Goal: Task Accomplishment & Management: Use online tool/utility

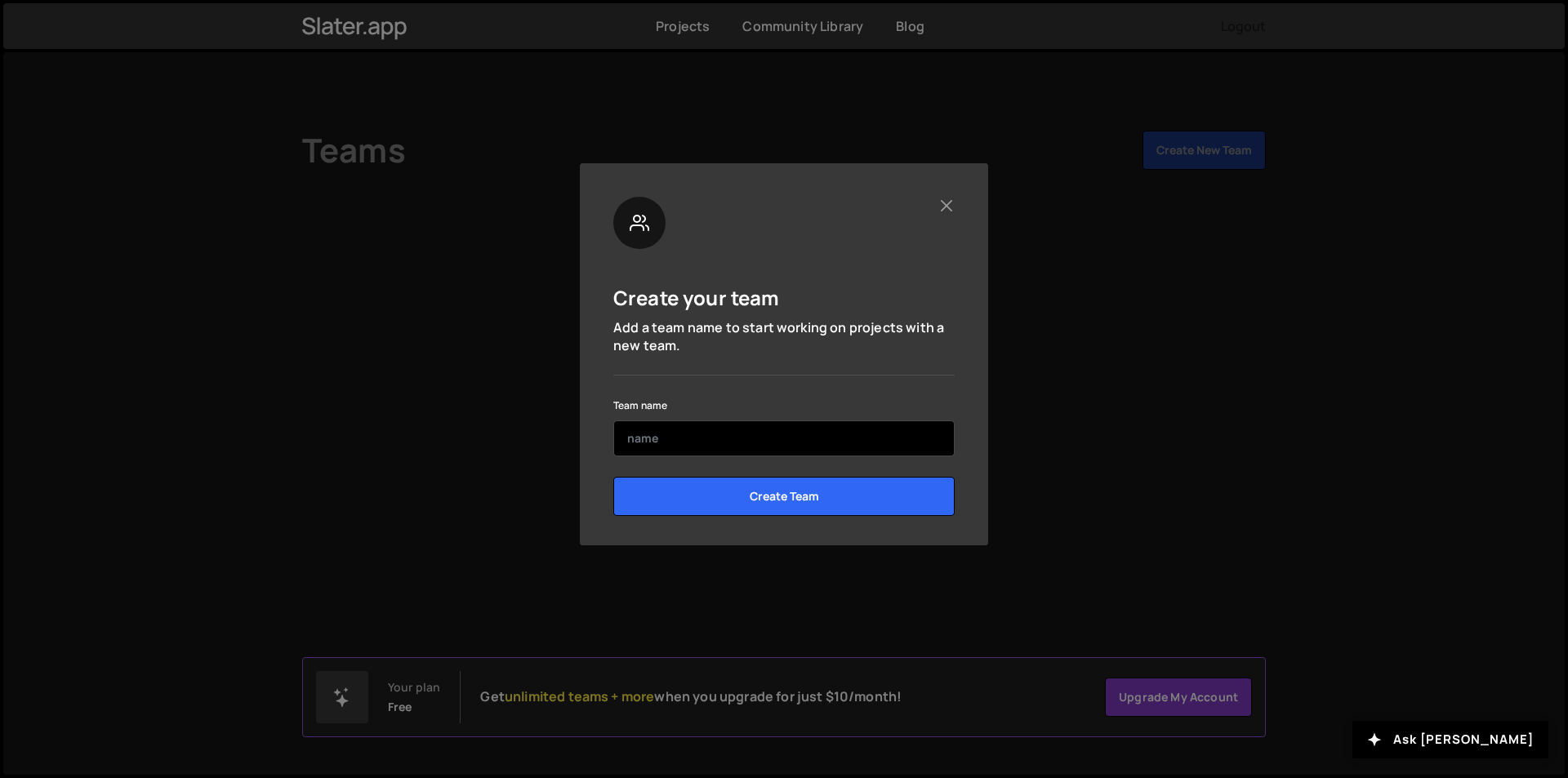
click at [740, 441] on input "text" at bounding box center [783, 438] width 341 height 36
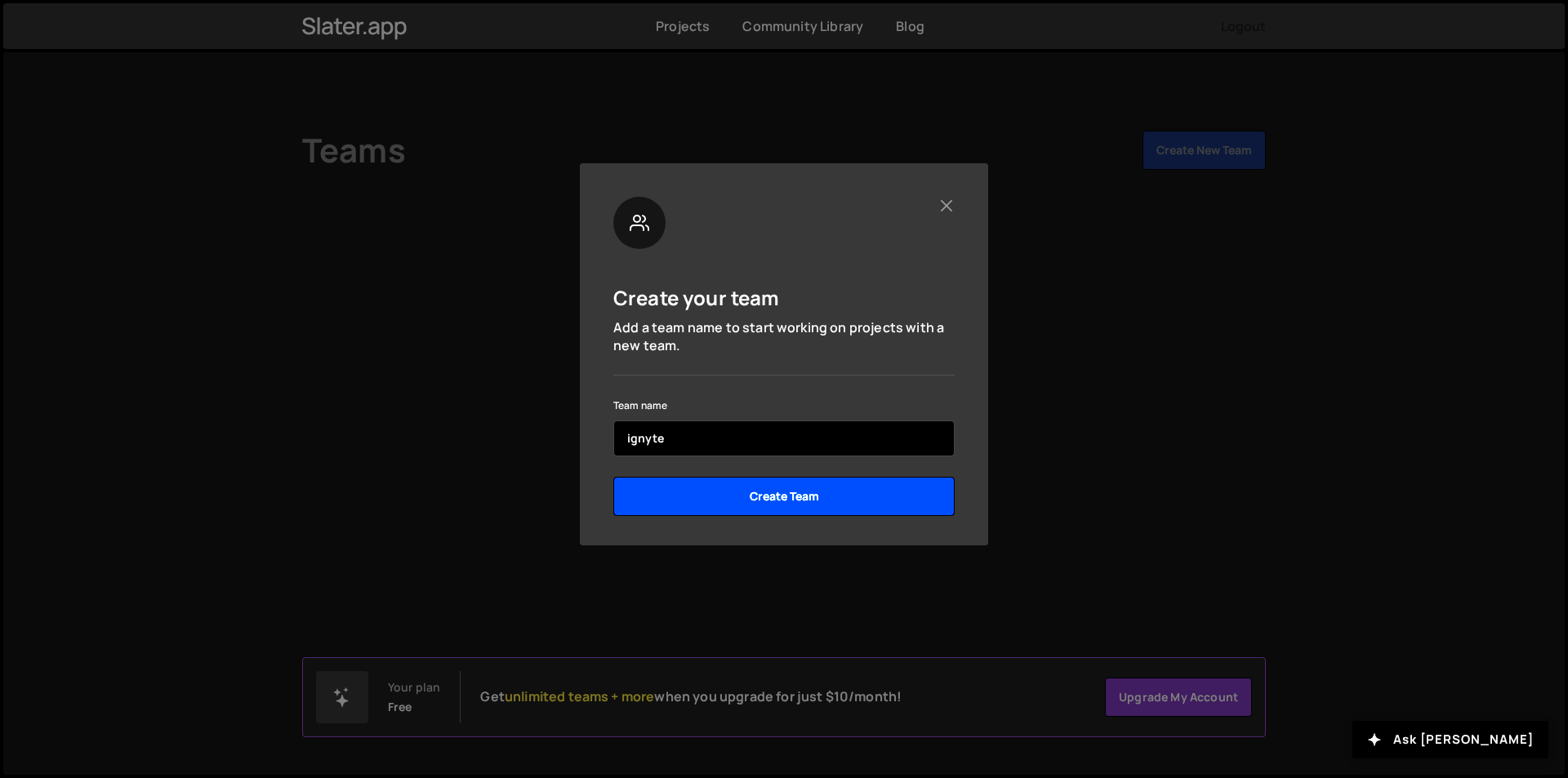
type input "ignyte"
click at [760, 498] on input "Create Team" at bounding box center [783, 496] width 341 height 39
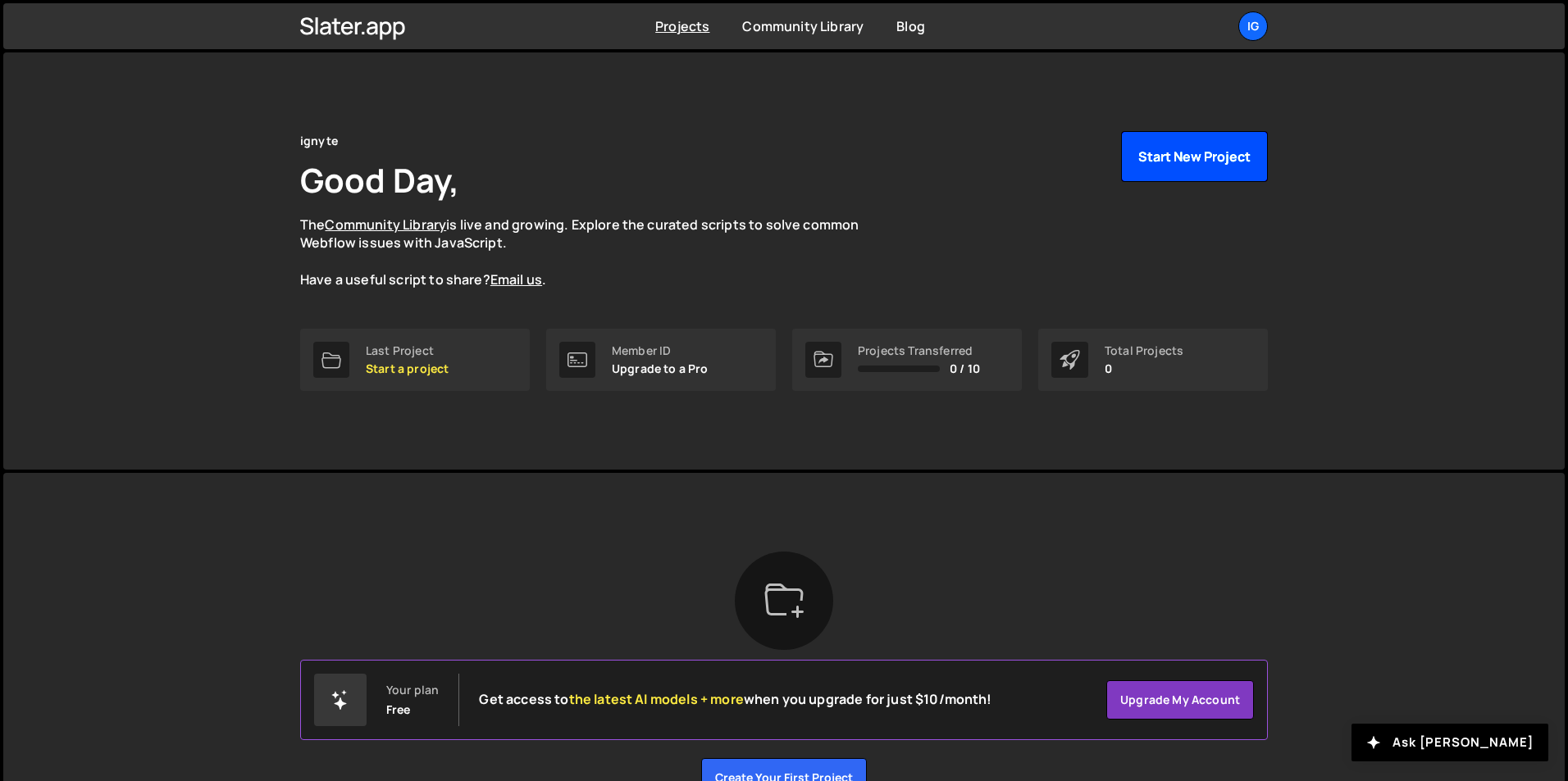
click at [1195, 163] on button "Start New Project" at bounding box center [1194, 157] width 146 height 51
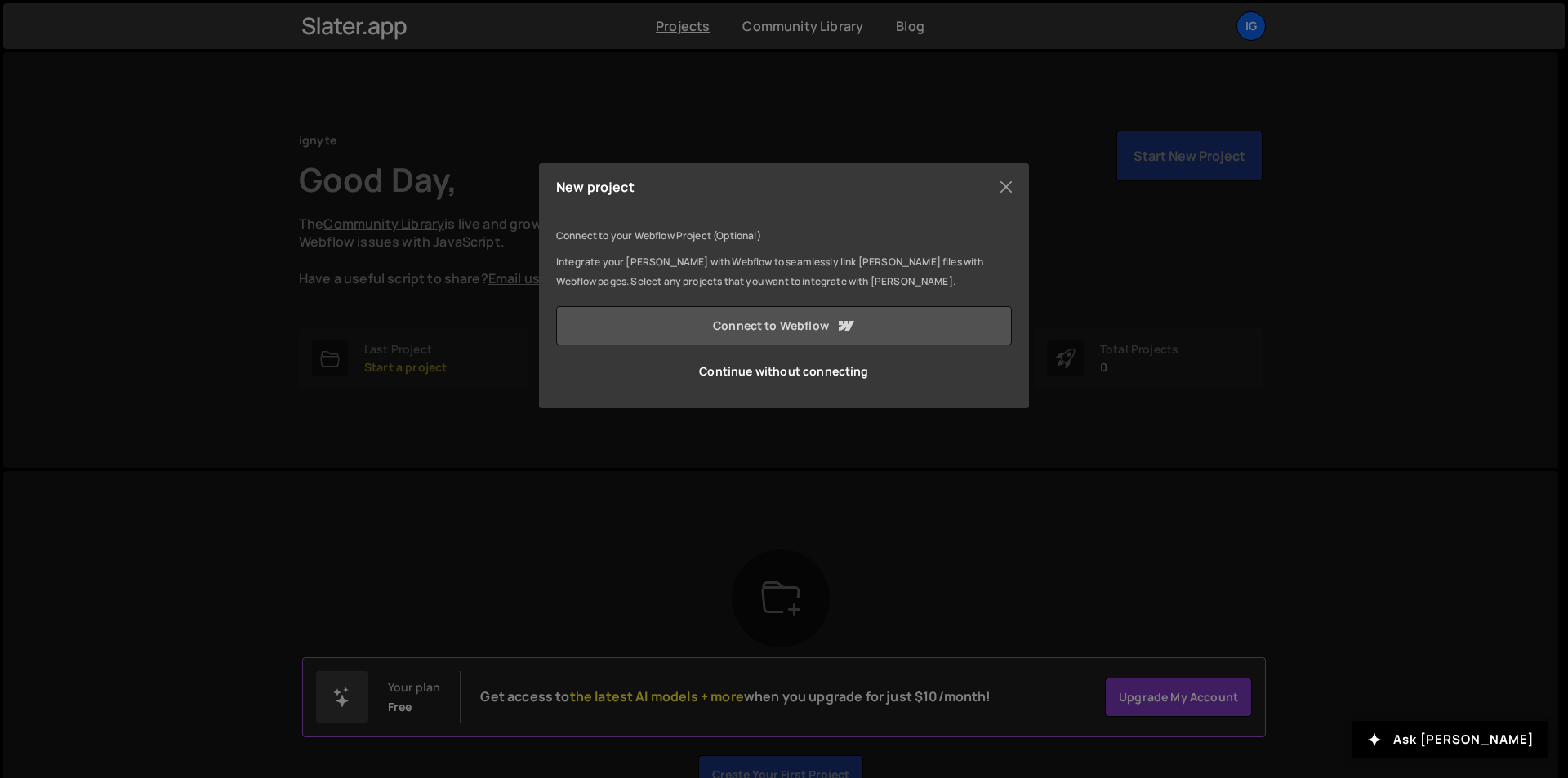
click at [755, 321] on link "Connect to Webflow" at bounding box center [784, 326] width 456 height 39
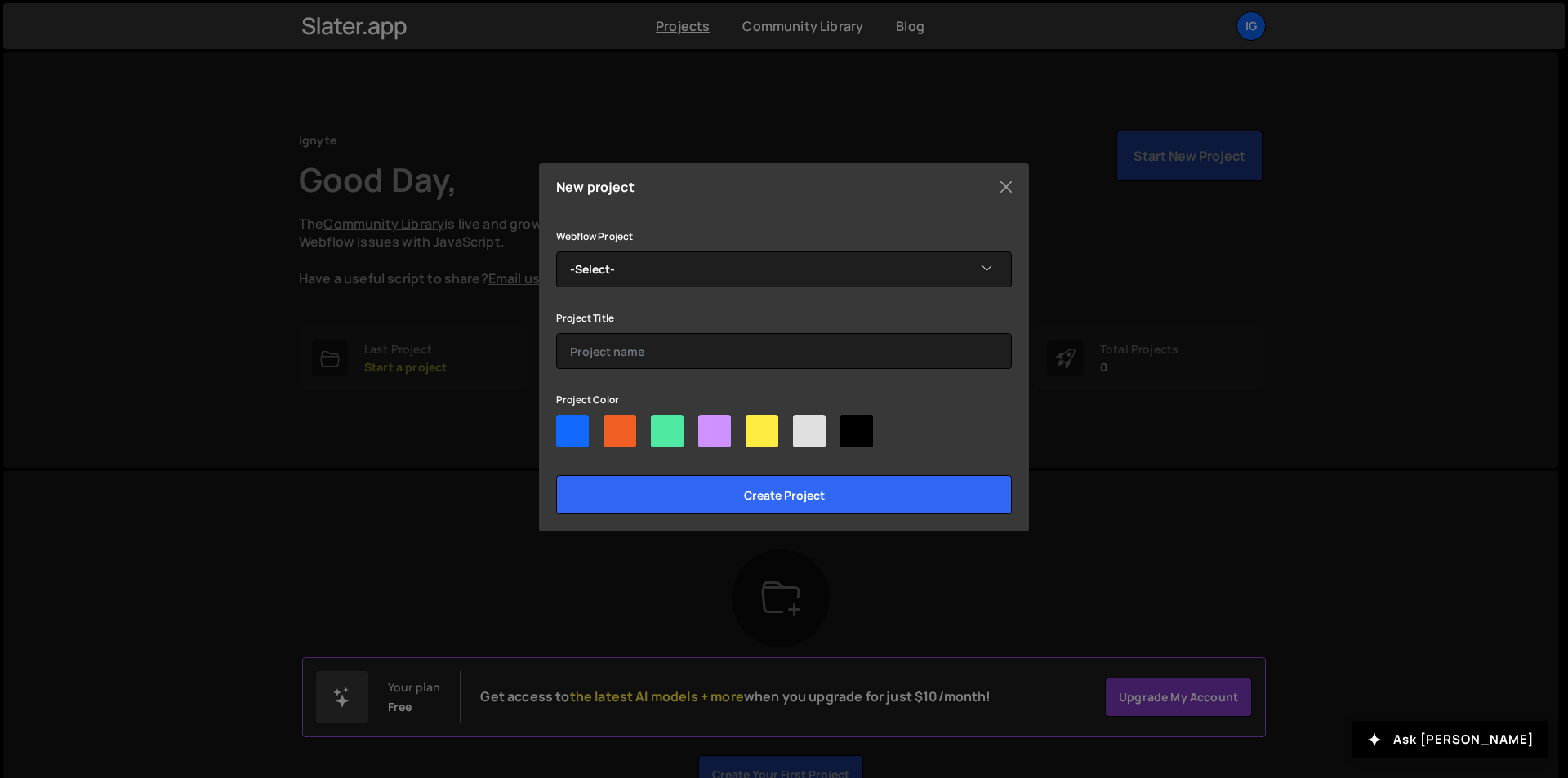
click at [573, 424] on div at bounding box center [572, 430] width 32 height 32
click at [567, 424] on input"] "radio" at bounding box center [561, 420] width 10 height 10
radio input"] "true"
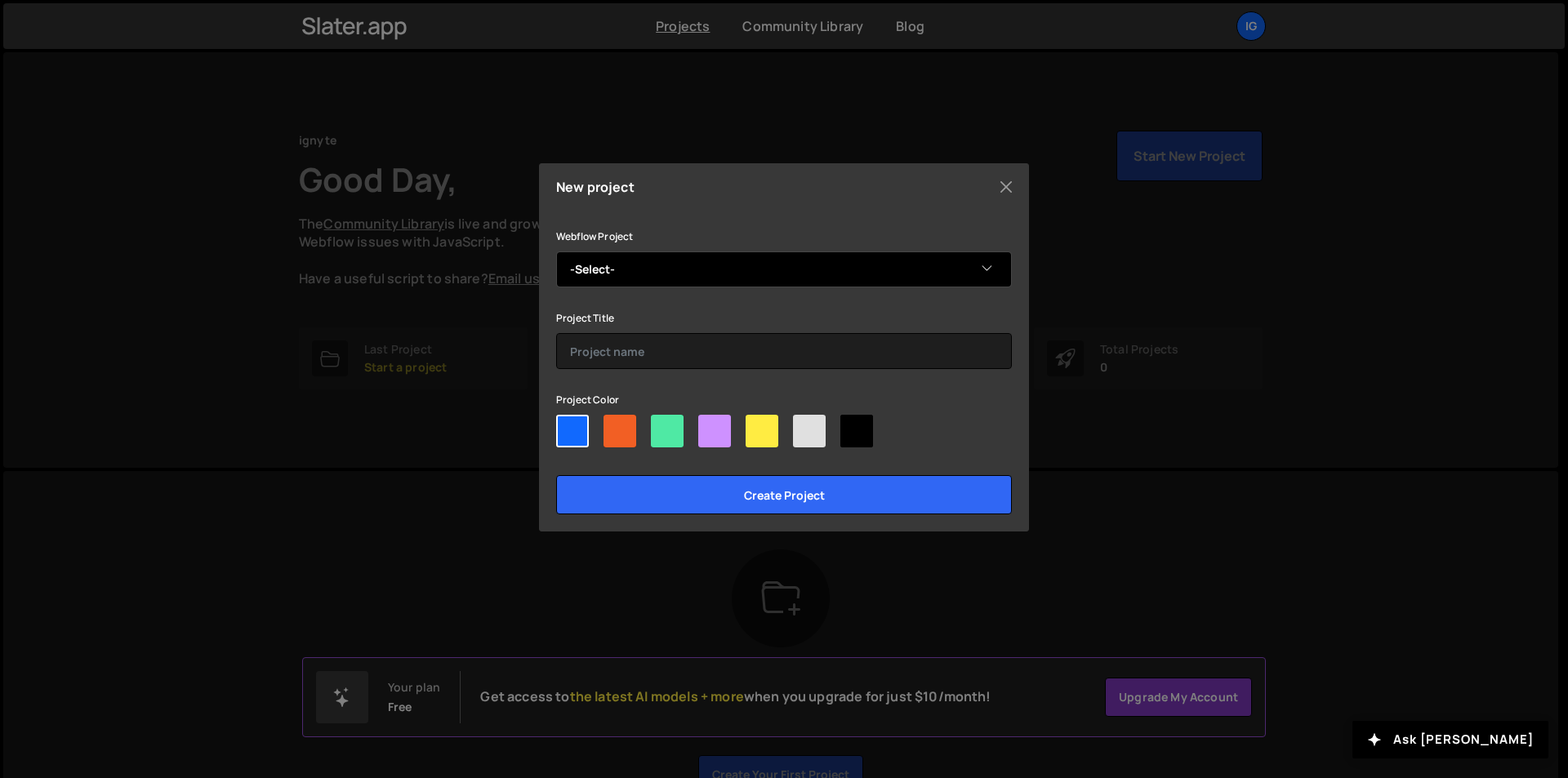
click at [593, 273] on select "-Select- [DOMAIN_NAME]" at bounding box center [784, 269] width 456 height 36
select select "68acb687005fee8e4490bb73"
click at [556, 251] on select "-Select- [DOMAIN_NAME]" at bounding box center [784, 269] width 456 height 36
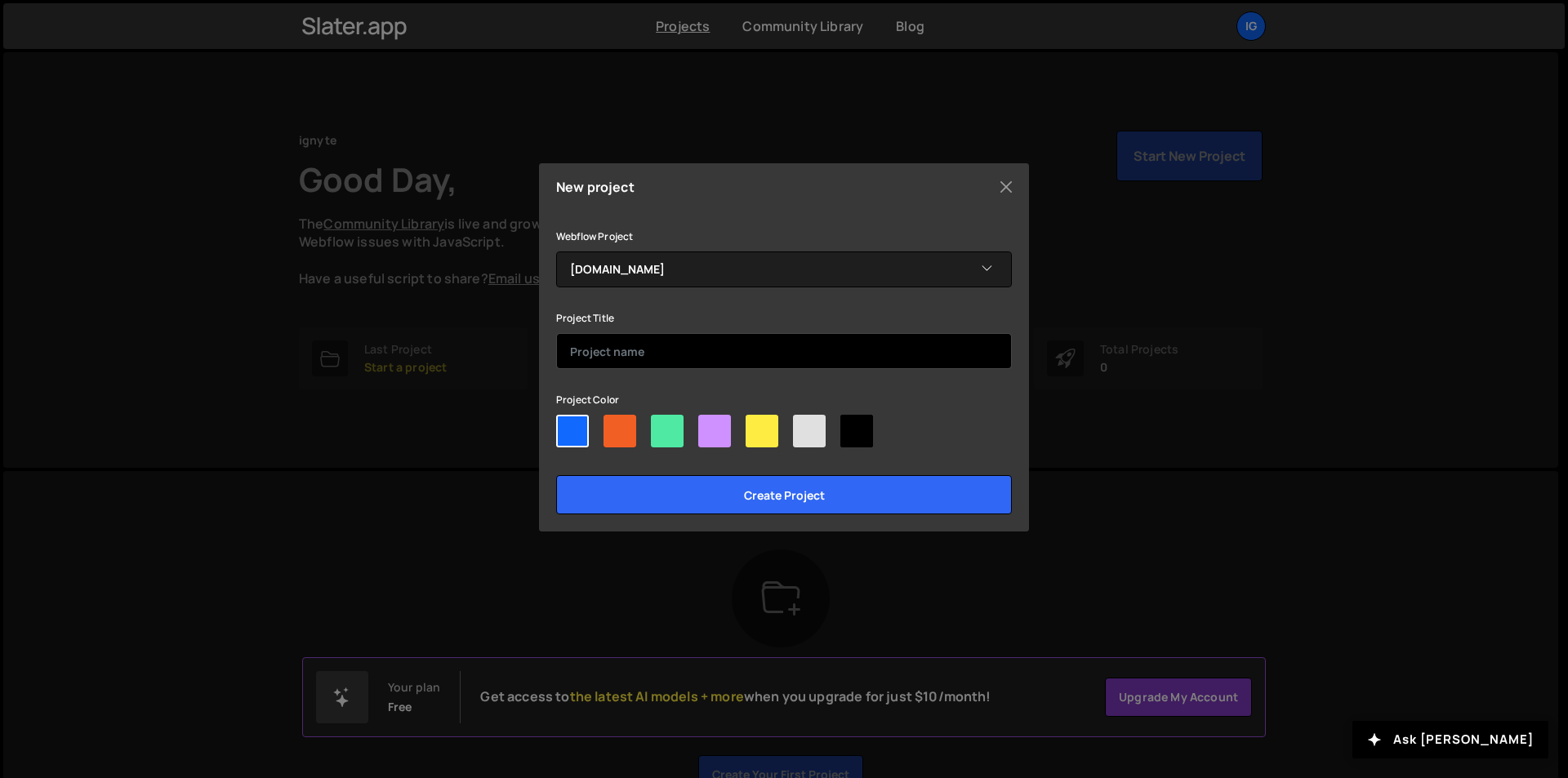
click at [618, 347] on input "text" at bounding box center [784, 351] width 456 height 36
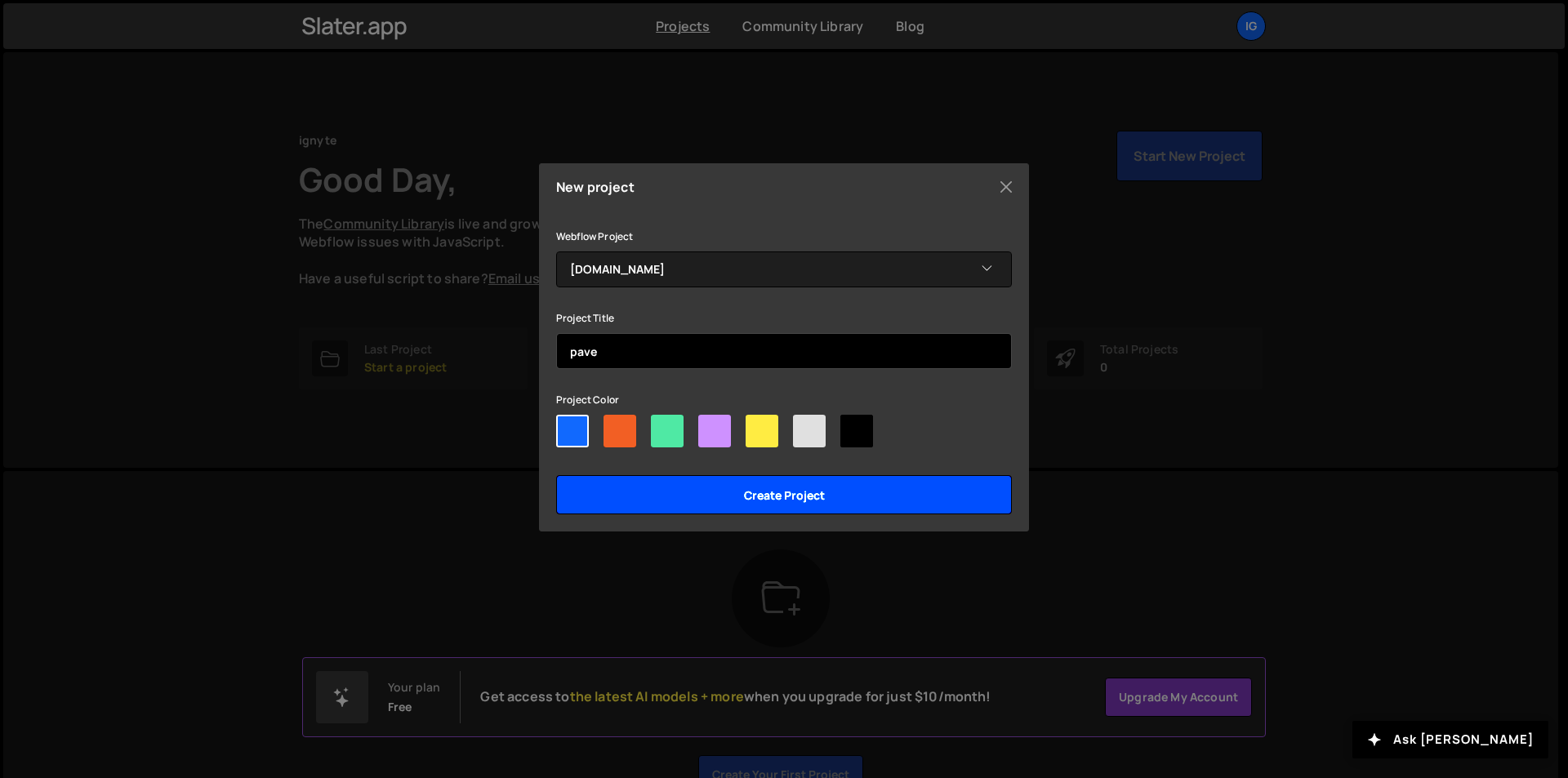
type input "pave"
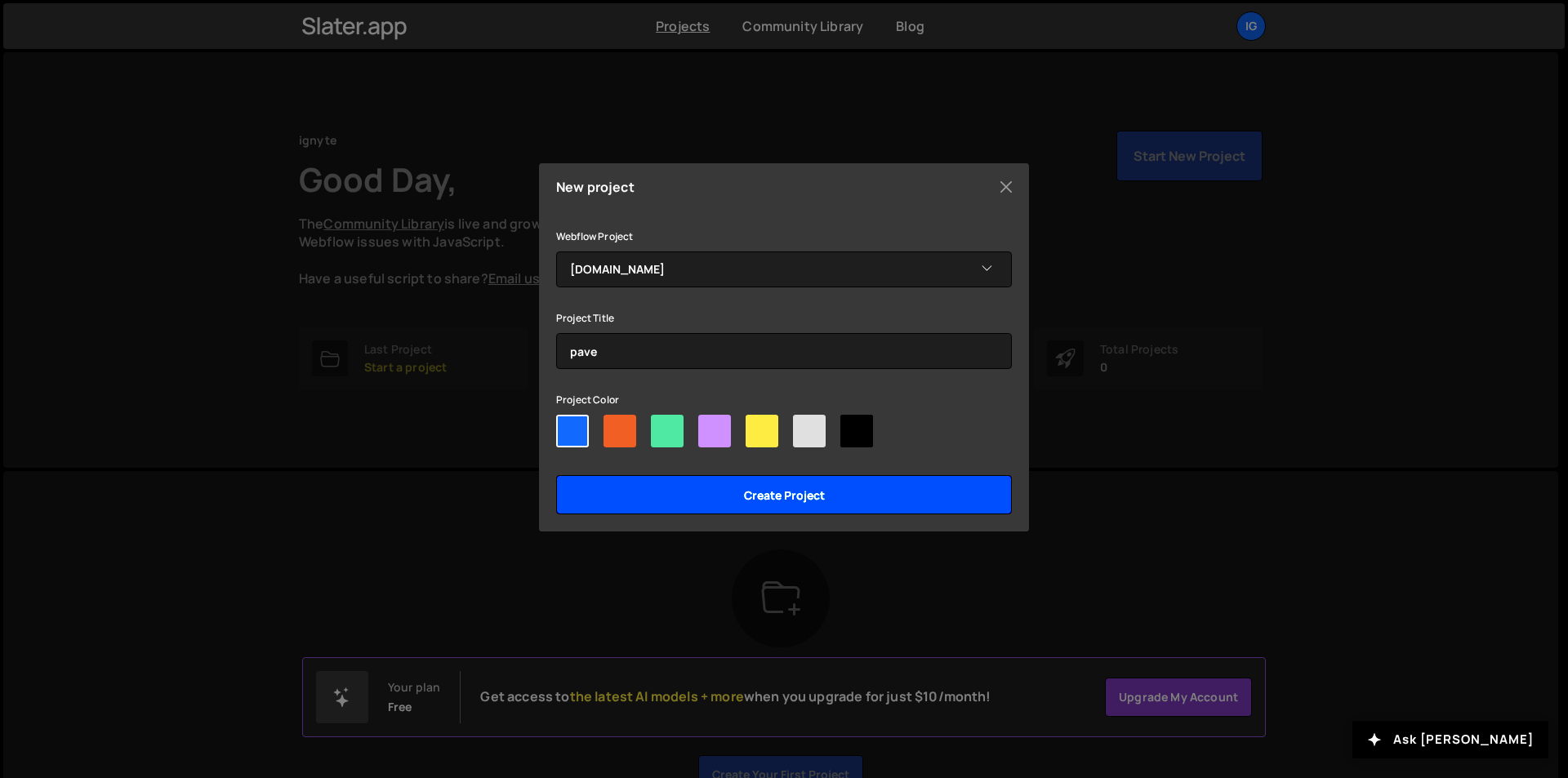
click at [741, 483] on input "Create project" at bounding box center [784, 494] width 456 height 39
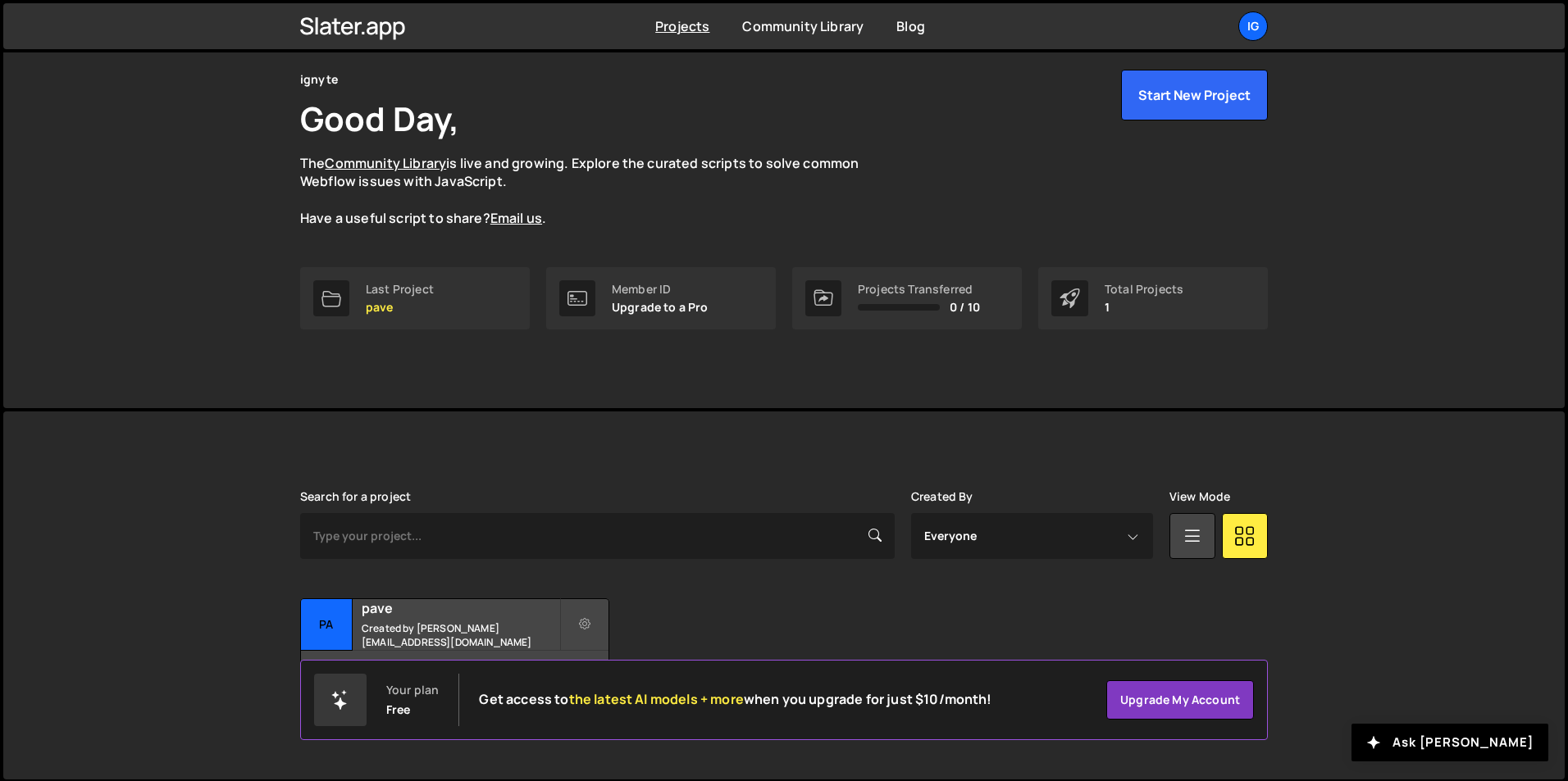
scroll to position [63, 0]
click at [531, 615] on h2 "pave" at bounding box center [460, 607] width 197 height 18
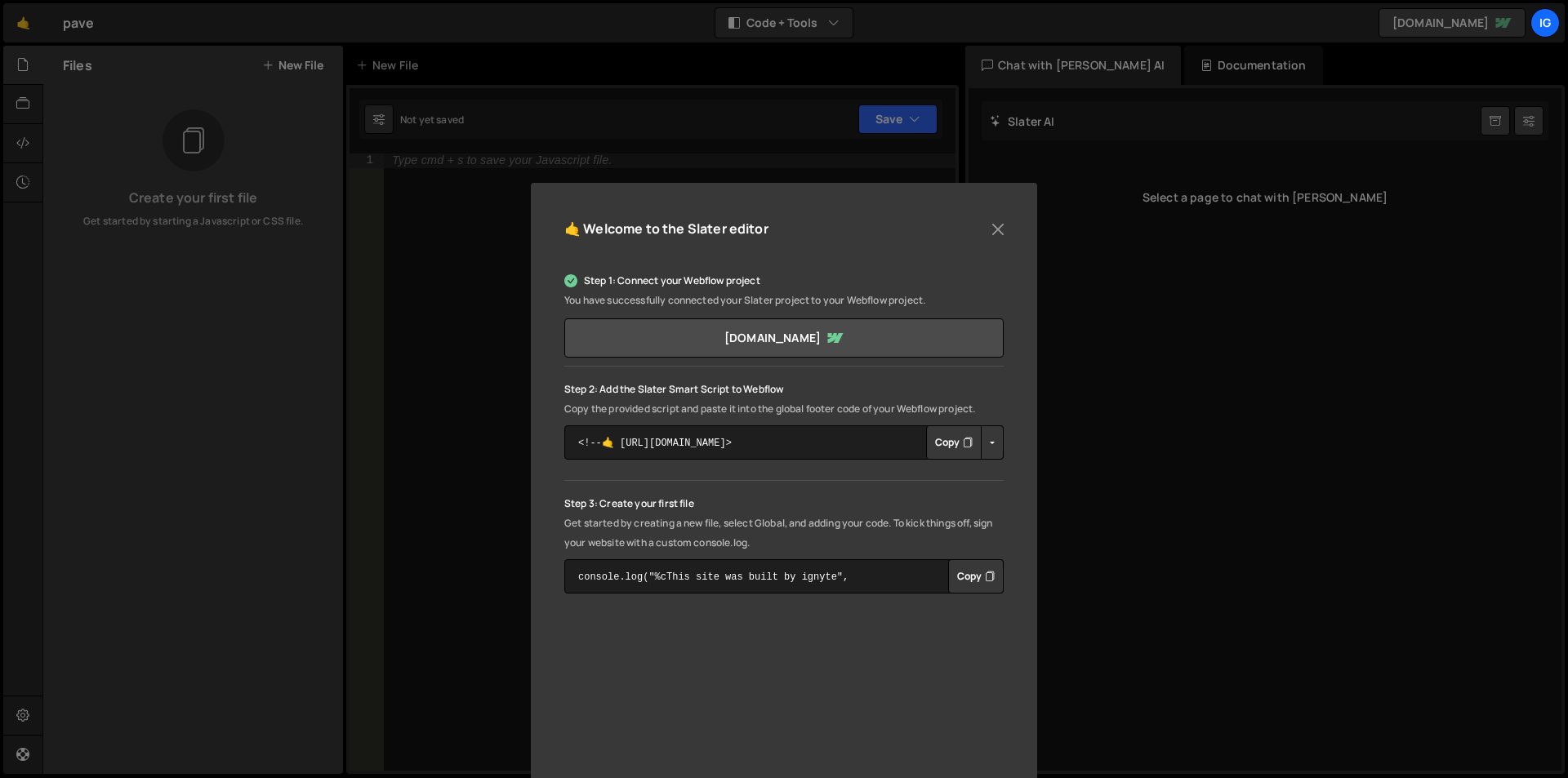
click at [945, 443] on button "Copy" at bounding box center [953, 442] width 56 height 34
click at [938, 446] on button "Copy" at bounding box center [953, 442] width 56 height 34
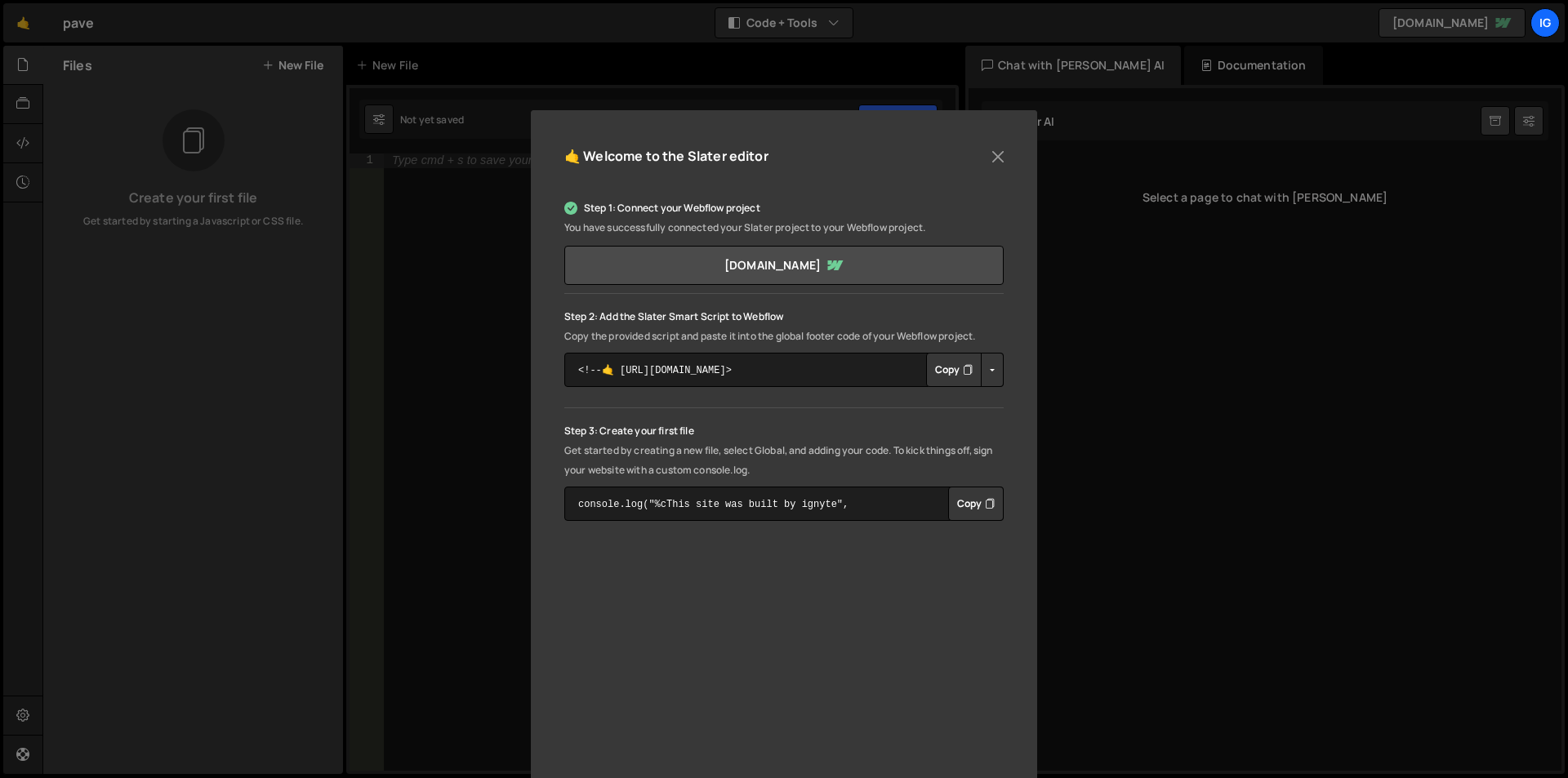
scroll to position [70, 0]
click at [949, 380] on button "Copy" at bounding box center [953, 372] width 56 height 34
click at [817, 369] on textarea "<!--🤙 https://slater.app/16663.js--> <script>document.addEventListener("DOMCont…" at bounding box center [783, 372] width 439 height 34
click at [988, 377] on button "Button group with nested dropdown" at bounding box center [992, 372] width 23 height 34
click at [934, 422] on div "Step 1: Connect your Webflow project You have successfully connected your Slate…" at bounding box center [783, 361] width 439 height 322
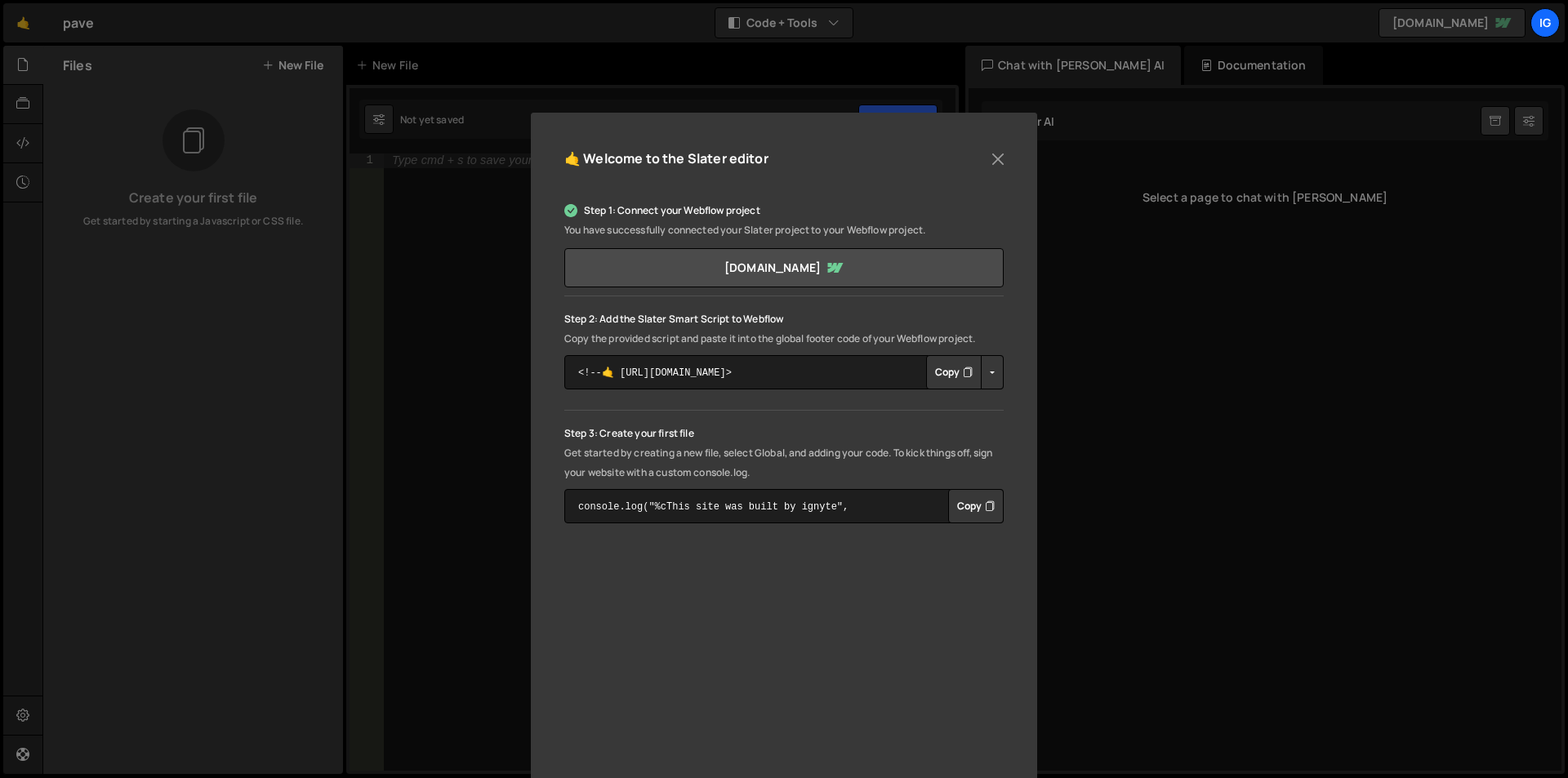
click at [943, 376] on button "Copy" at bounding box center [953, 372] width 56 height 34
click at [980, 367] on button "Button group with nested dropdown" at bounding box center [992, 372] width 23 height 34
click at [1018, 396] on link "Copy Staging Script" at bounding box center [1061, 403] width 160 height 23
click at [939, 377] on button "Copy" at bounding box center [953, 372] width 56 height 34
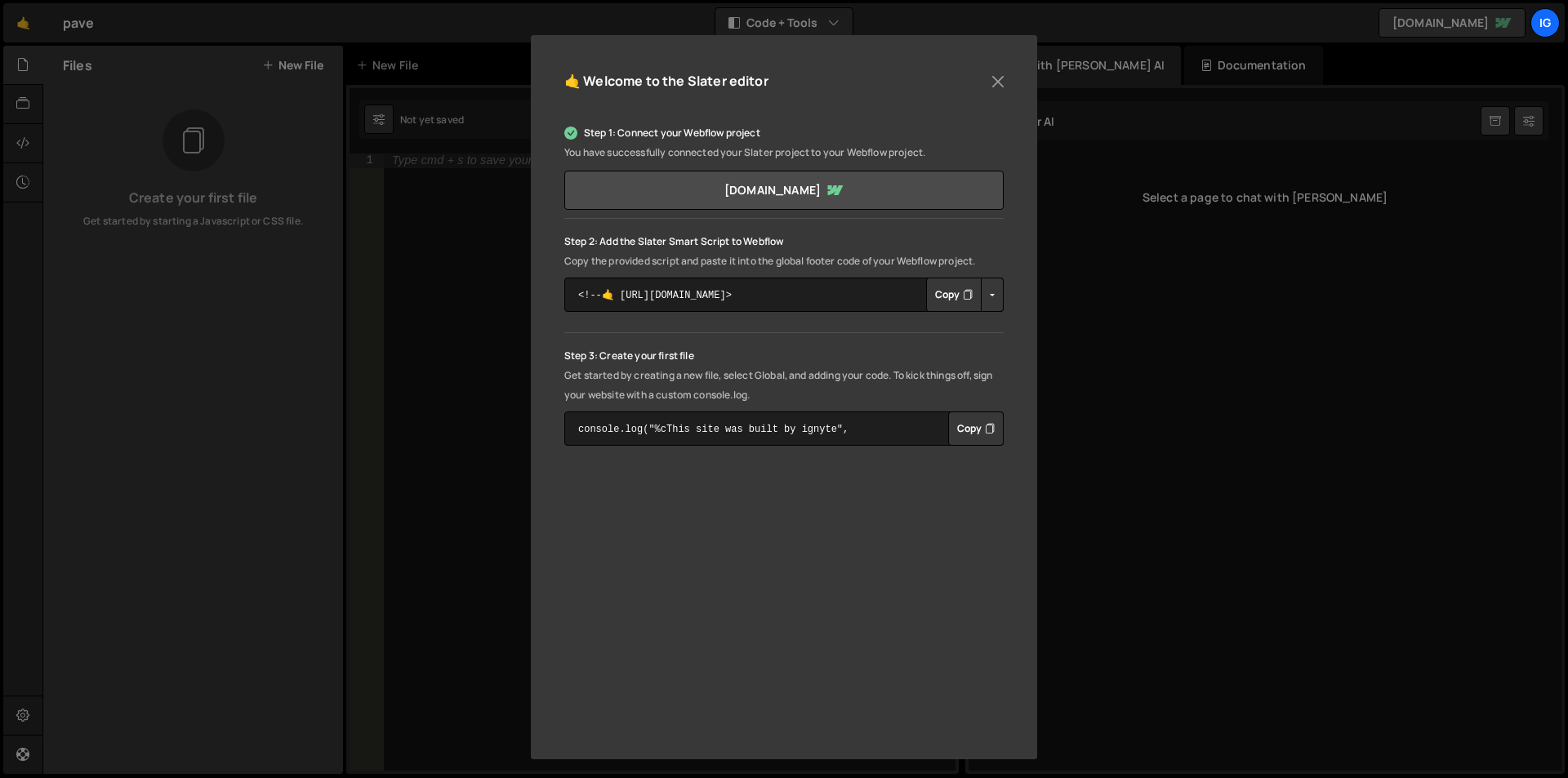
scroll to position [152, 0]
click at [988, 77] on button "Close" at bounding box center [998, 78] width 24 height 24
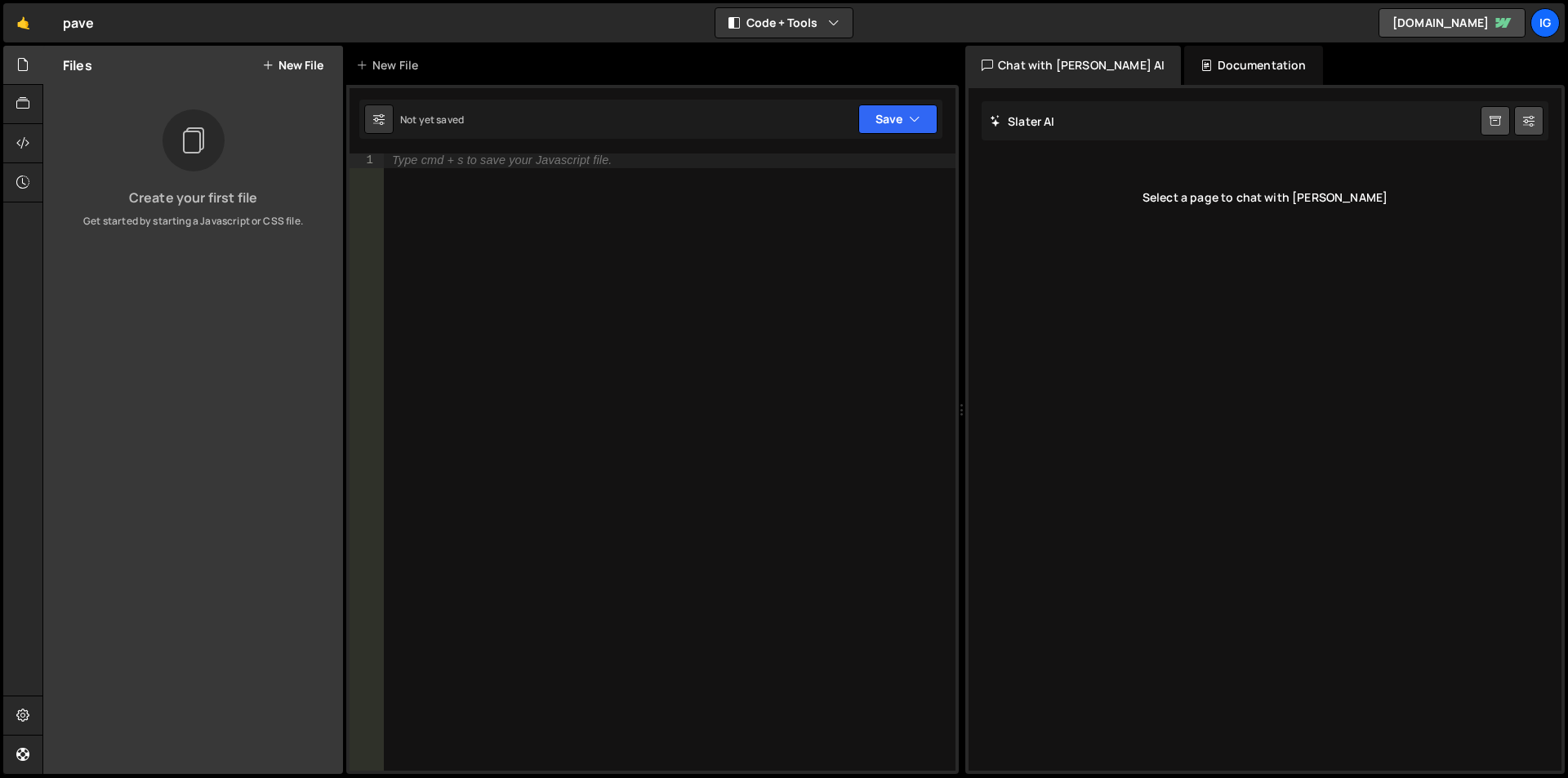
click at [560, 178] on div "Type cmd + s to save your Javascript file." at bounding box center [670, 477] width 572 height 647
click at [464, 226] on div "Type cmd + s to save your Javascript file." at bounding box center [670, 477] width 572 height 647
paste textarea "</script>"
type textarea "</script>"
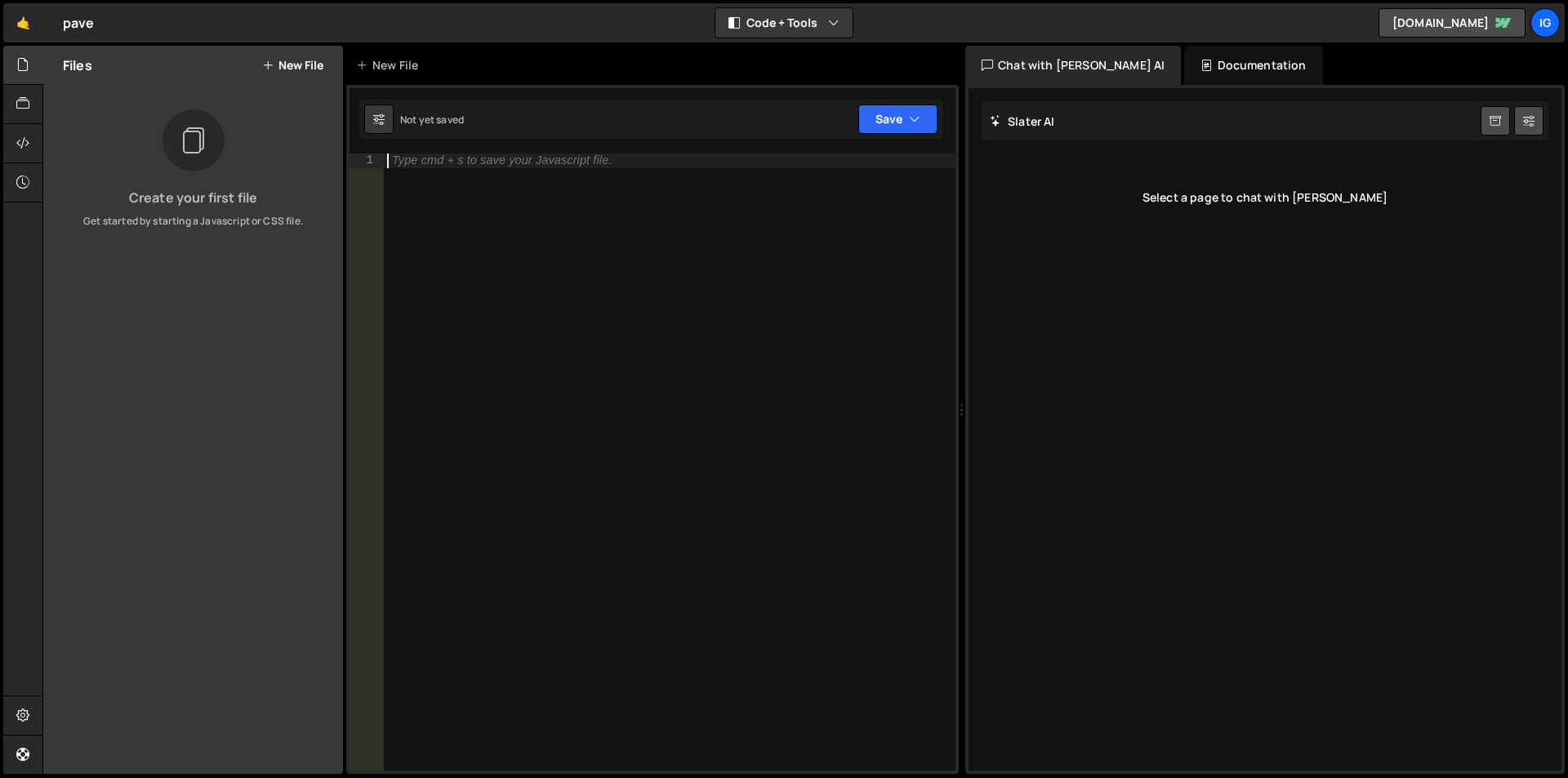
scroll to position [749, 0]
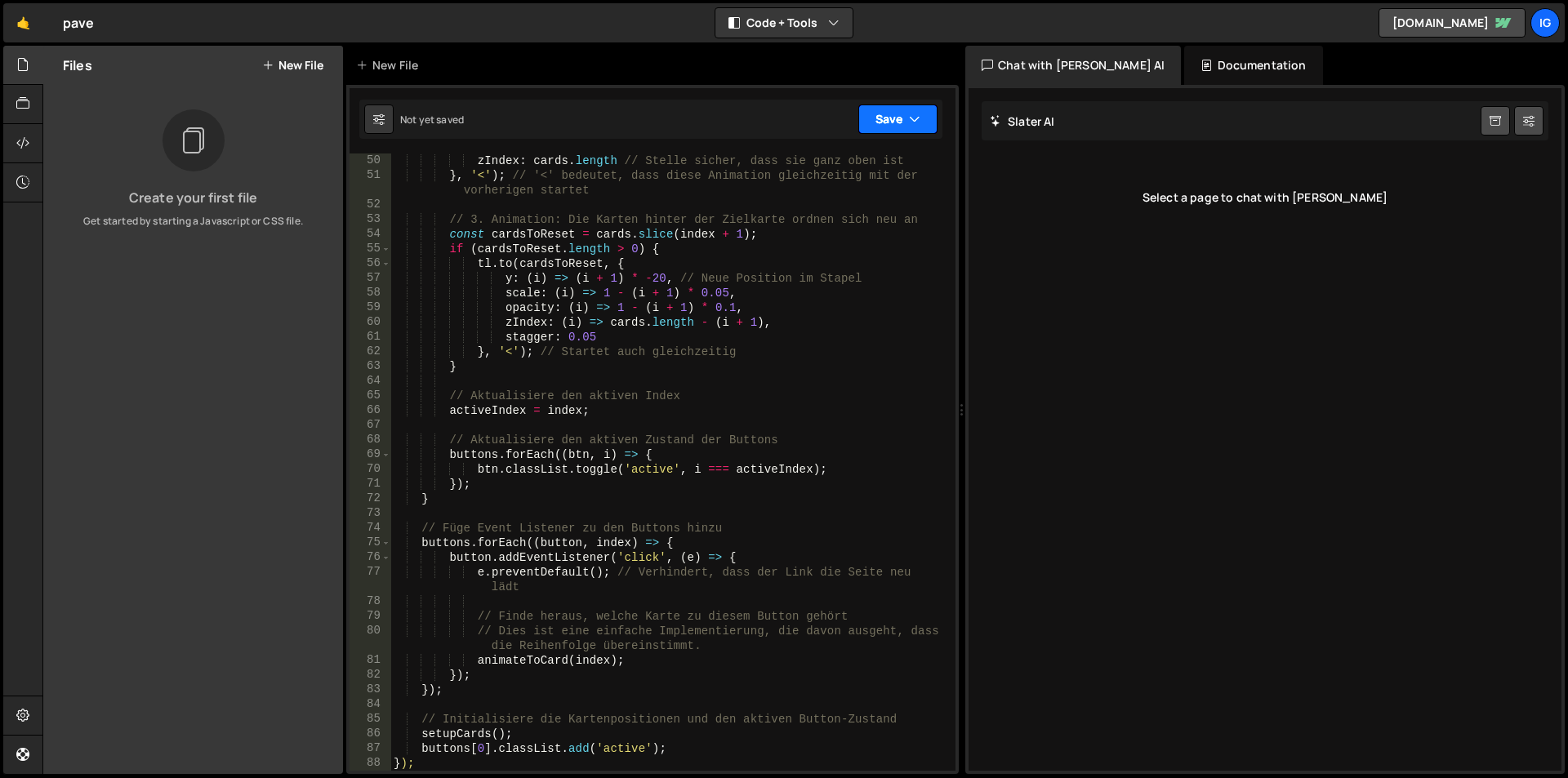
click at [896, 111] on button "Save" at bounding box center [897, 120] width 79 height 30
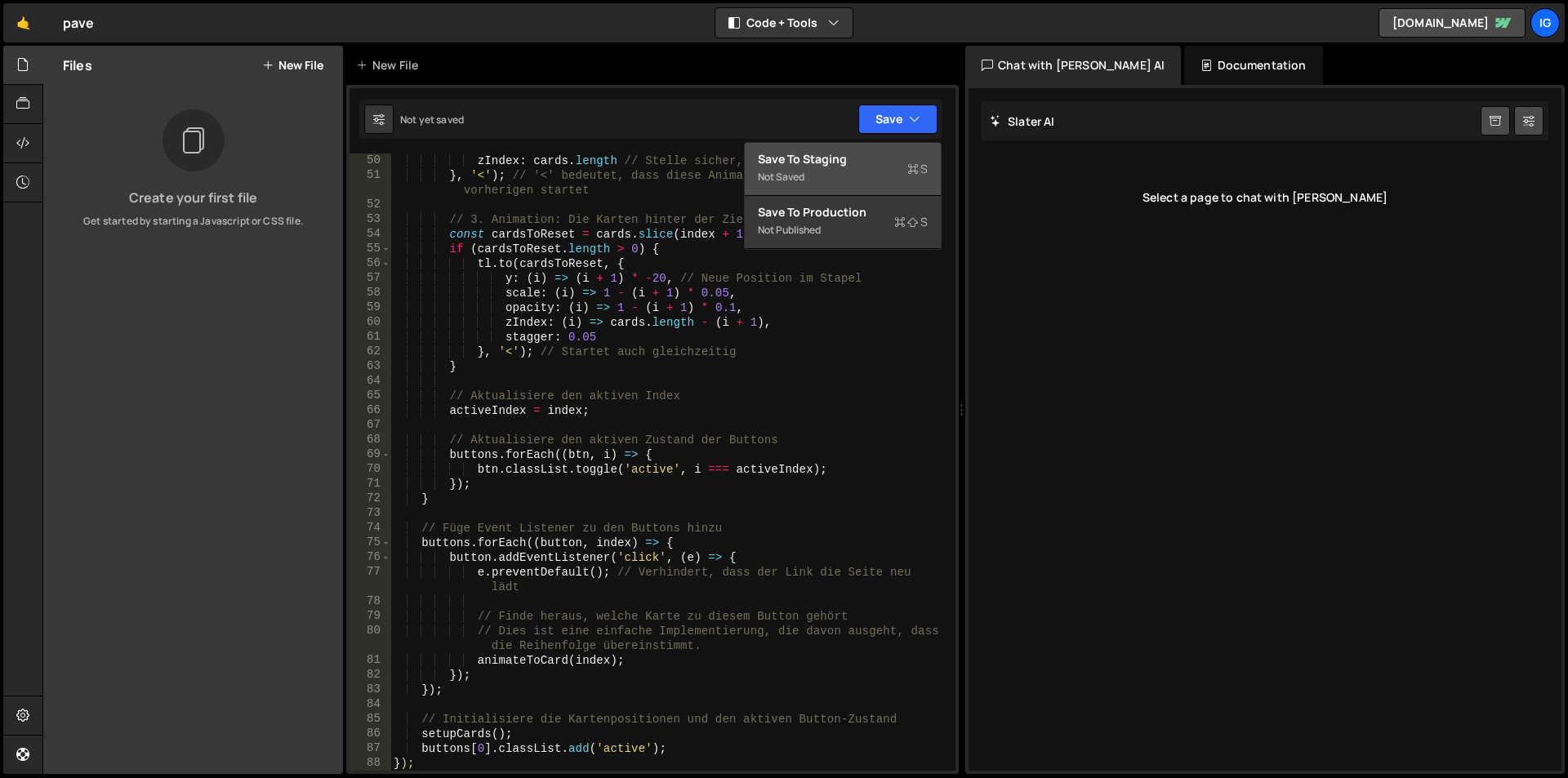
click at [863, 157] on div "Save to Staging S" at bounding box center [842, 159] width 170 height 17
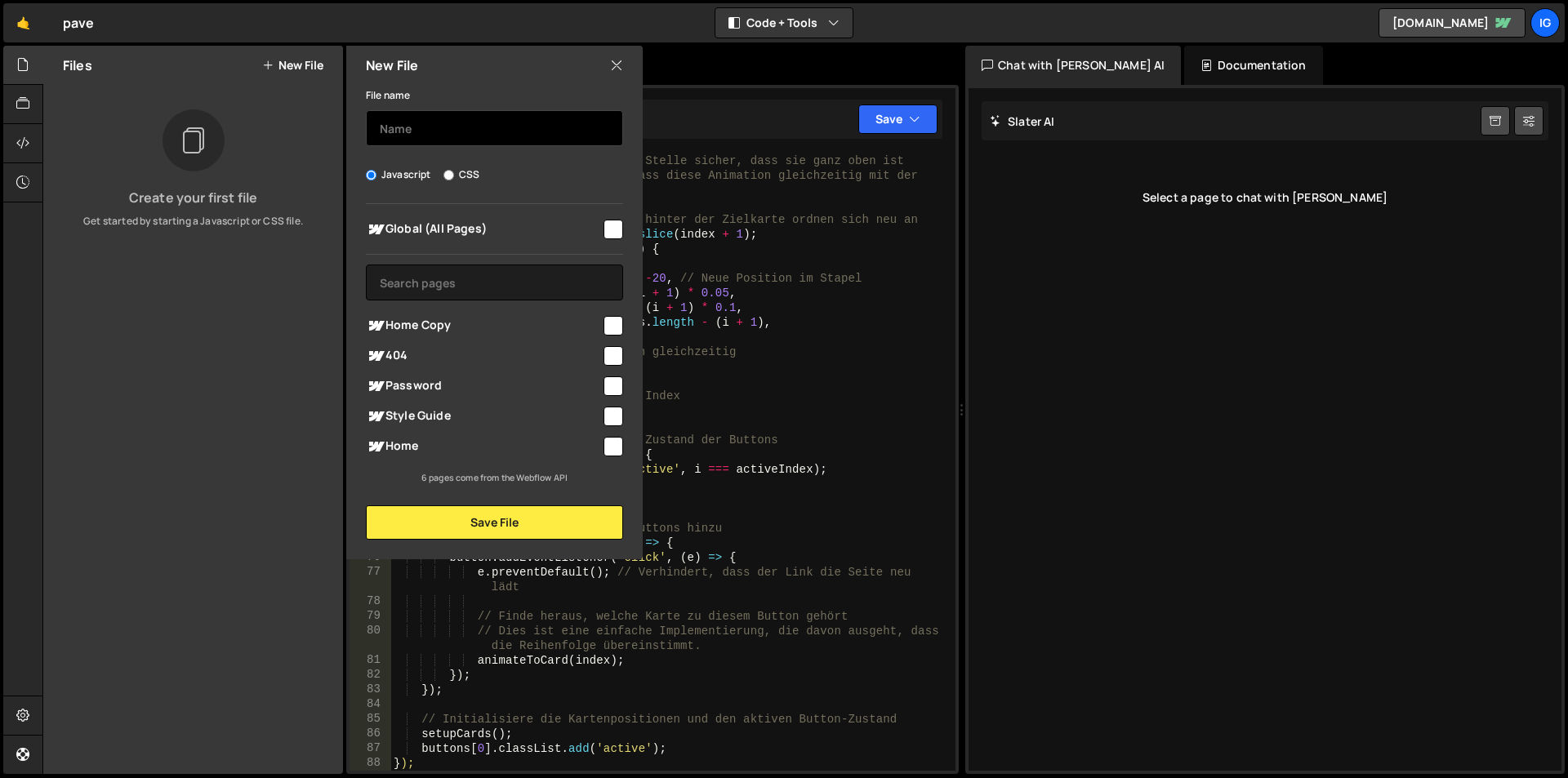
click at [439, 125] on input "text" at bounding box center [494, 127] width 258 height 36
type input "p"
type input "hero-animation"
click at [611, 328] on input "checkbox" at bounding box center [613, 326] width 19 height 19
click at [610, 326] on input "checkbox" at bounding box center [613, 326] width 19 height 19
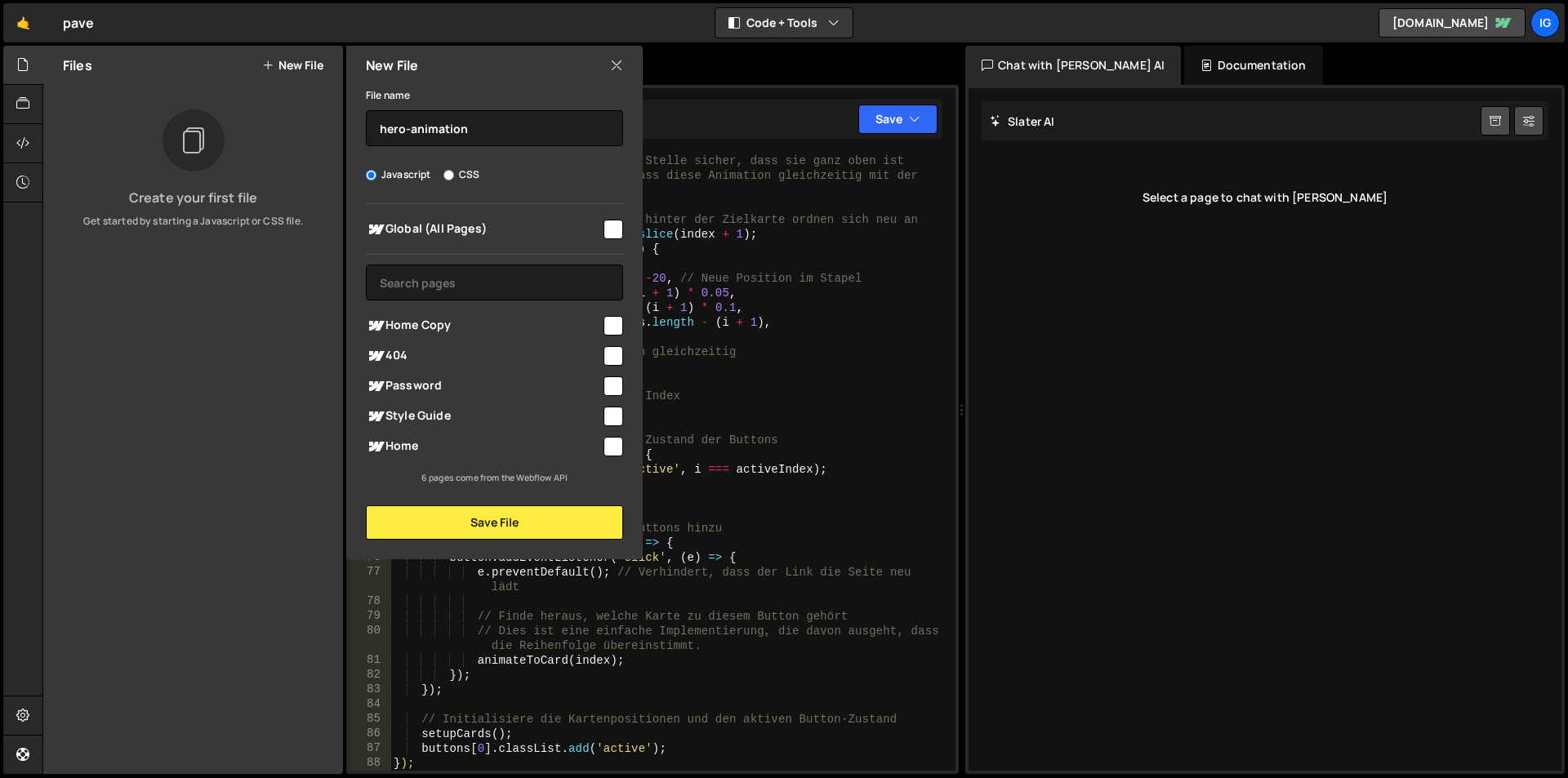
click at [613, 321] on input "checkbox" at bounding box center [613, 326] width 19 height 19
checkbox input "true"
click at [522, 518] on button "Save File" at bounding box center [494, 522] width 258 height 34
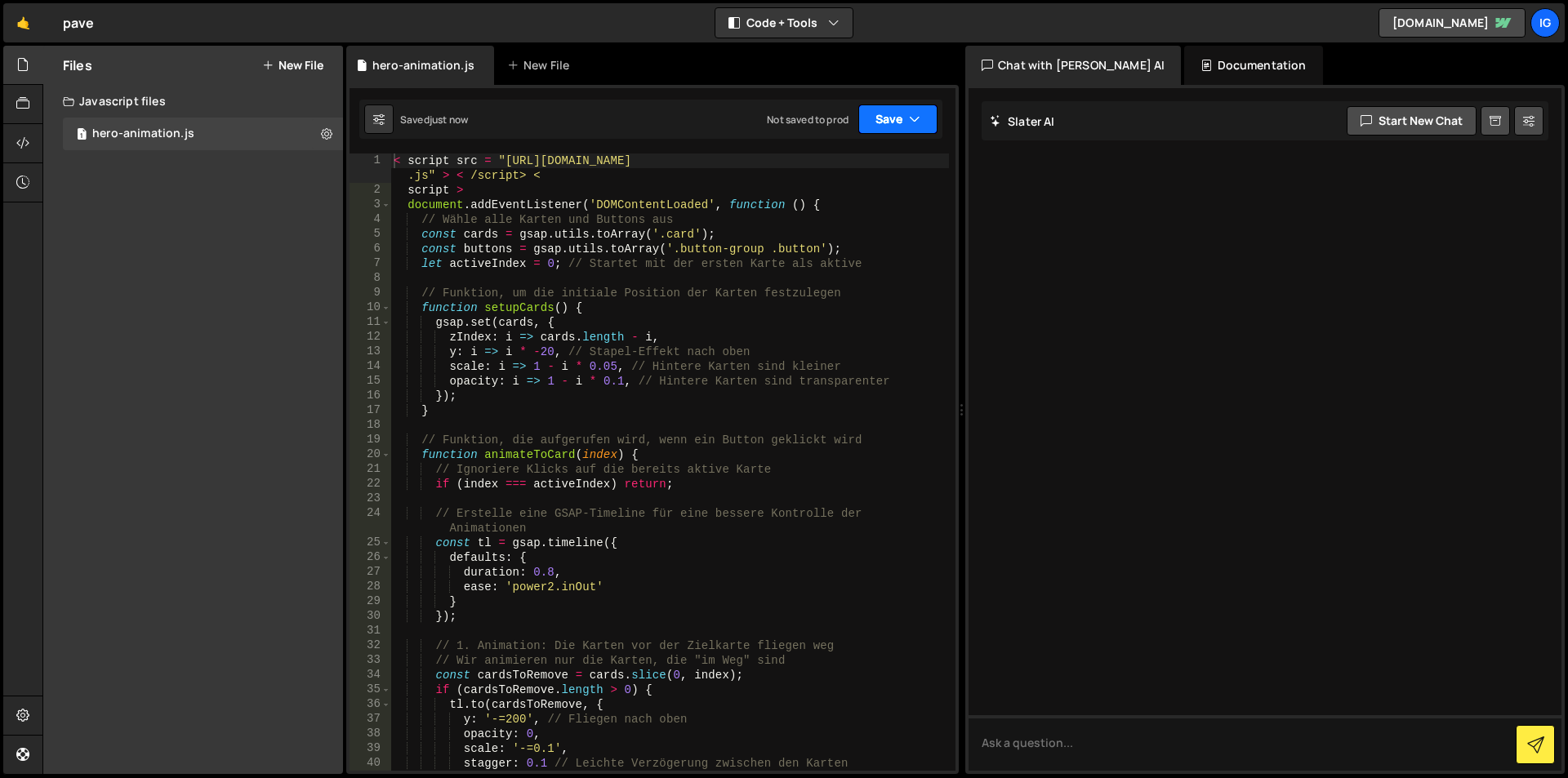
click at [888, 116] on button "Save" at bounding box center [897, 120] width 79 height 30
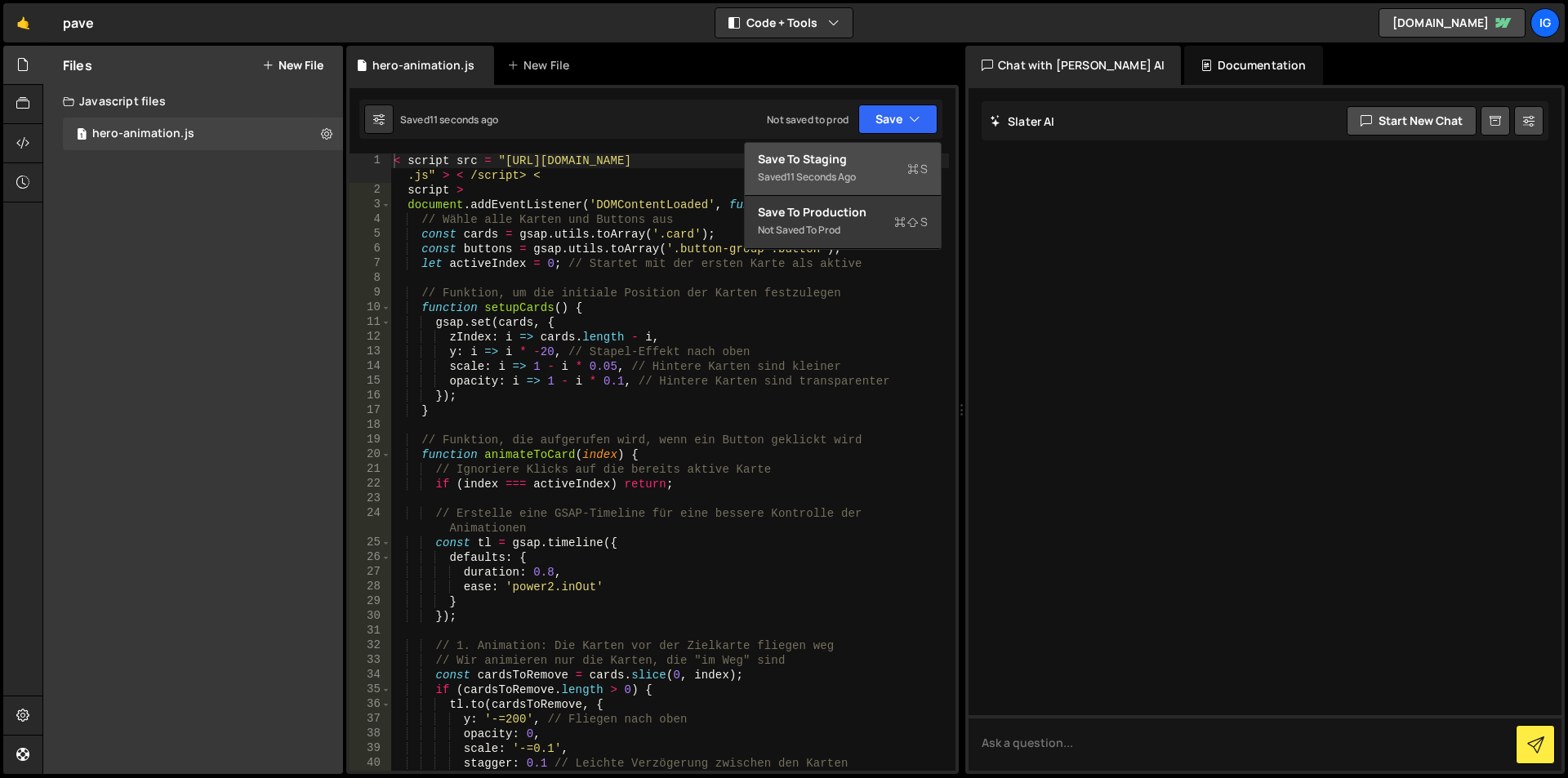
click at [847, 173] on div "11 seconds ago" at bounding box center [821, 177] width 69 height 14
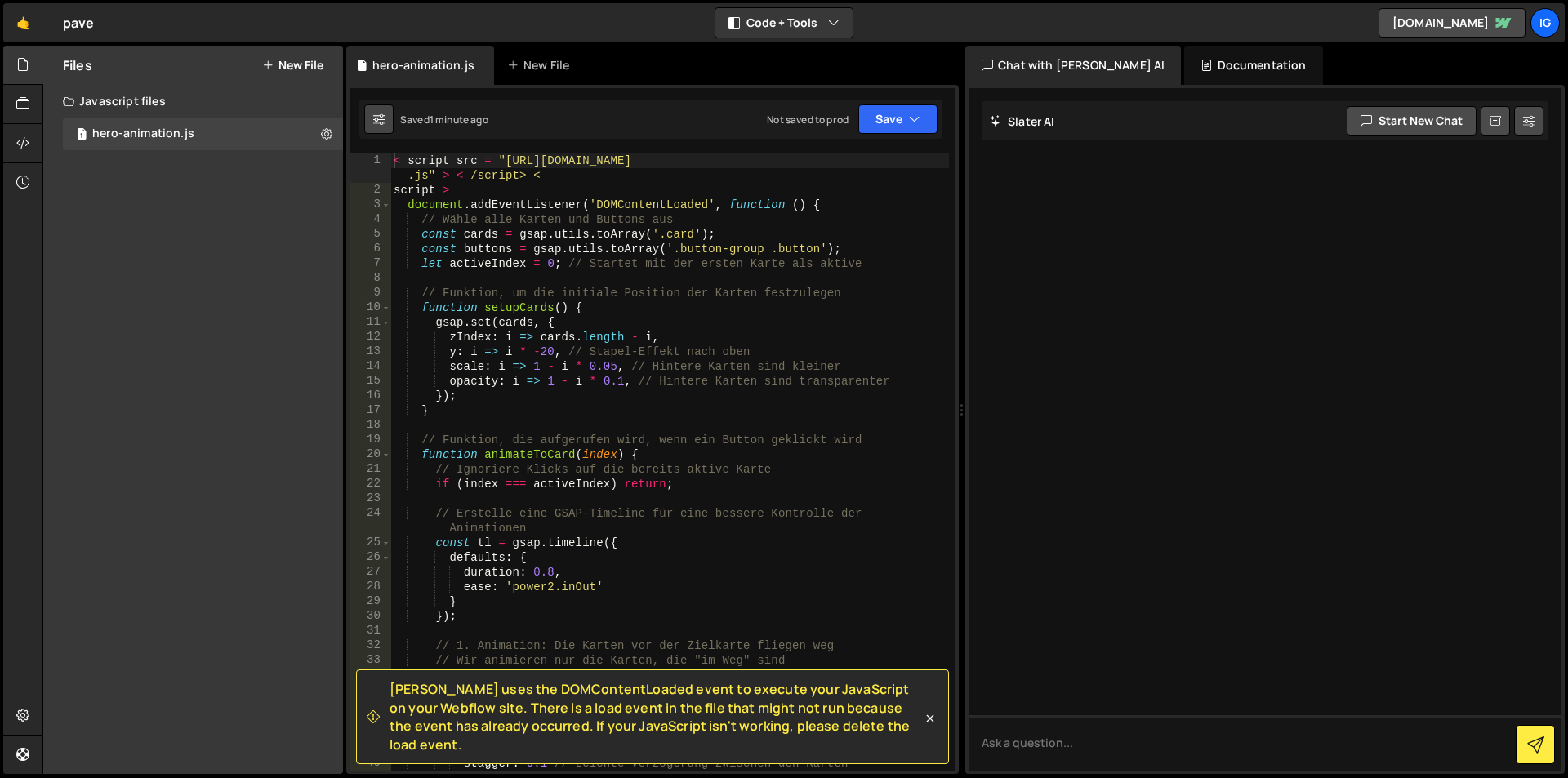
click at [373, 120] on icon at bounding box center [378, 119] width 11 height 17
select select "editor"
select select "ace/theme/monokai"
type input "14"
checkbox input "true"
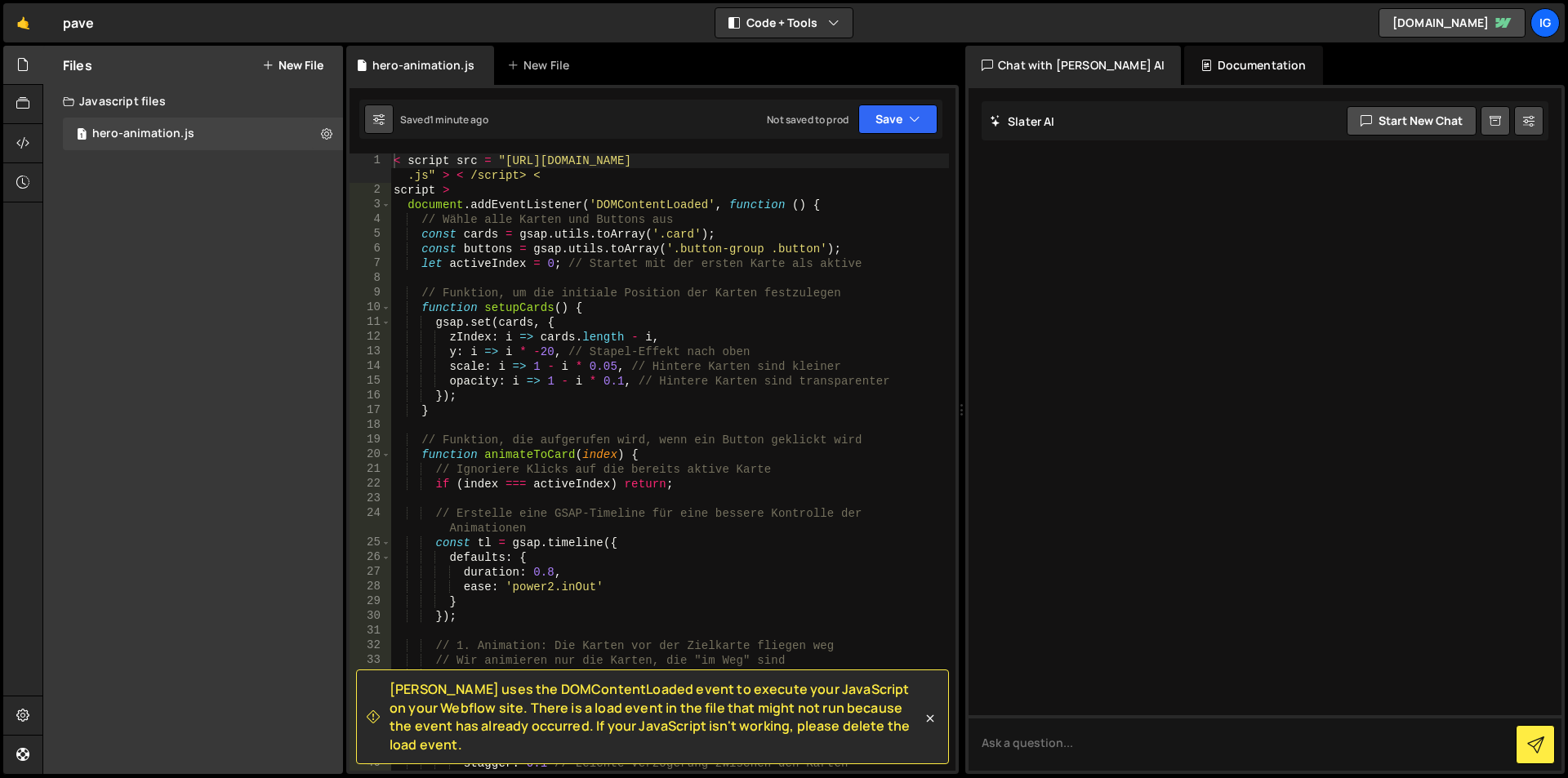
checkbox input "true"
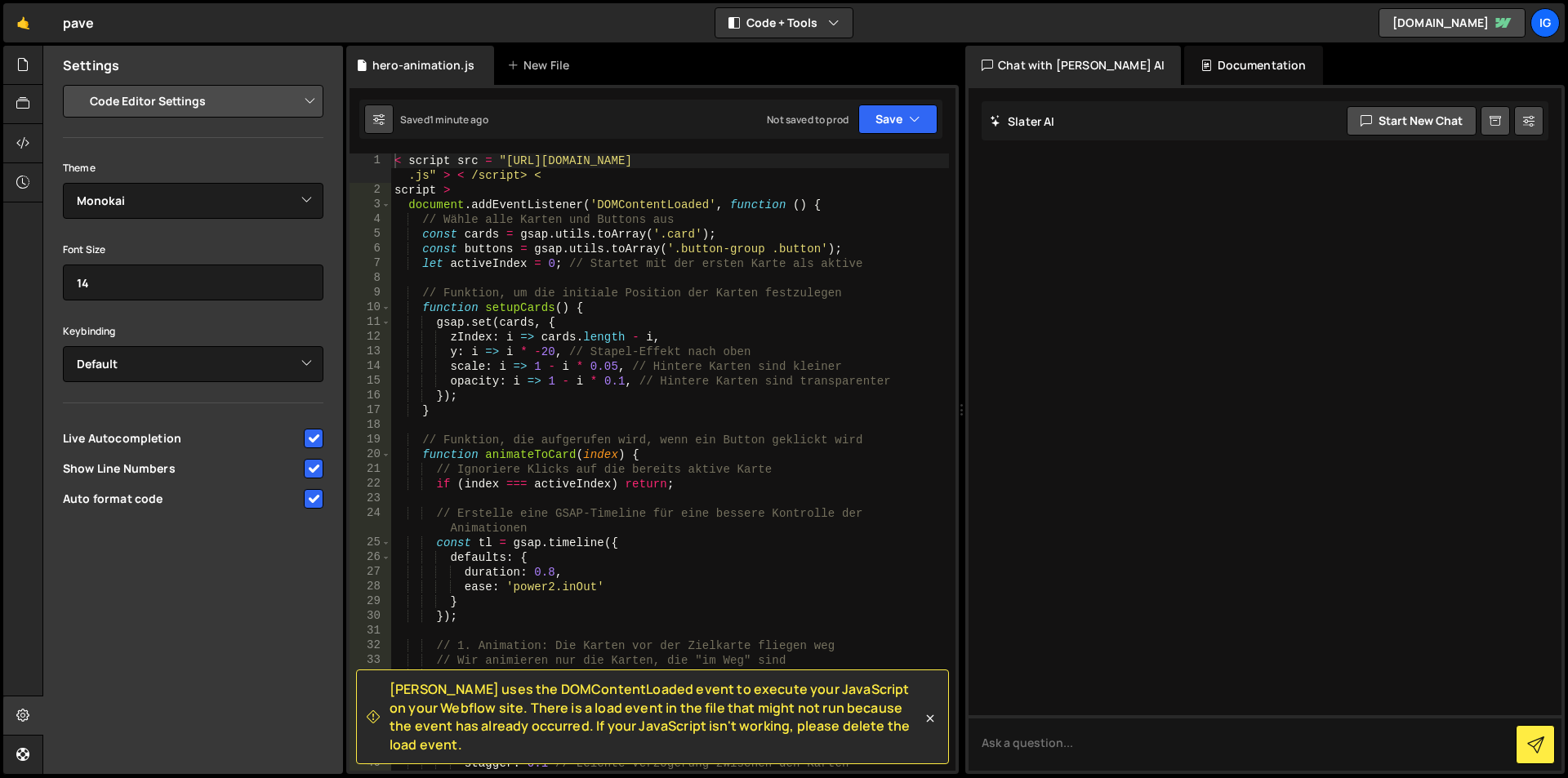
click at [373, 120] on icon at bounding box center [378, 119] width 11 height 17
click at [465, 130] on div "Saved 1 minute ago" at bounding box center [426, 120] width 124 height 30
click at [701, 203] on div "< script src = "https://cdnjs.cloudflare.com/ajax/libs/gsap/3.11.4/gsap.min .js…" at bounding box center [670, 484] width 558 height 661
click at [19, 104] on icon at bounding box center [23, 103] width 13 height 18
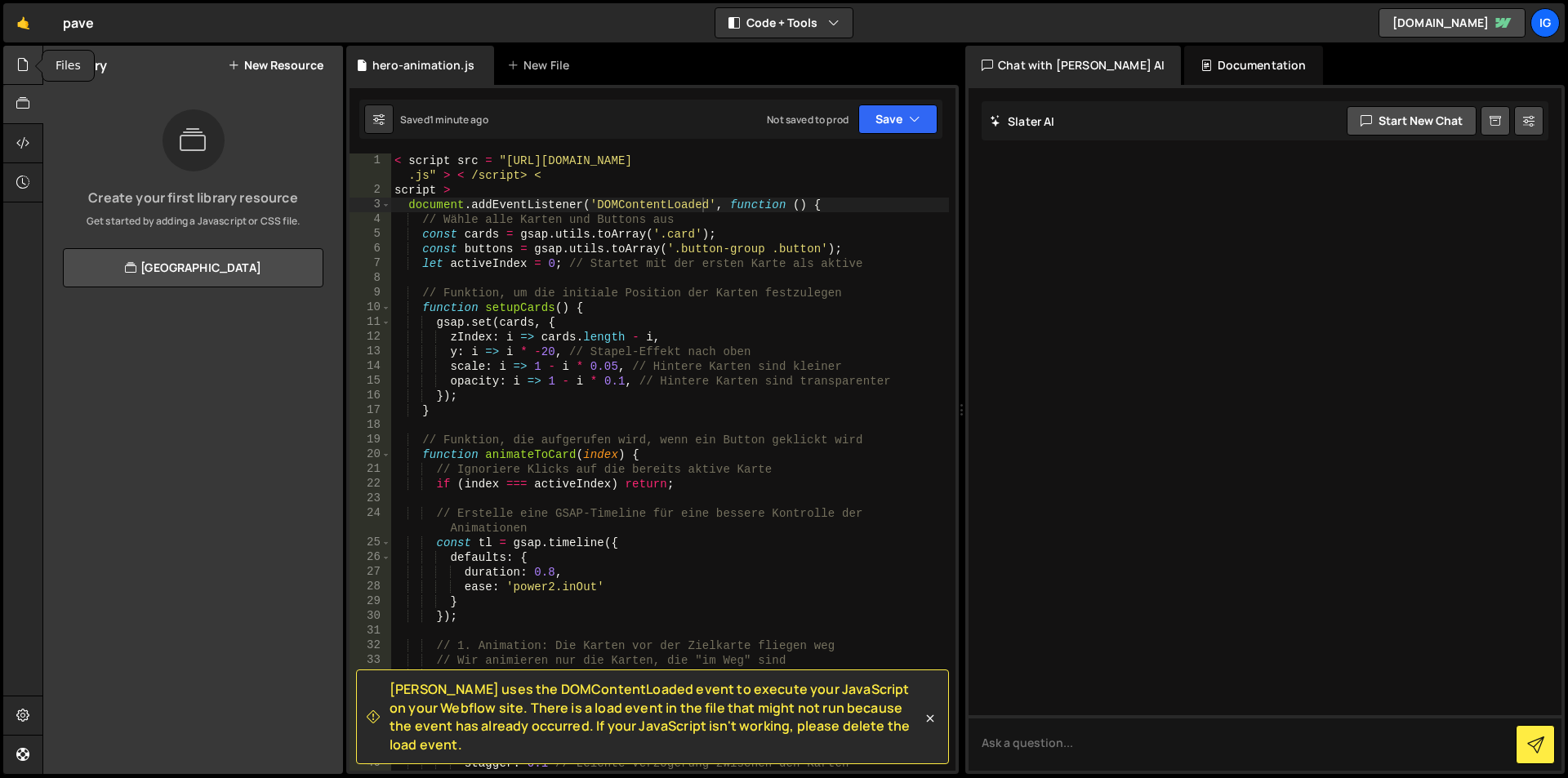
click at [22, 57] on icon at bounding box center [23, 65] width 13 height 18
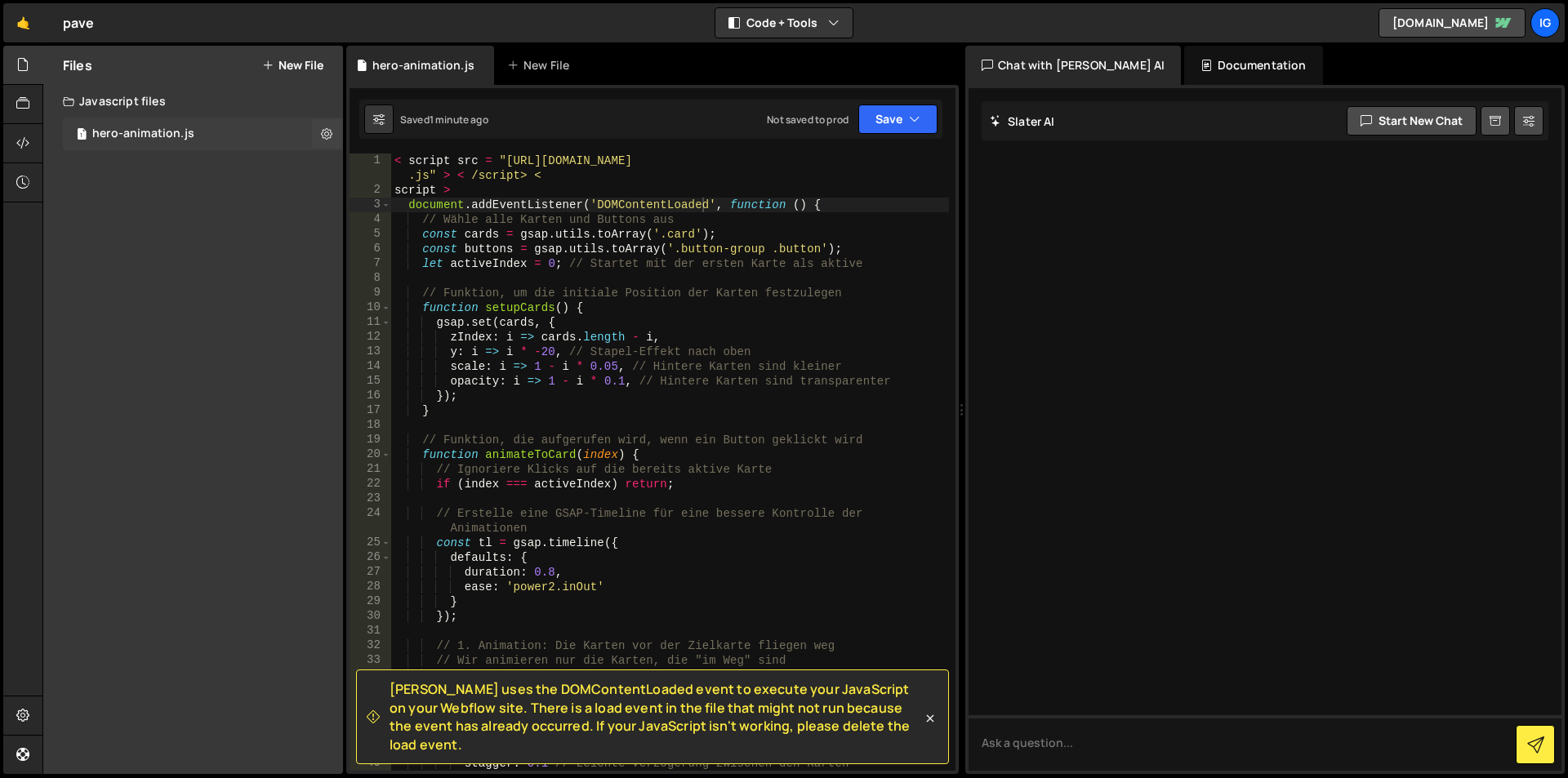
click at [165, 135] on div "hero-animation.js" at bounding box center [143, 134] width 102 height 15
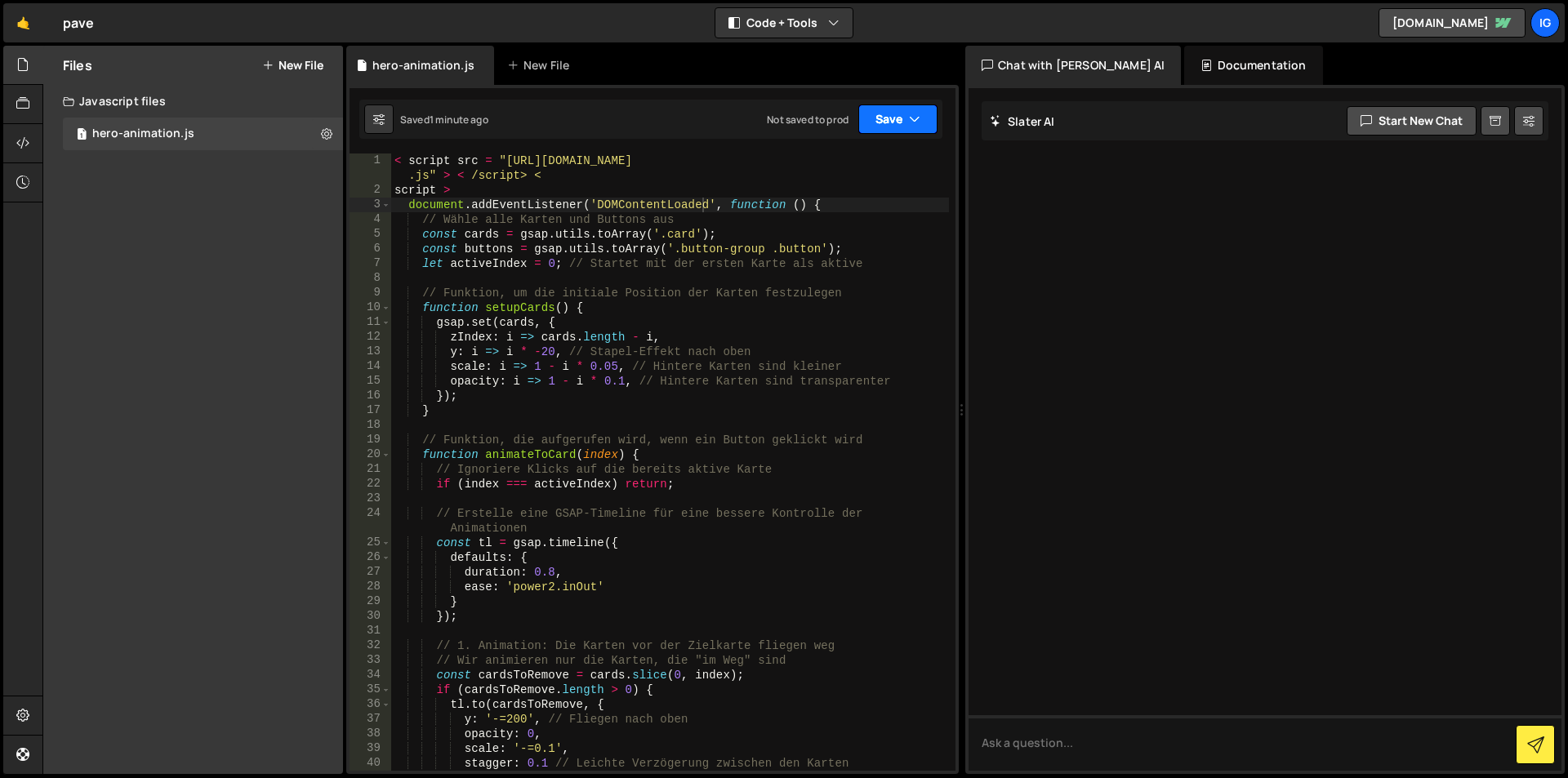
click at [886, 126] on button "Save" at bounding box center [897, 120] width 79 height 30
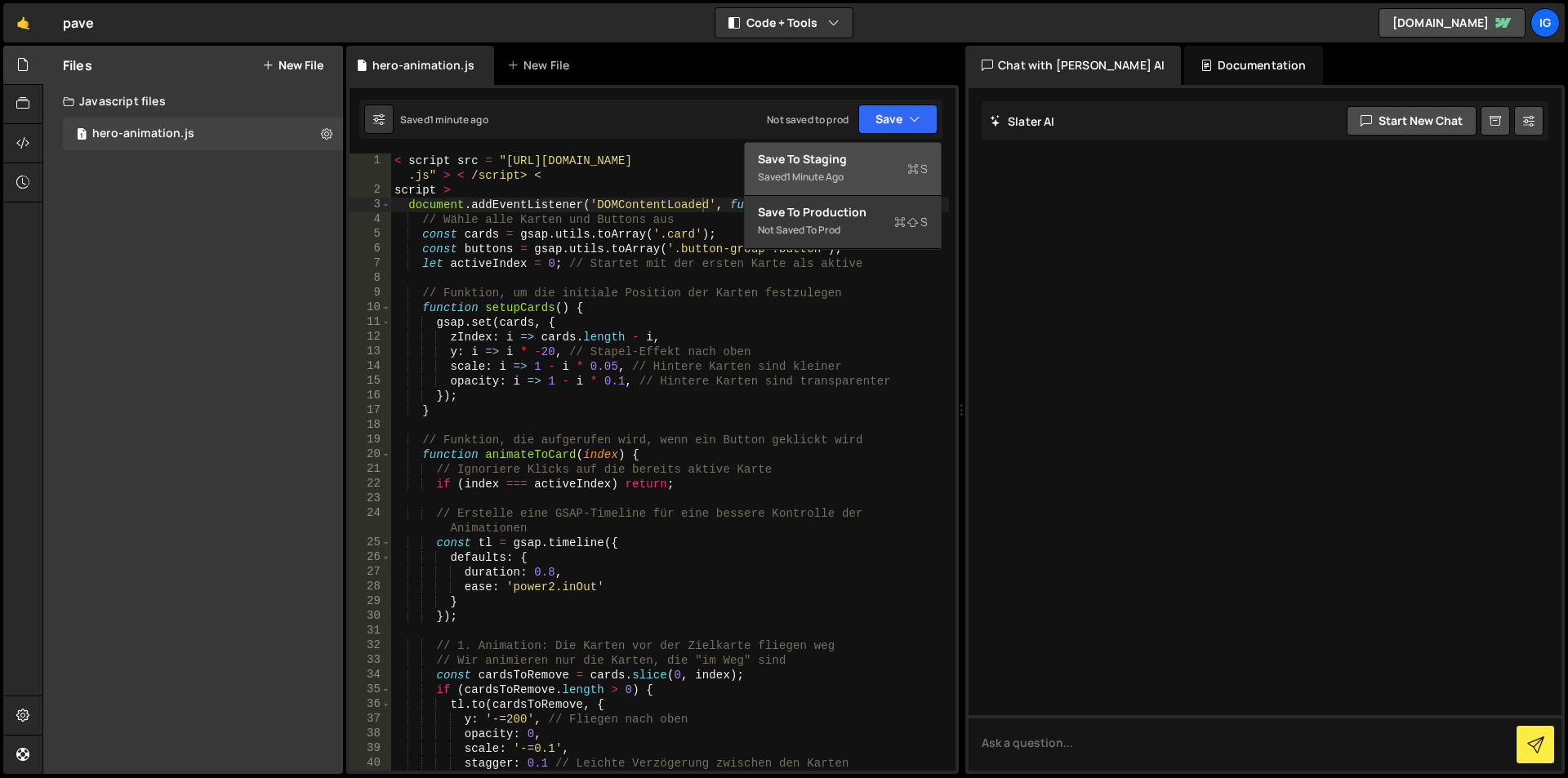
click at [856, 184] on div "Saved 1 minute ago" at bounding box center [842, 177] width 170 height 19
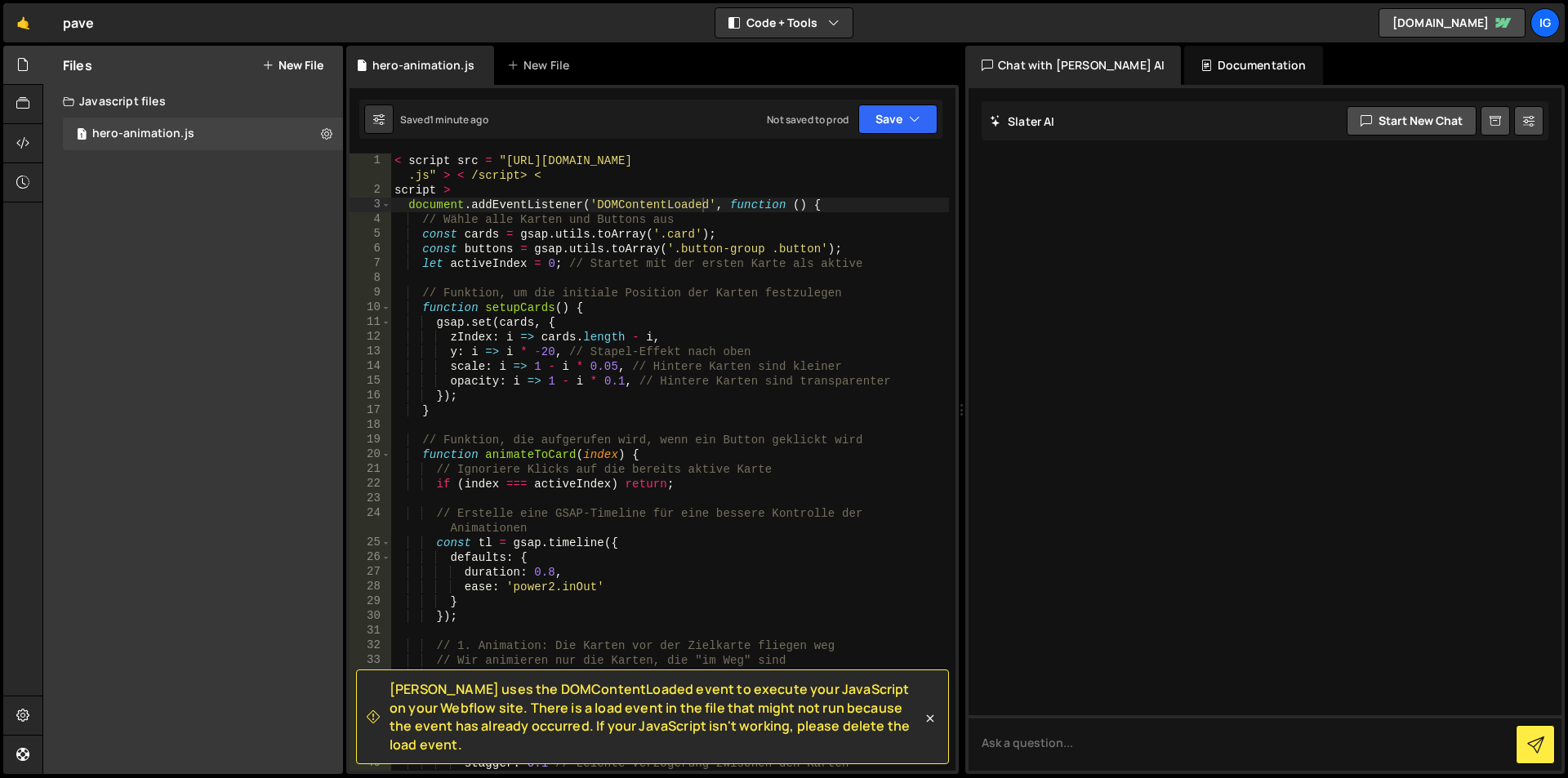
click at [708, 389] on div "< script src = "https://cdnjs.cloudflare.com/ajax/libs/gsap/3.11.4/gsap.min .js…" at bounding box center [670, 484] width 558 height 661
type textarea "/script>"
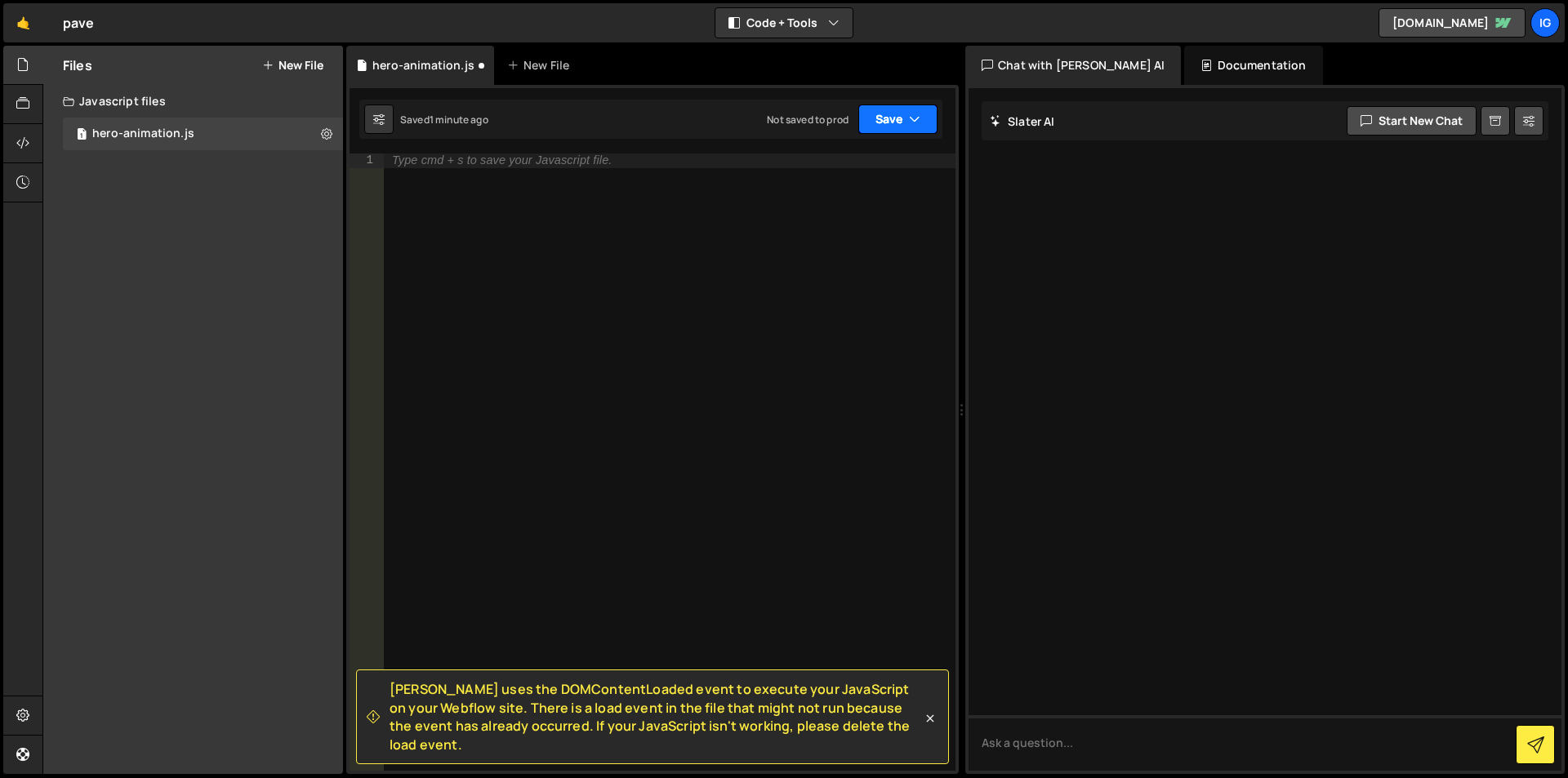
click at [900, 121] on button "Save" at bounding box center [897, 120] width 79 height 30
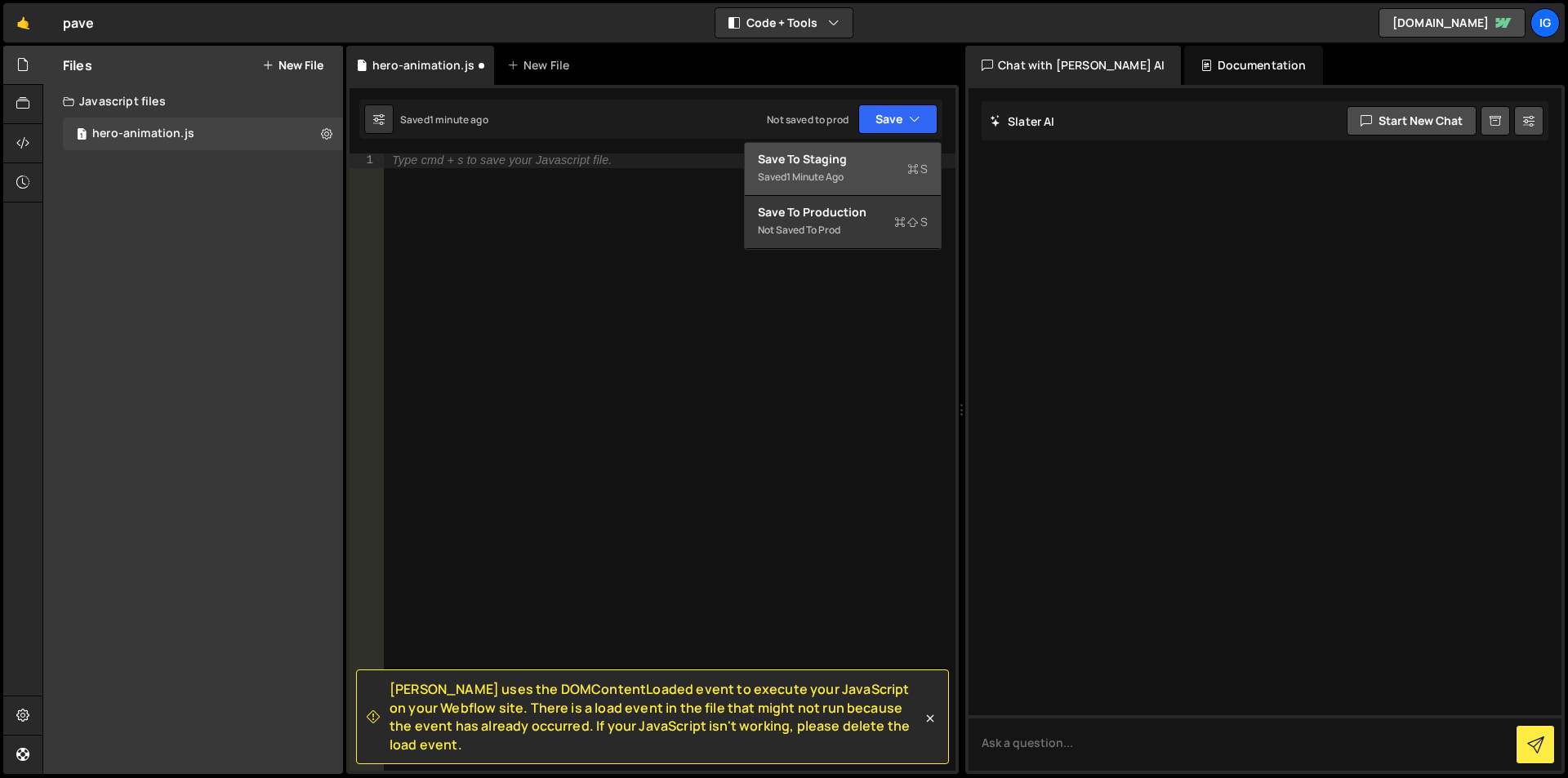
click at [881, 170] on div "Saved 1 minute ago" at bounding box center [842, 177] width 170 height 19
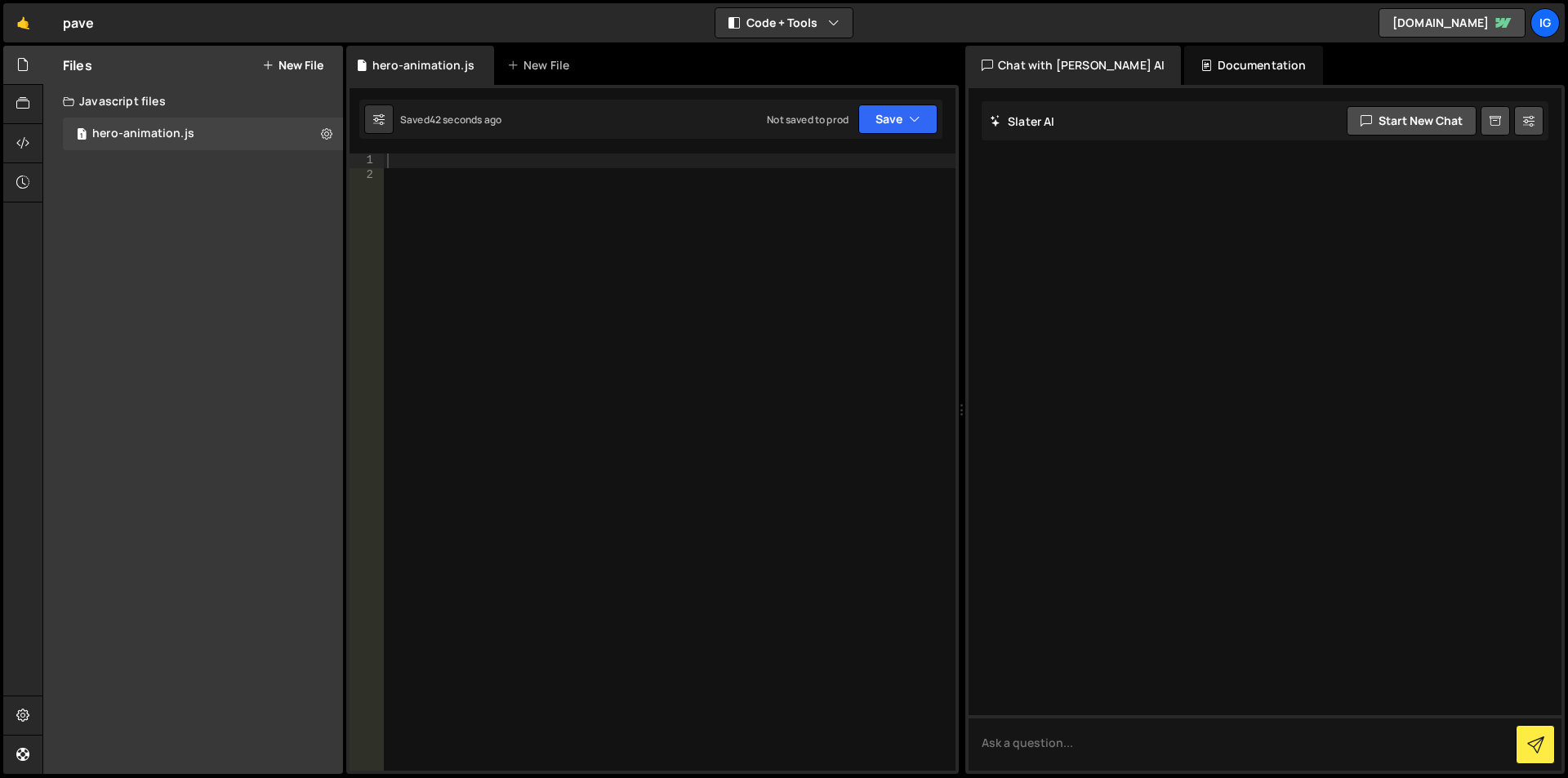
click at [432, 177] on div at bounding box center [670, 477] width 572 height 647
type textarea "/script>"
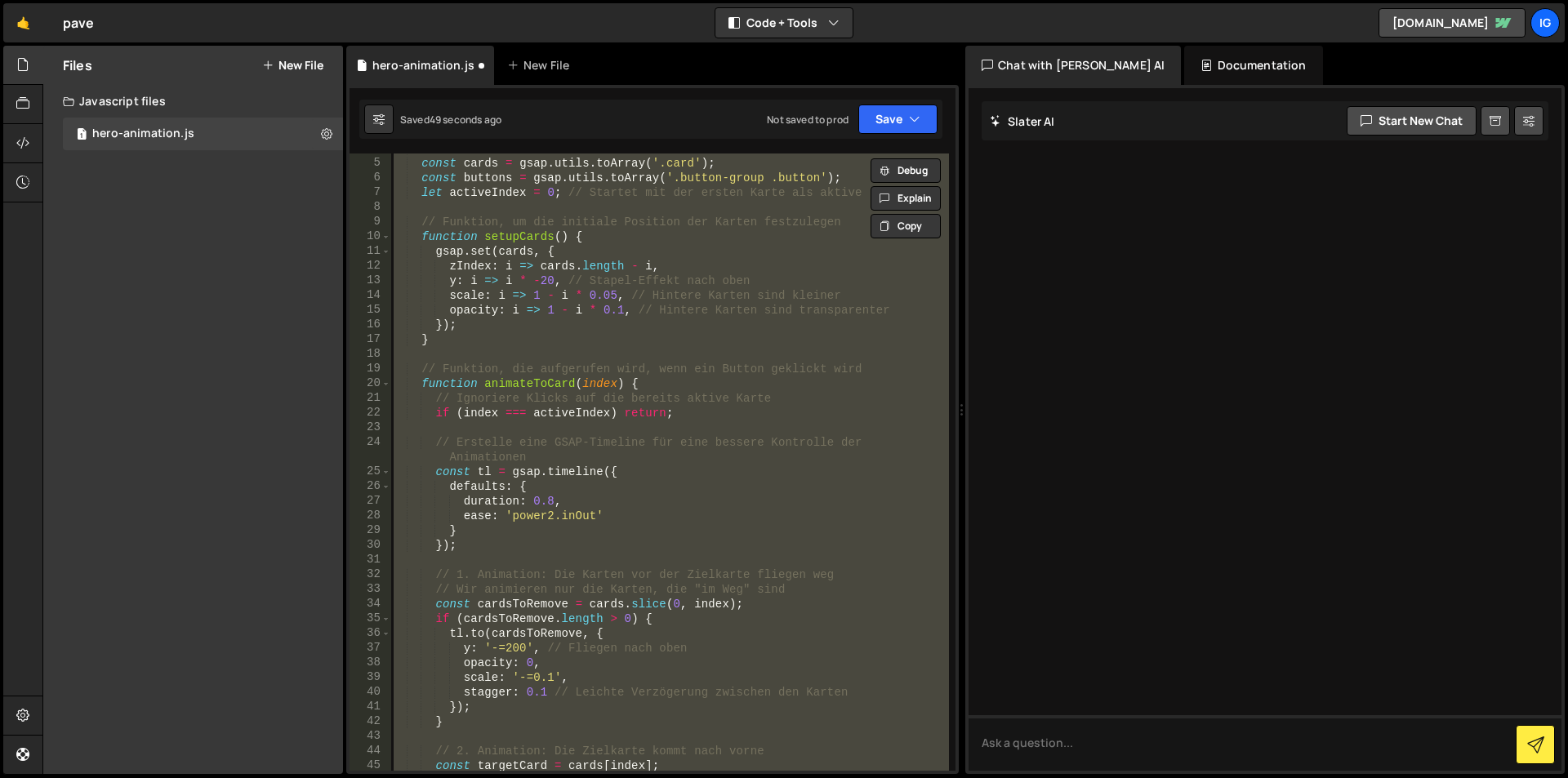
scroll to position [0, 0]
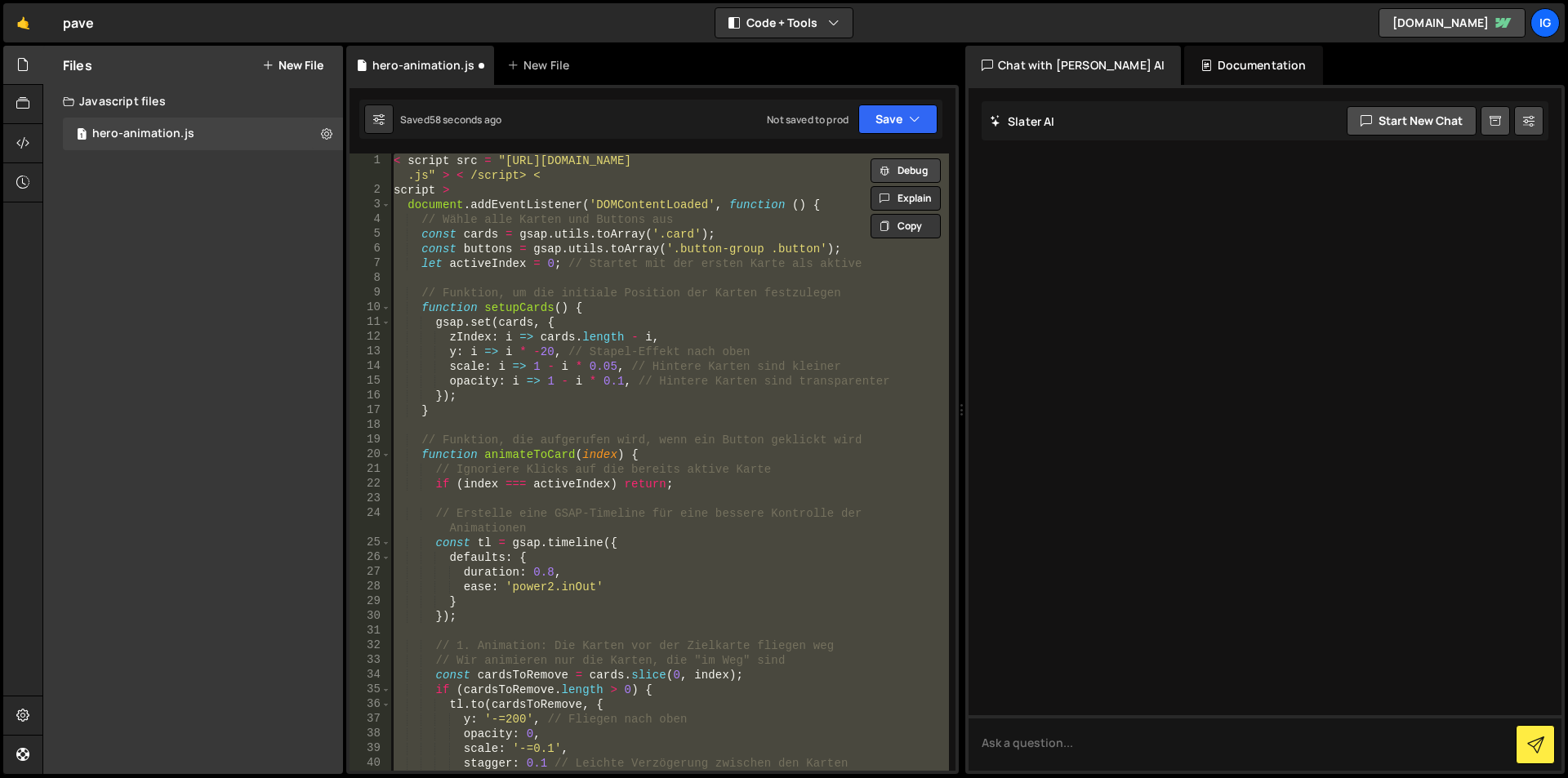
click at [898, 175] on button "Debug" at bounding box center [905, 170] width 70 height 24
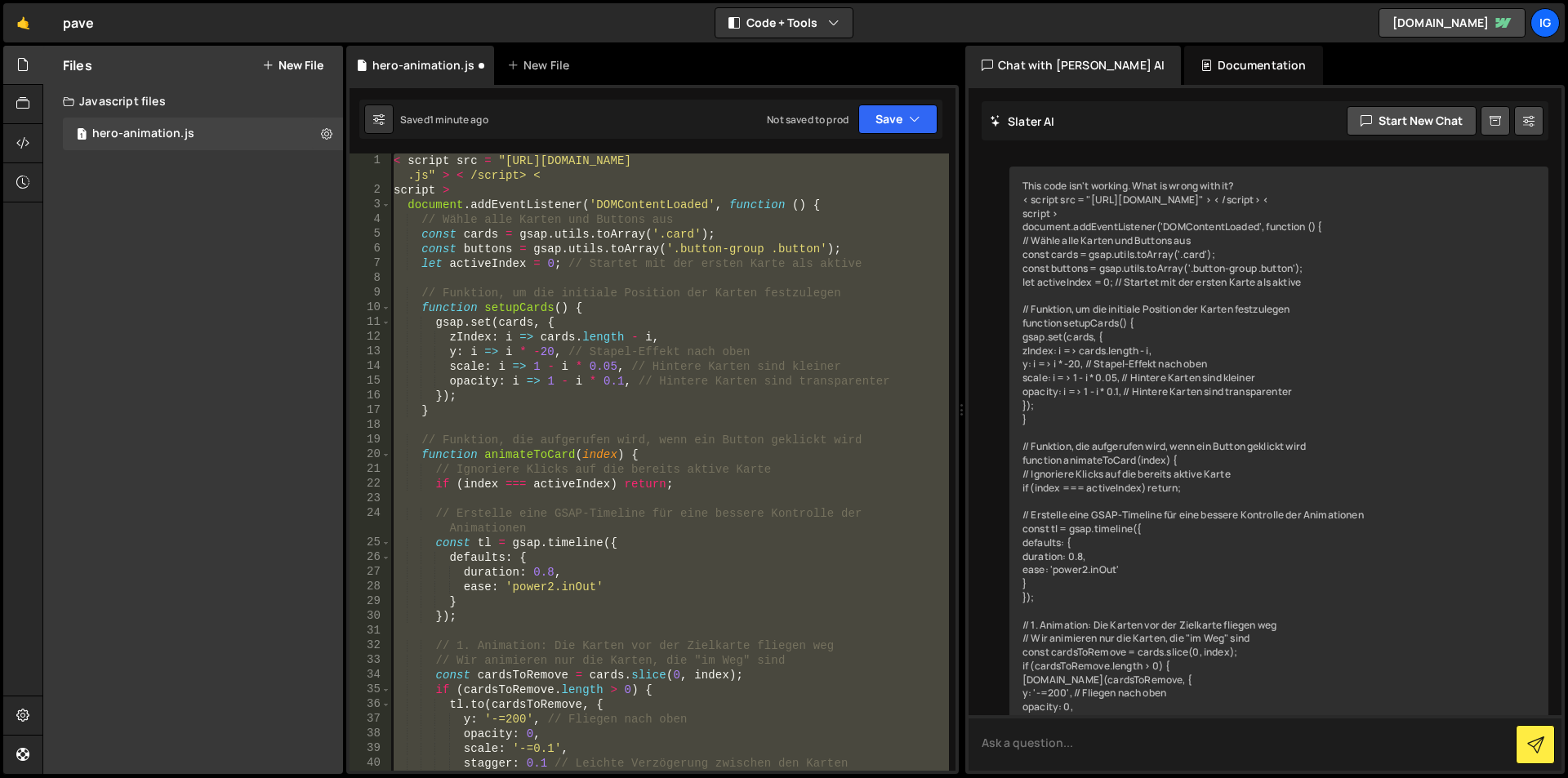
click at [1336, 747] on textarea at bounding box center [1264, 743] width 593 height 56
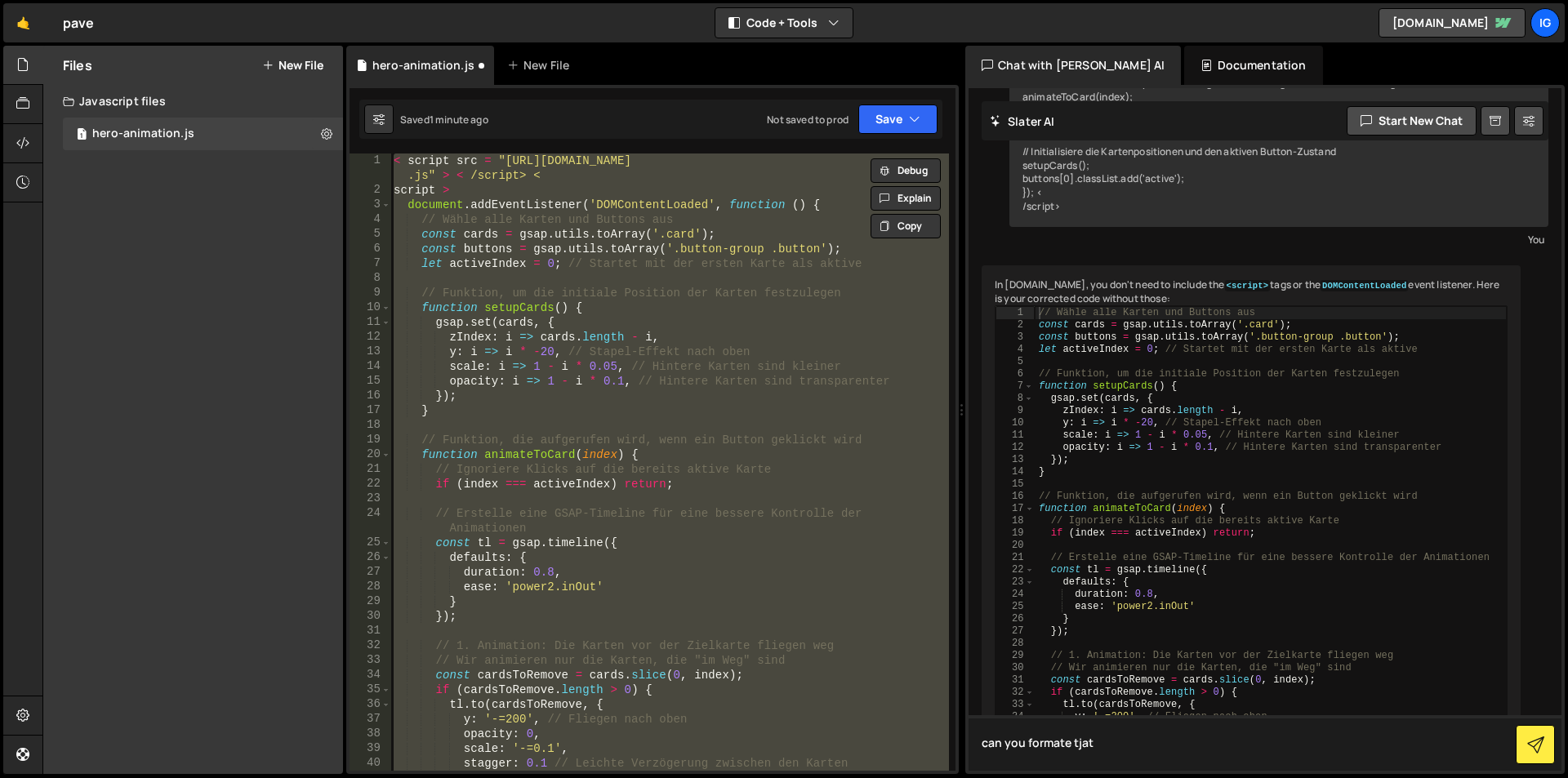
scroll to position [1272, 0]
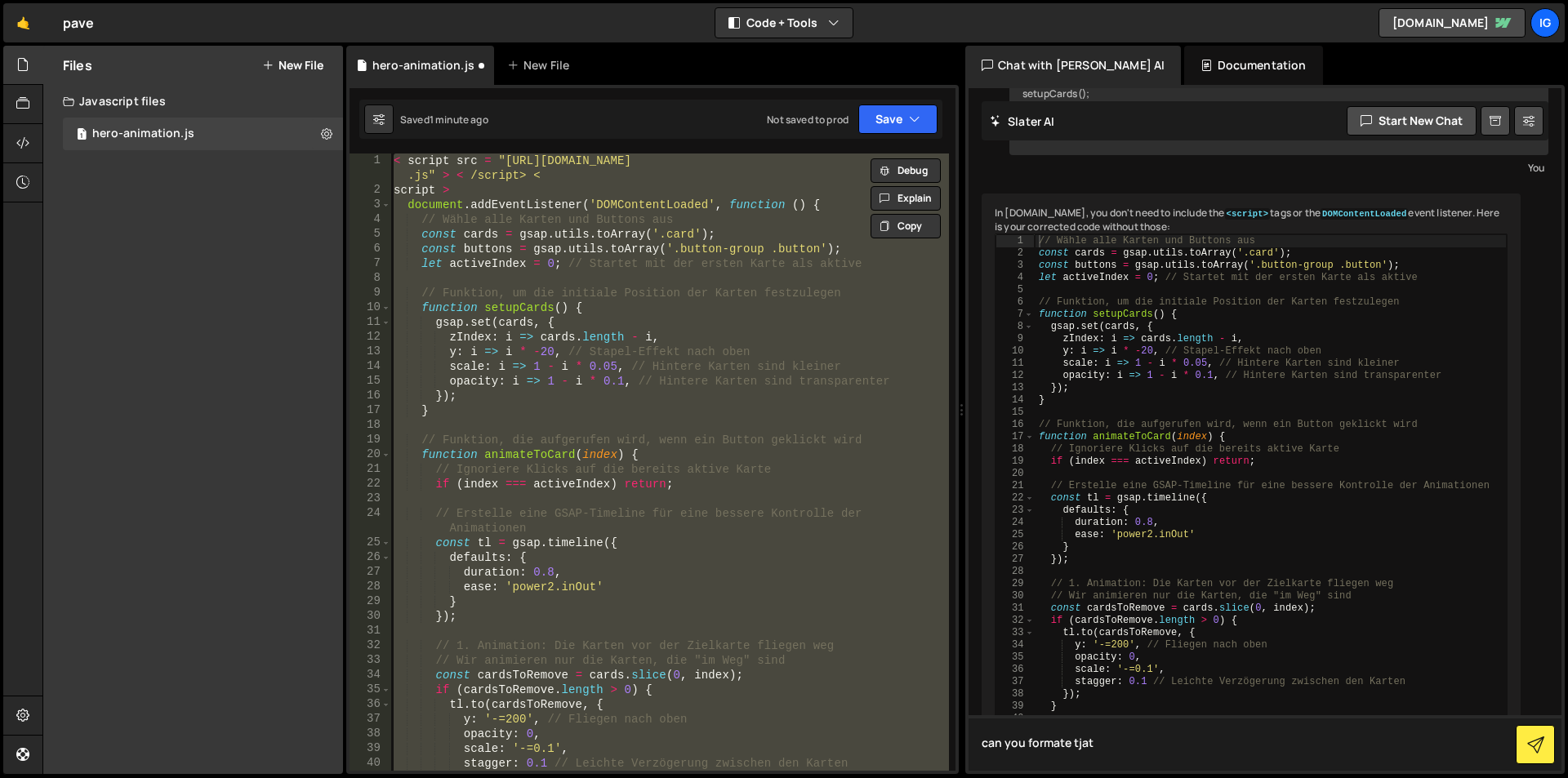
type textarea "can you formate tjat"
click at [1040, 267] on div "// Wähle alle Karten und Buttons aus const cards = gsap . utils . toArray ( '.c…" at bounding box center [1270, 773] width 472 height 1077
drag, startPoint x: 1040, startPoint y: 267, endPoint x: 1065, endPoint y: 284, distance: 30.2
click at [1065, 284] on div "// Wähle alle Karten und Buttons aus const cards = gsap . utils . toArray ( '.c…" at bounding box center [1270, 773] width 472 height 1077
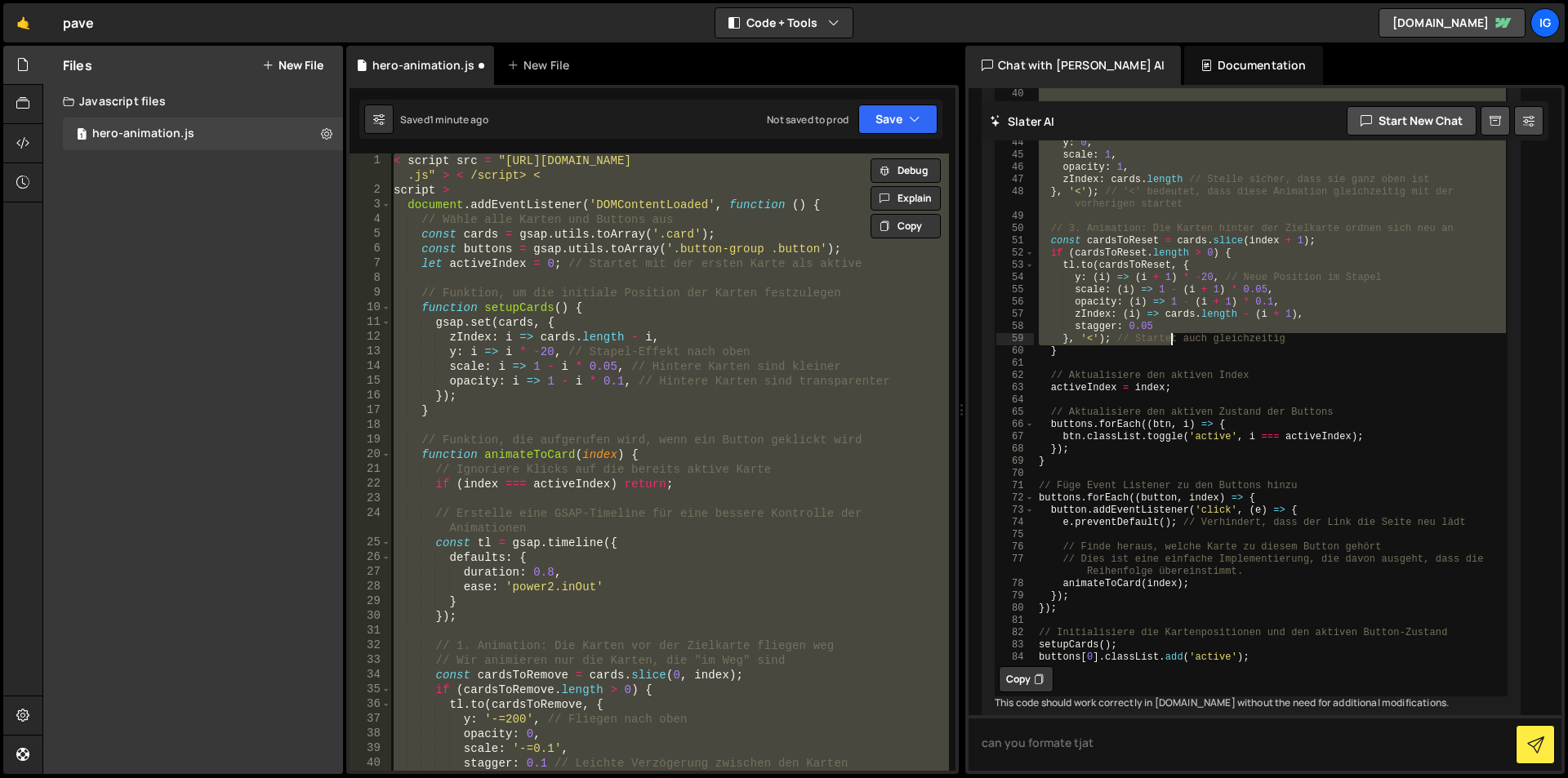
scroll to position [1970, 0]
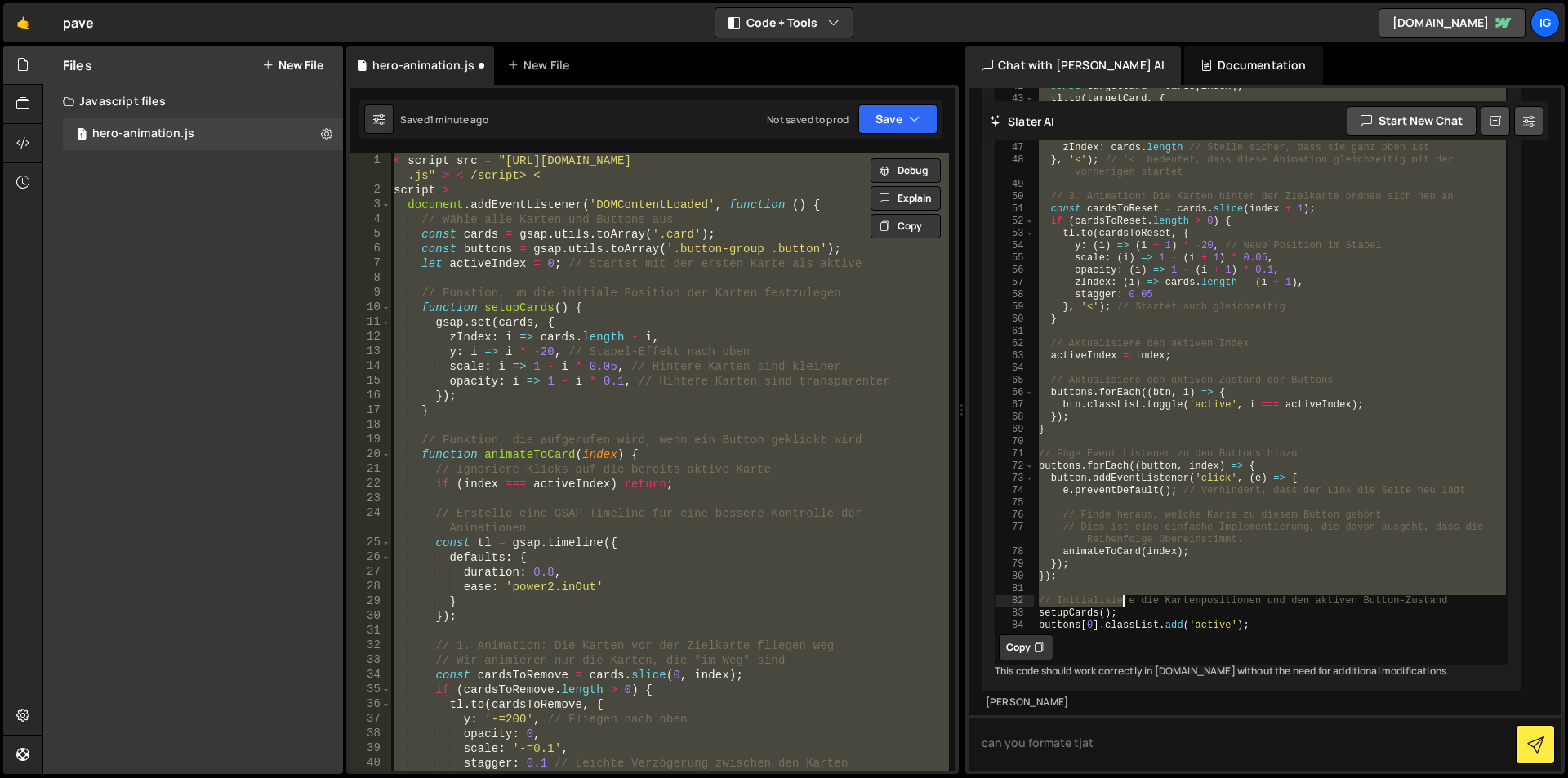
drag, startPoint x: 1039, startPoint y: 254, endPoint x: 1124, endPoint y: 585, distance: 341.7
click at [1124, 585] on div "// Wähle alle Karten und Buttons aus const cards = gsap . utils . toArray ( '.c…" at bounding box center [1270, 117] width 472 height 1077
type textarea "// Initialisiere die Kartenpositionen und den aktiven Button-Zustand setupCards…"
click at [1028, 635] on button "Copy" at bounding box center [1026, 648] width 55 height 26
click at [636, 387] on div "< script src = "https://cdnjs.cloudflare.com/ajax/libs/gsap/3.11.4/gsap.min .js…" at bounding box center [670, 462] width 559 height 617
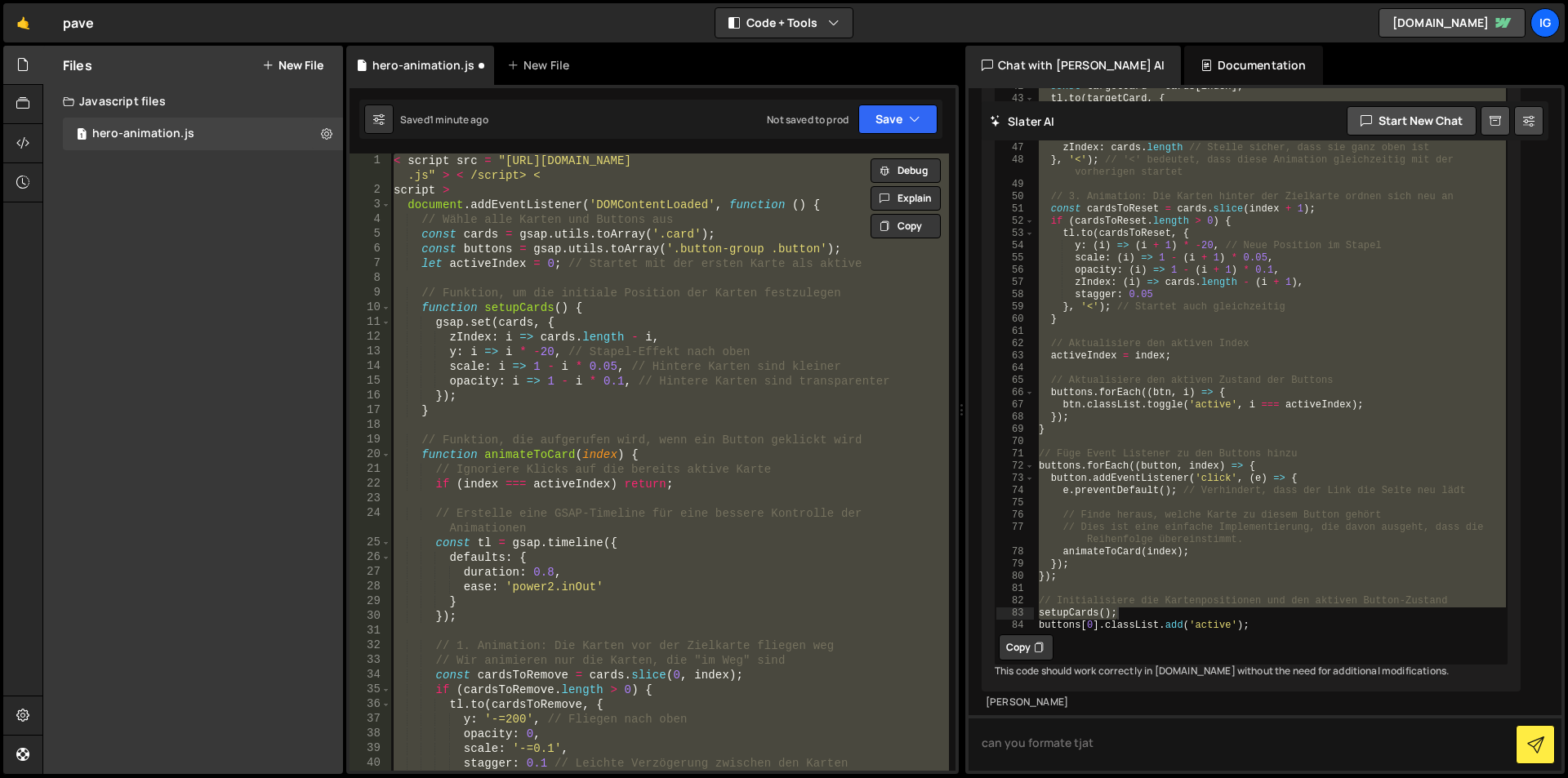
paste textarea "buttons[0].classList.add('active');"
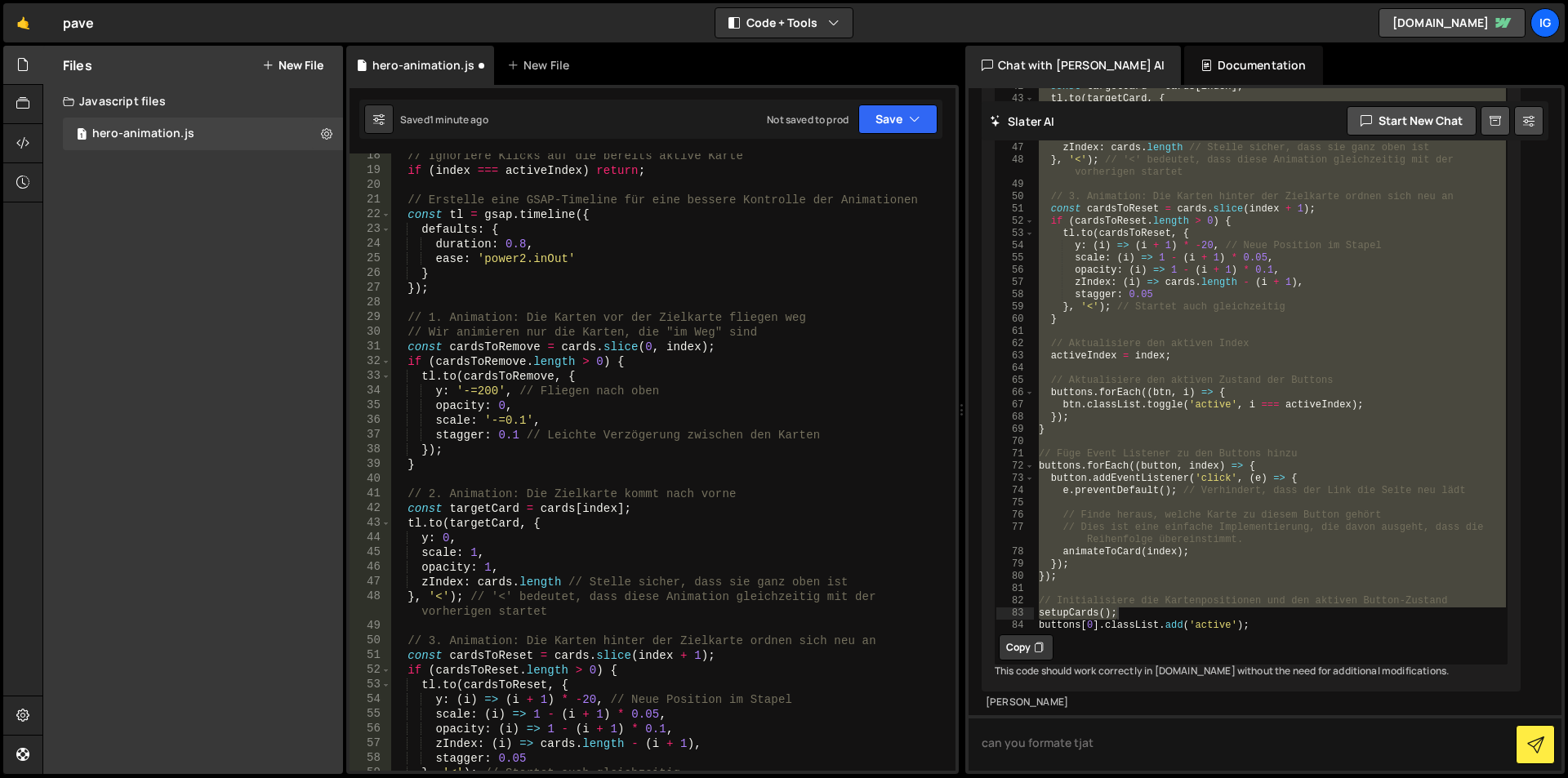
scroll to position [0, 0]
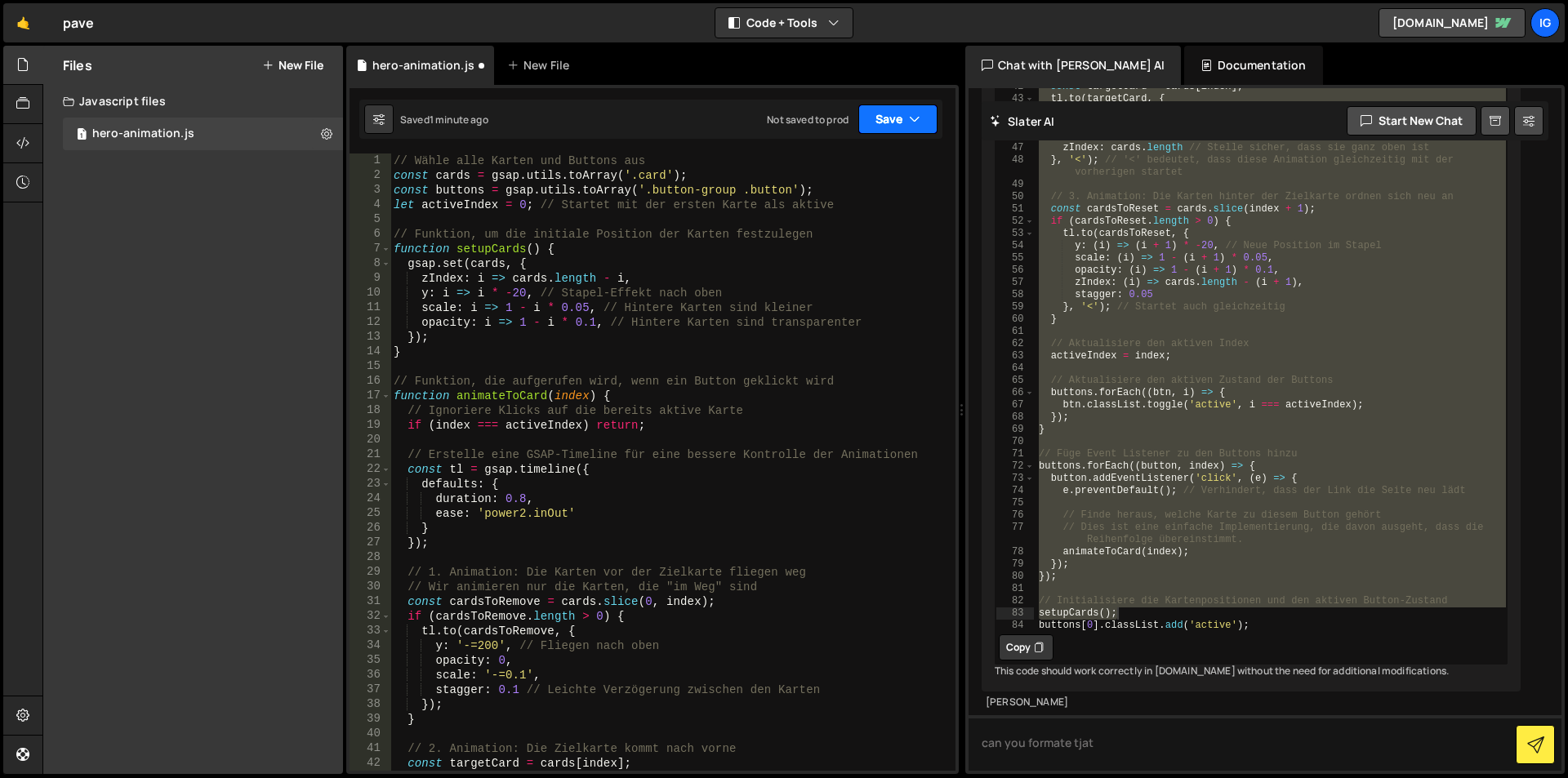
click at [875, 116] on button "Save" at bounding box center [897, 120] width 79 height 30
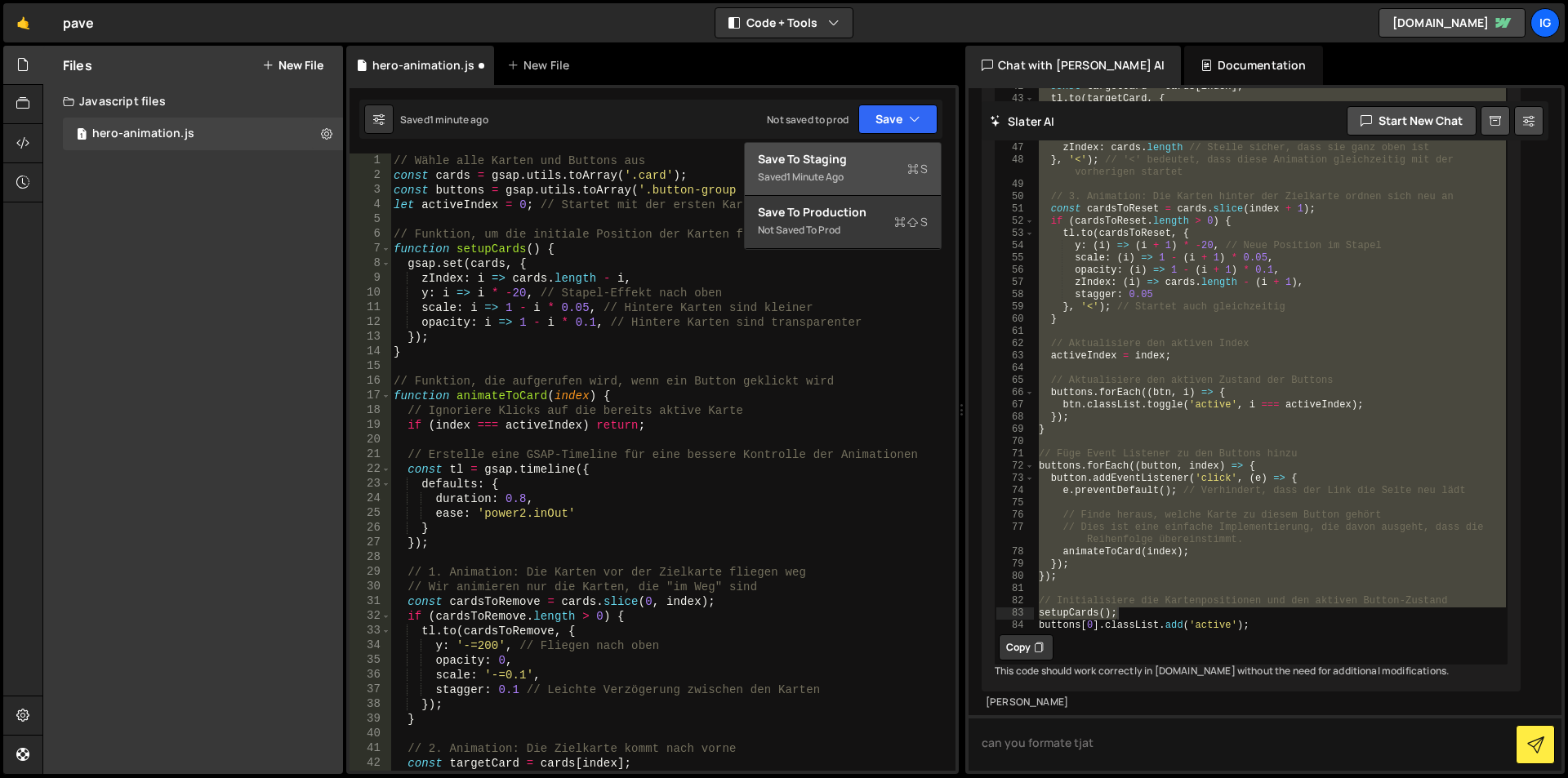
click at [817, 164] on div "Save to Staging S" at bounding box center [842, 159] width 170 height 17
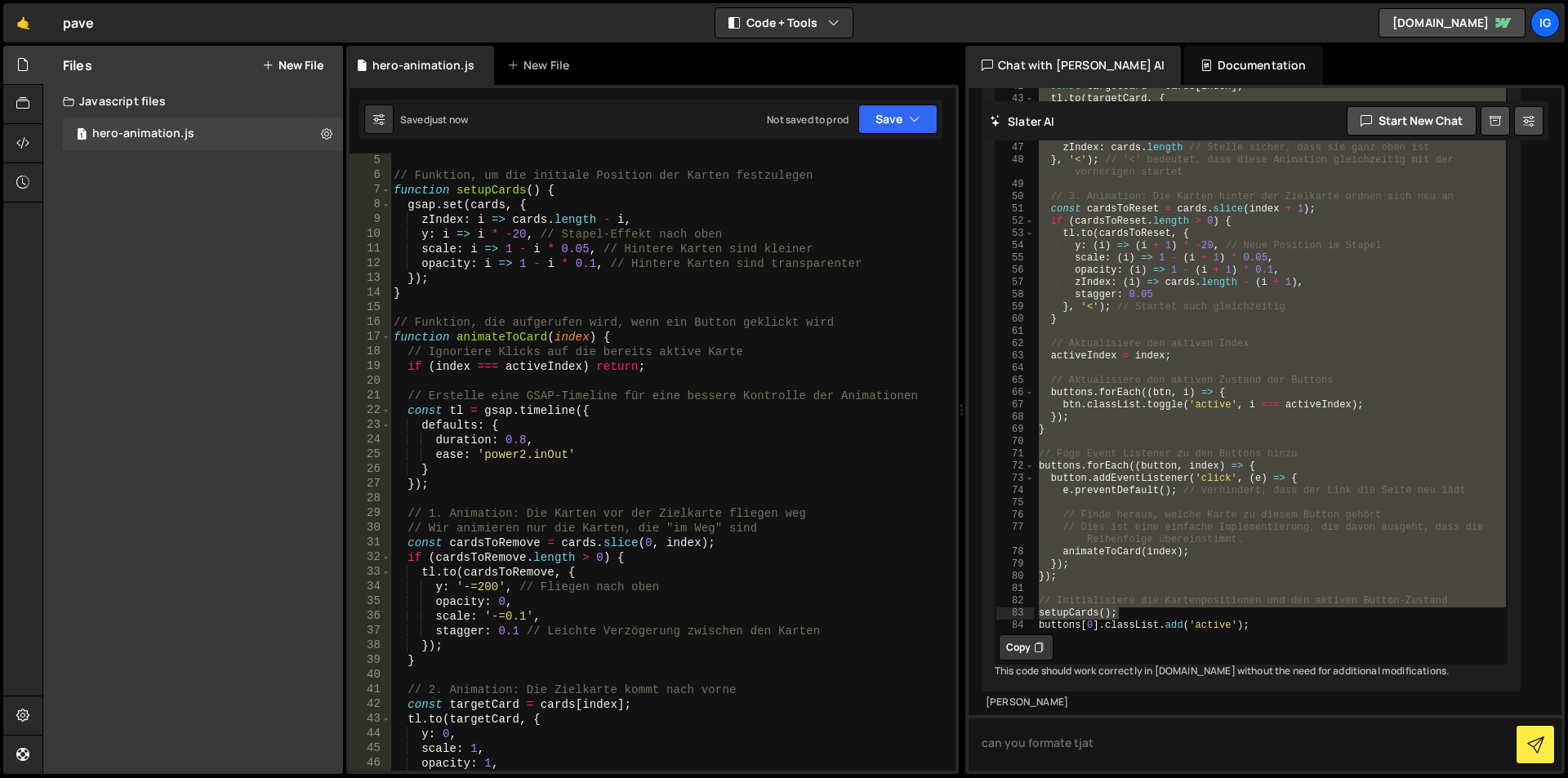
scroll to position [10, 0]
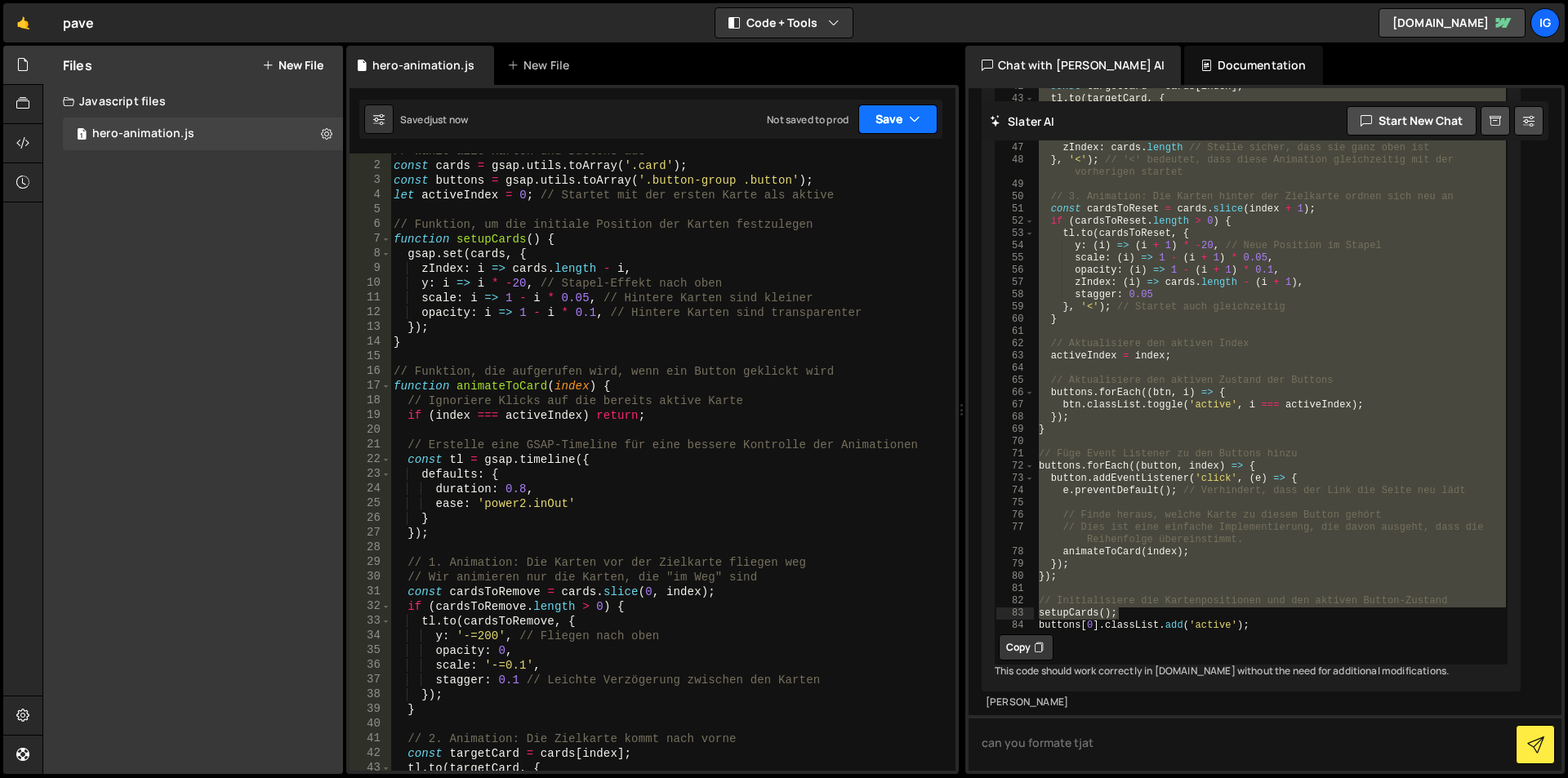
click at [885, 115] on button "Save" at bounding box center [897, 120] width 79 height 30
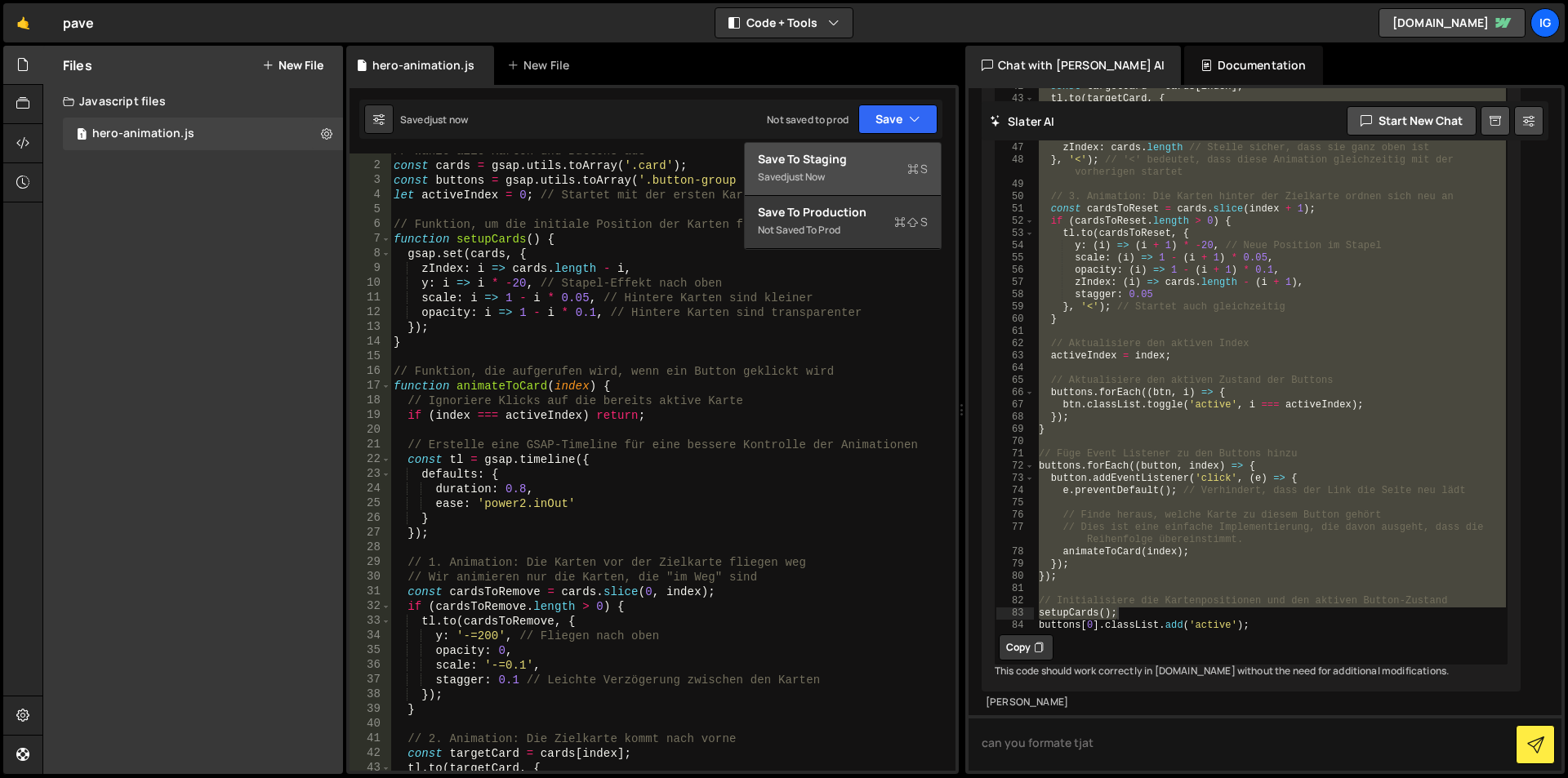
click at [830, 155] on div "Save to Staging S" at bounding box center [842, 159] width 170 height 17
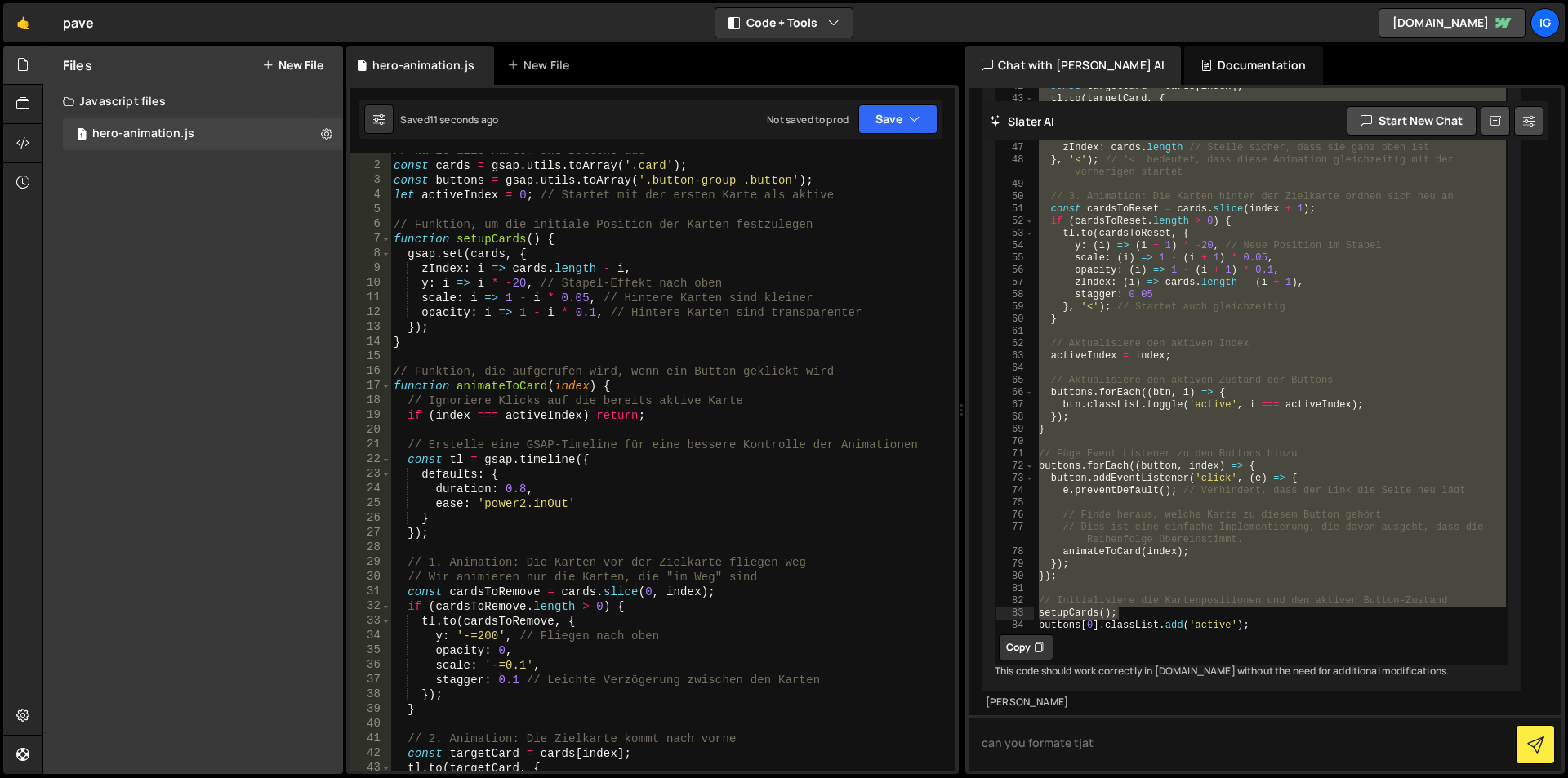
scroll to position [0, 0]
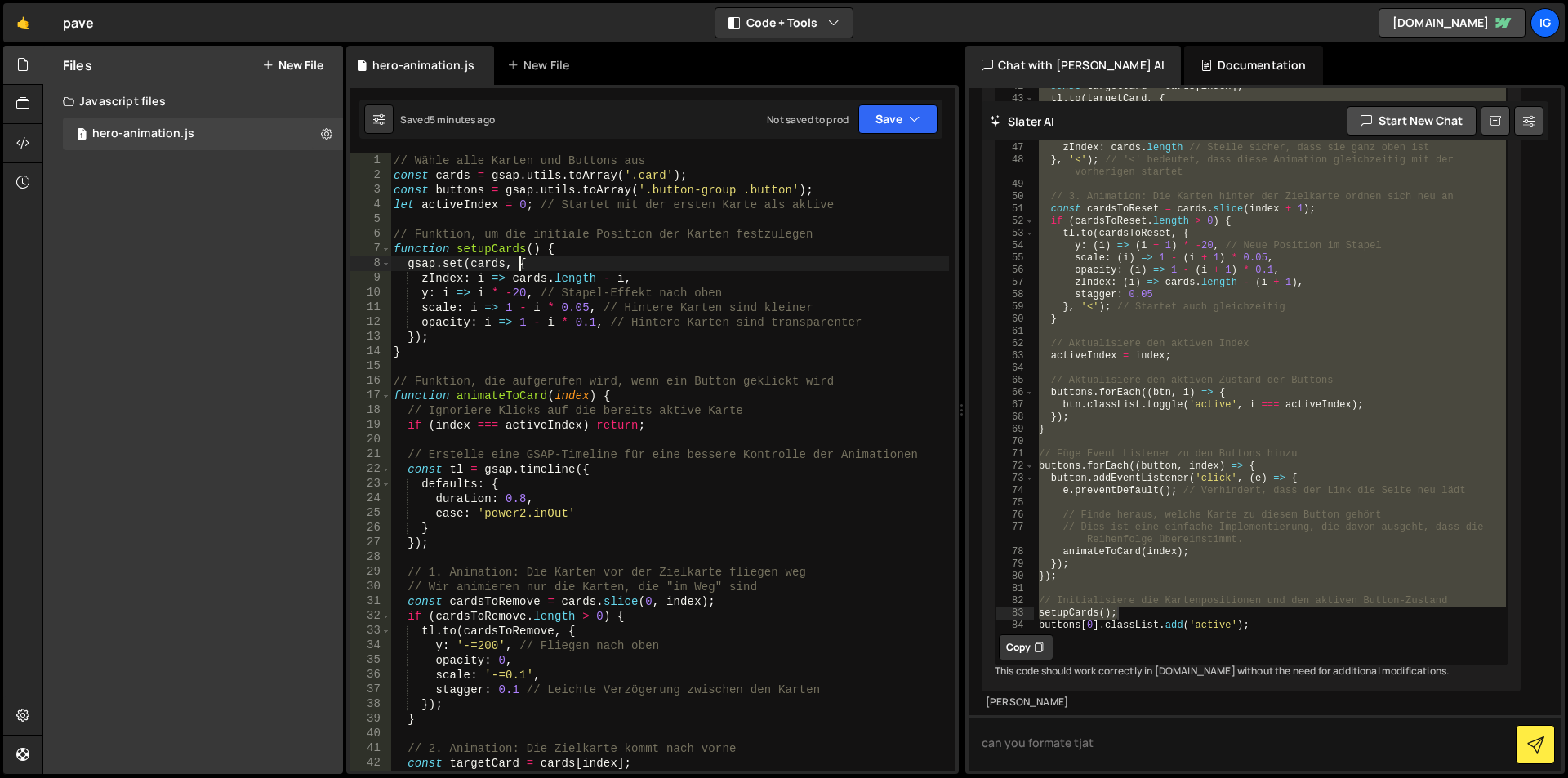
click at [522, 258] on div "// Wähle alle Karten und Buttons aus const cards = gsap . utils . toArray ( '.c…" at bounding box center [670, 477] width 559 height 647
type textarea "buttons[0].classList.add('active');"
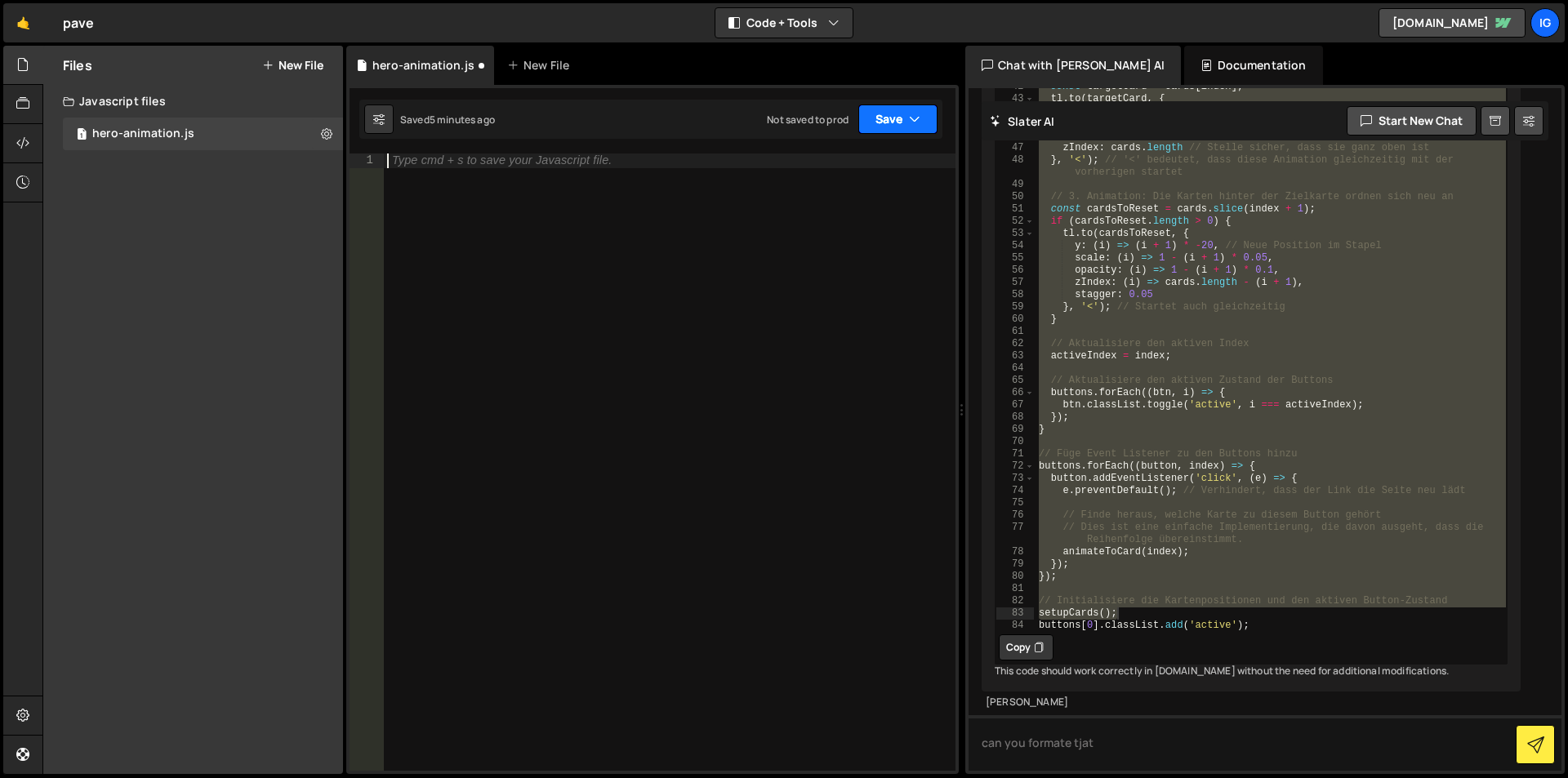
click at [887, 128] on button "Save" at bounding box center [897, 120] width 79 height 30
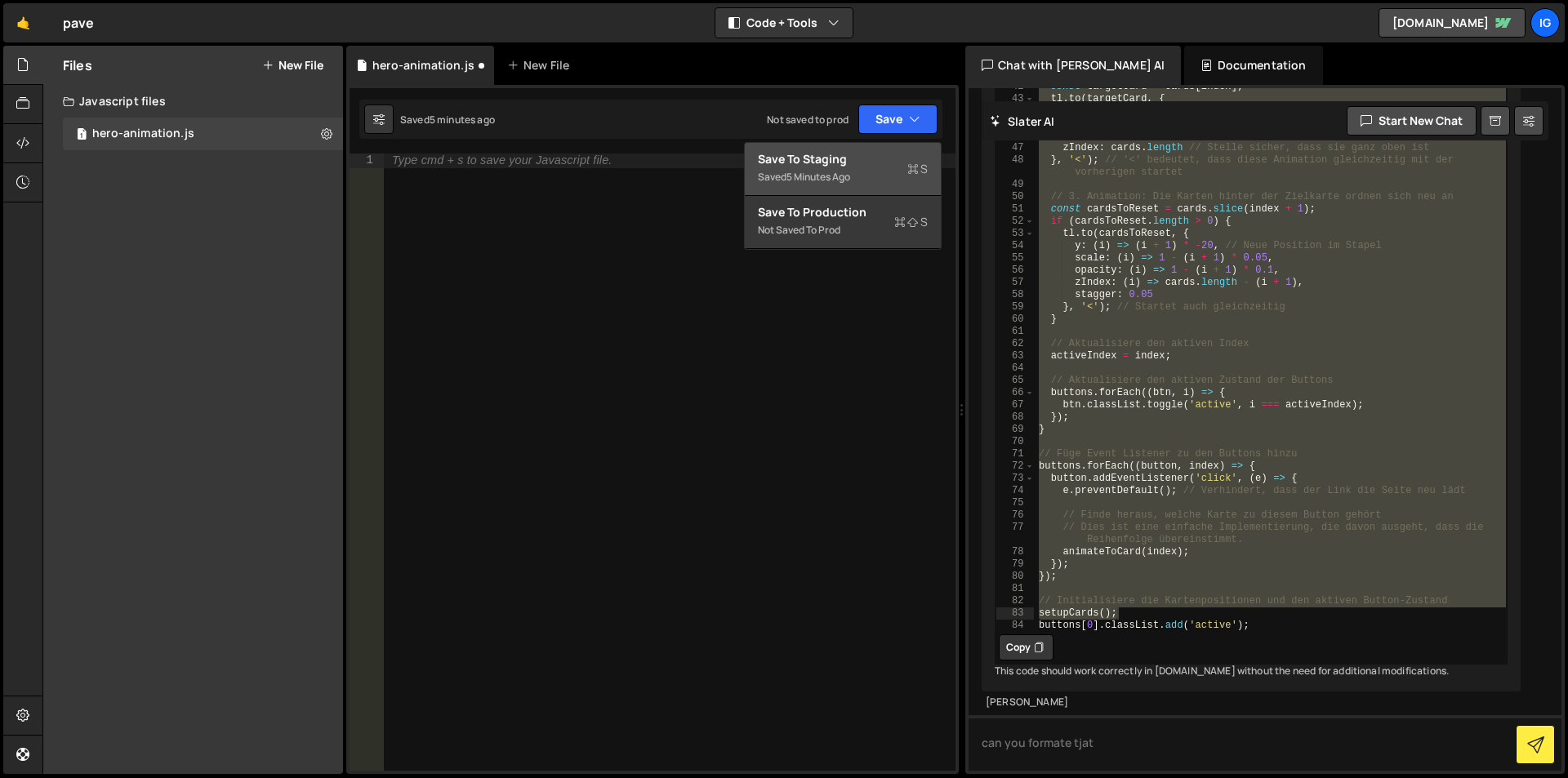
click at [872, 175] on div "Saved 5 minutes ago" at bounding box center [842, 177] width 170 height 19
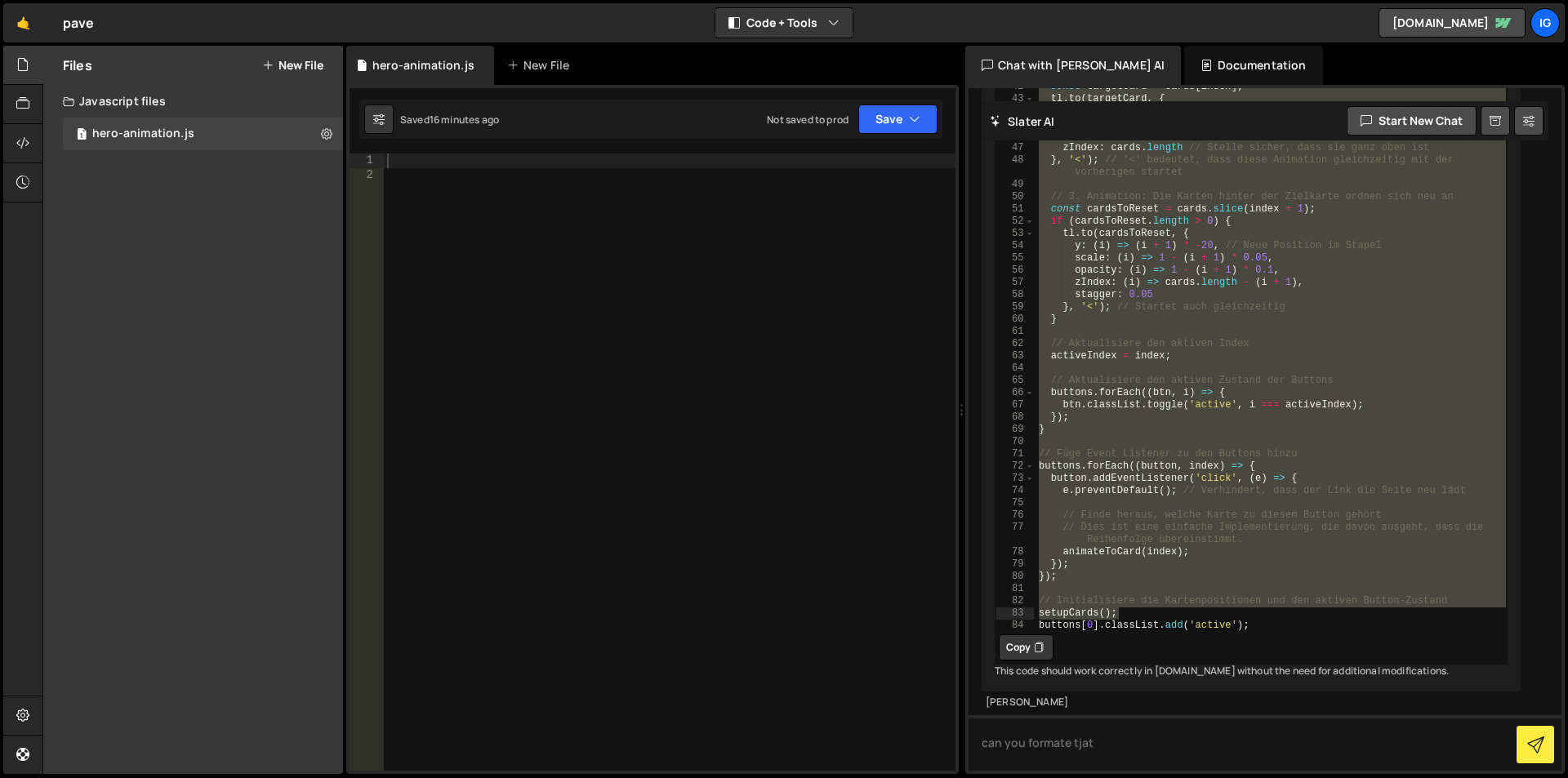
click at [498, 223] on div at bounding box center [670, 477] width 572 height 647
click at [501, 200] on div at bounding box center [670, 477] width 572 height 647
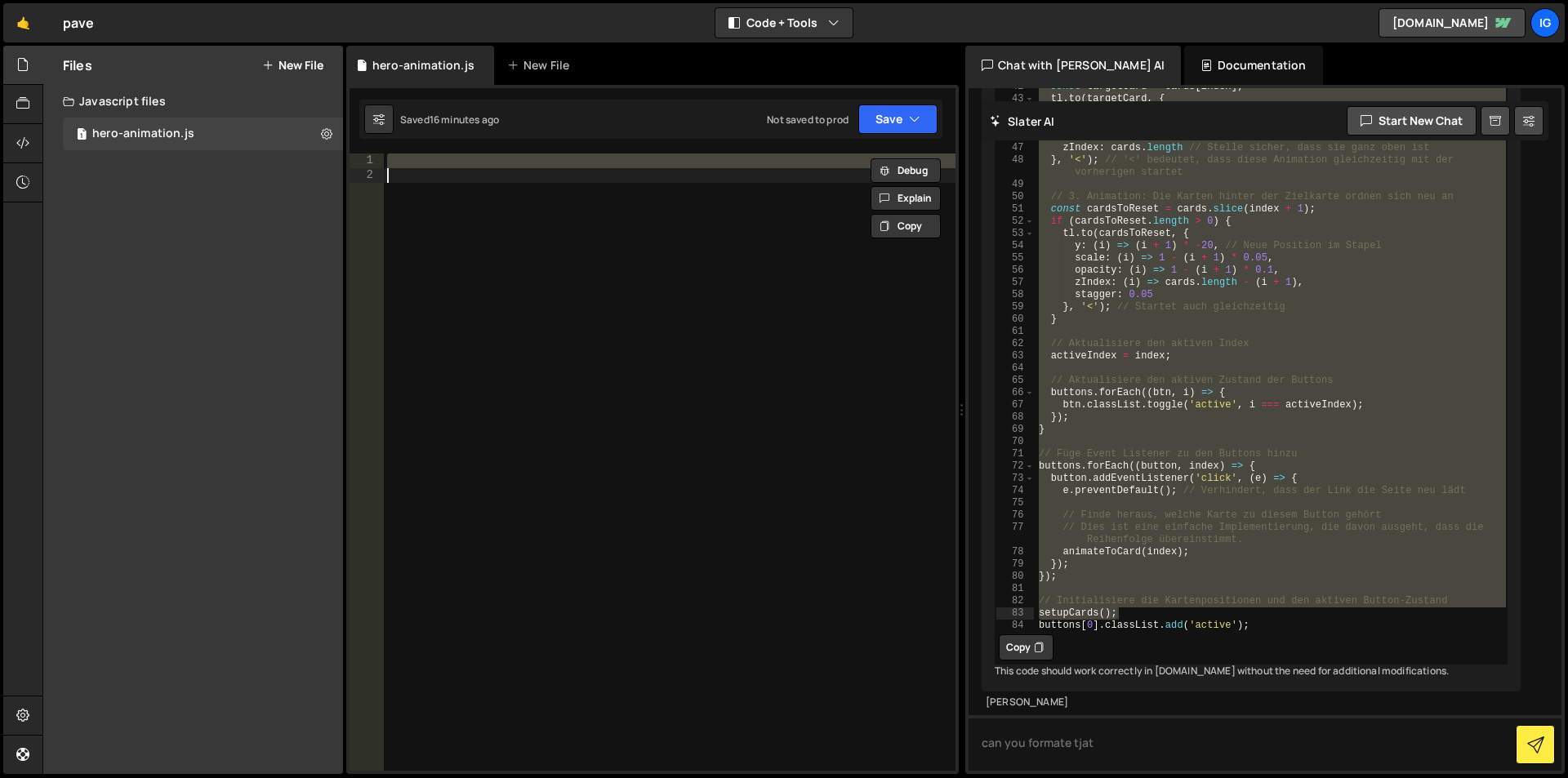
paste textarea "</style>"
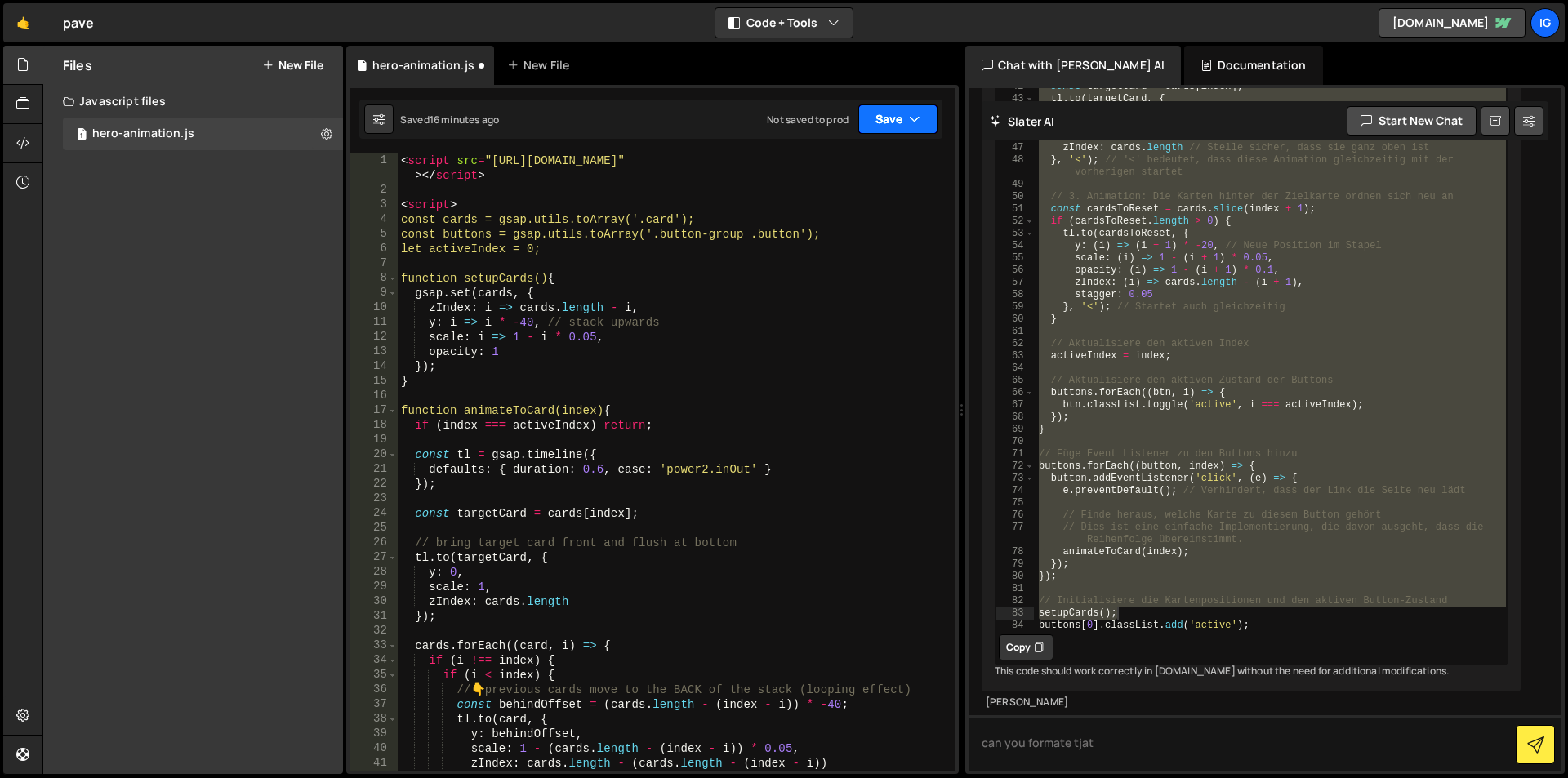
click at [893, 120] on button "Save" at bounding box center [897, 120] width 79 height 30
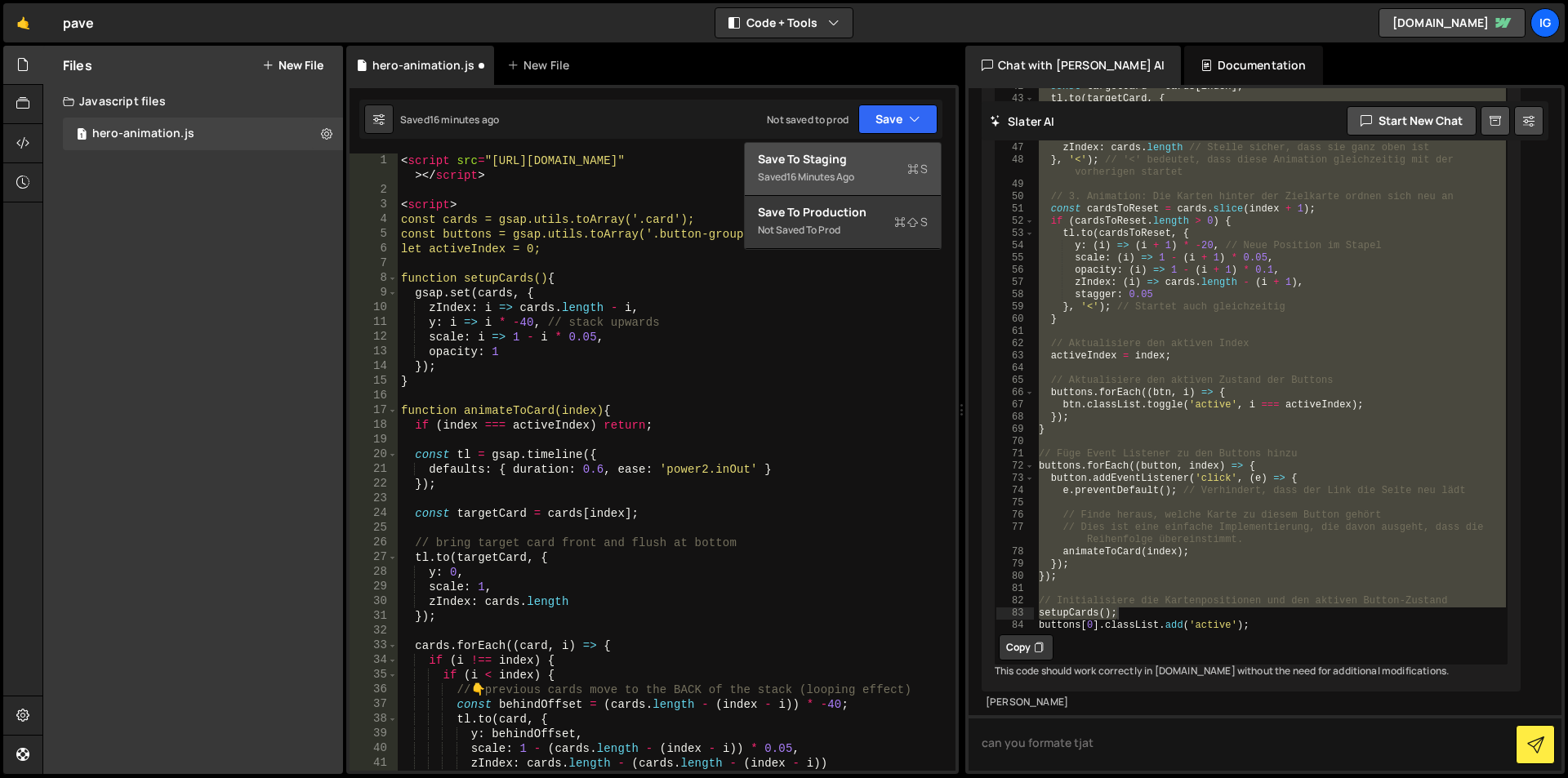
click at [842, 168] on div "Saved 16 minutes ago" at bounding box center [842, 177] width 170 height 19
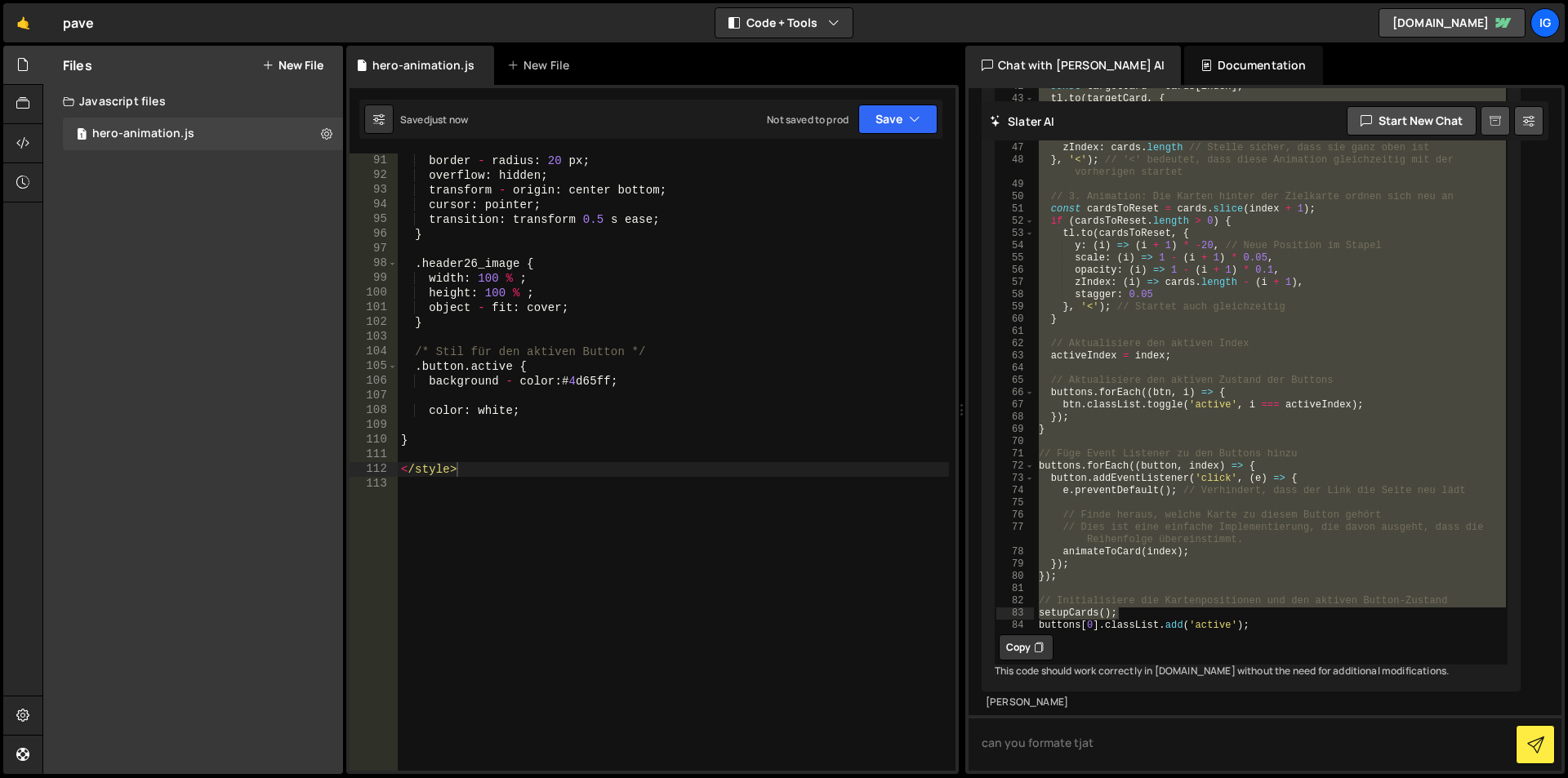
click at [1492, 121] on icon at bounding box center [1495, 121] width 11 height 16
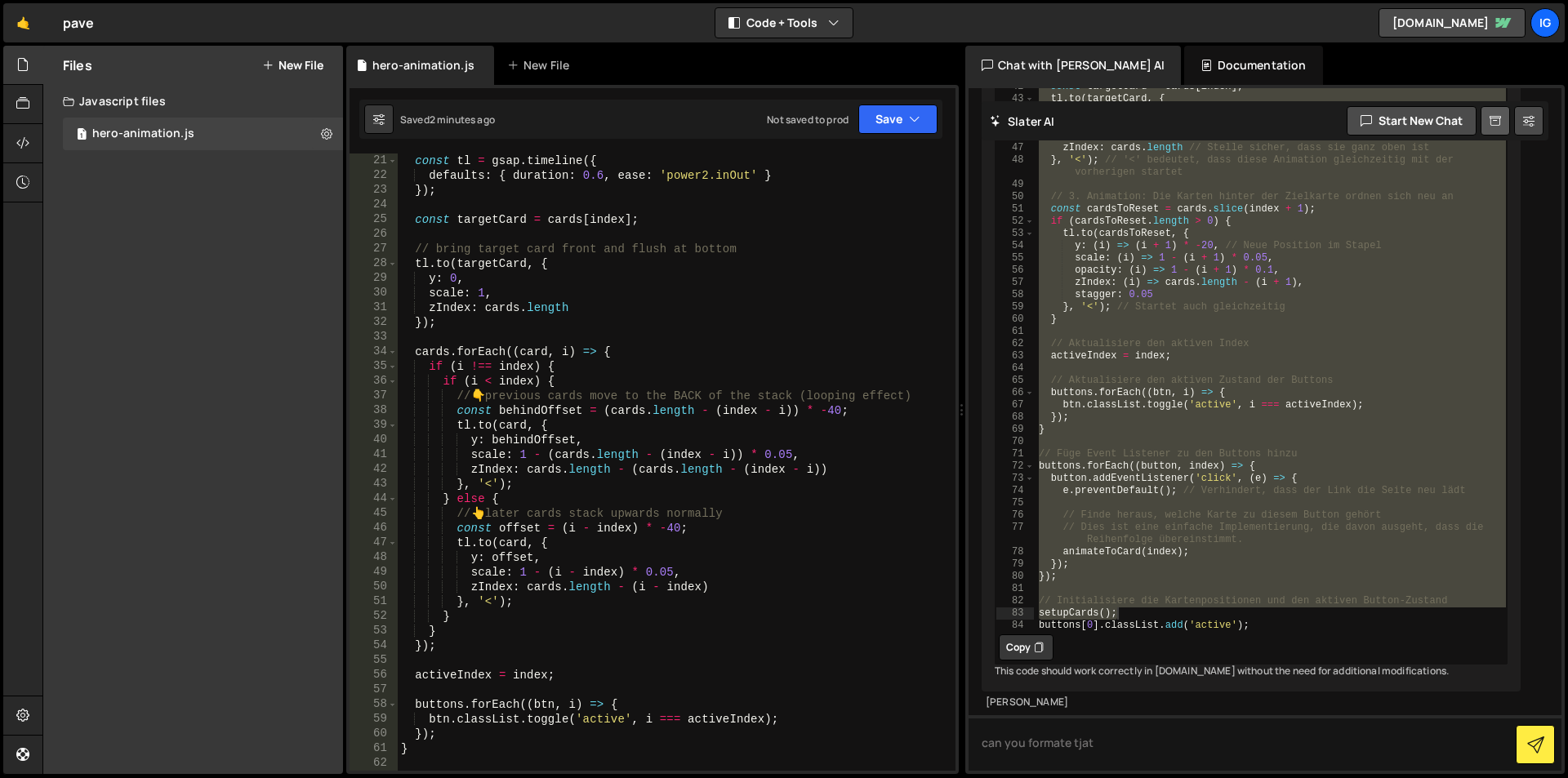
scroll to position [0, 0]
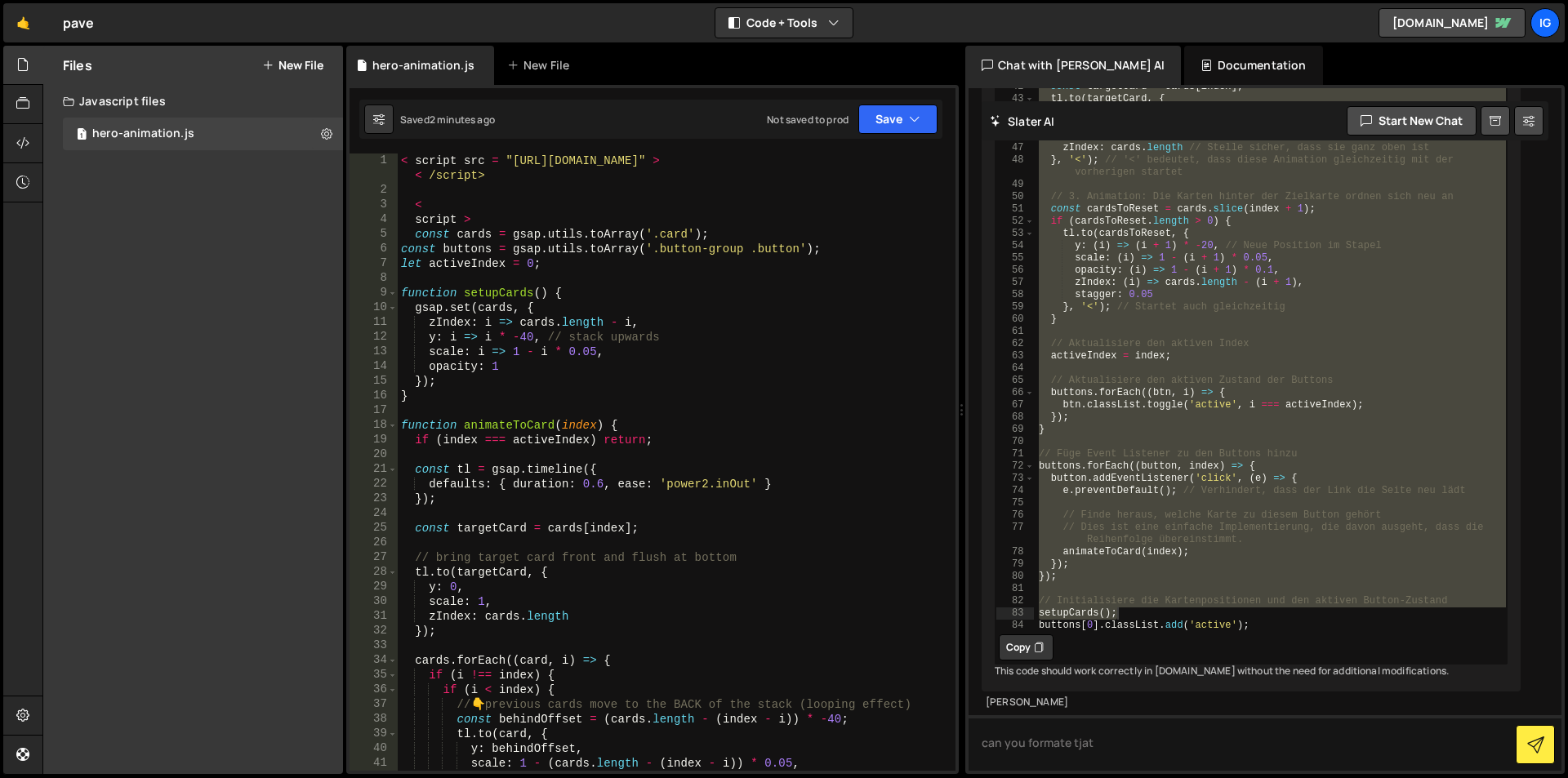
click at [565, 260] on div "< script src = "https://cdn.jsdelivr.net/npm/gsap@3.12.7/dist/gsap.min.js" > < …" at bounding box center [672, 484] width 551 height 661
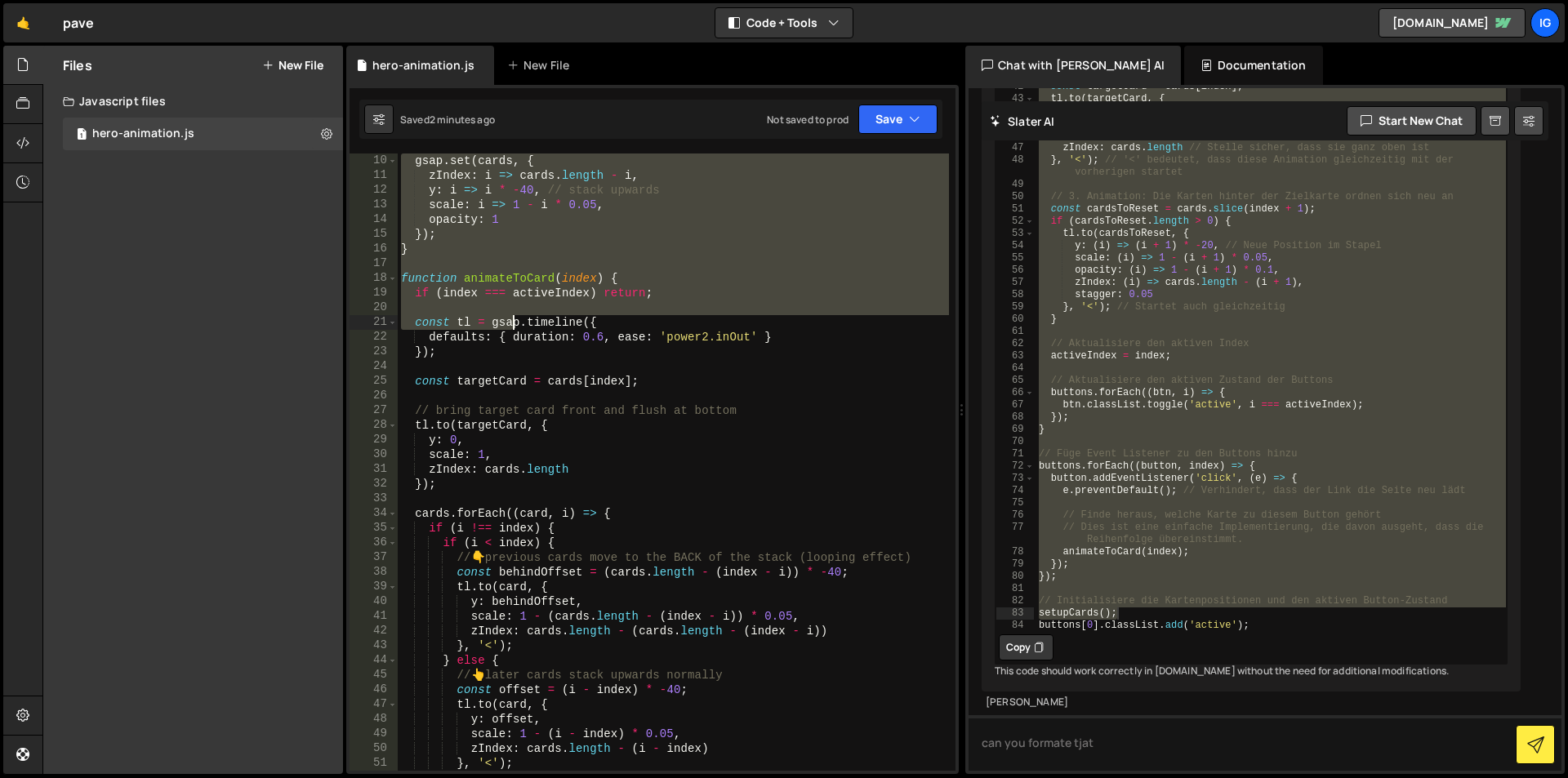
scroll to position [196, 0]
drag, startPoint x: 399, startPoint y: 161, endPoint x: 510, endPoint y: 320, distance: 193.9
click at [510, 320] on div "gsap . set ( cards , { zIndex : i => cards . length - i , y : i => i * - 40 , /…" at bounding box center [672, 477] width 551 height 647
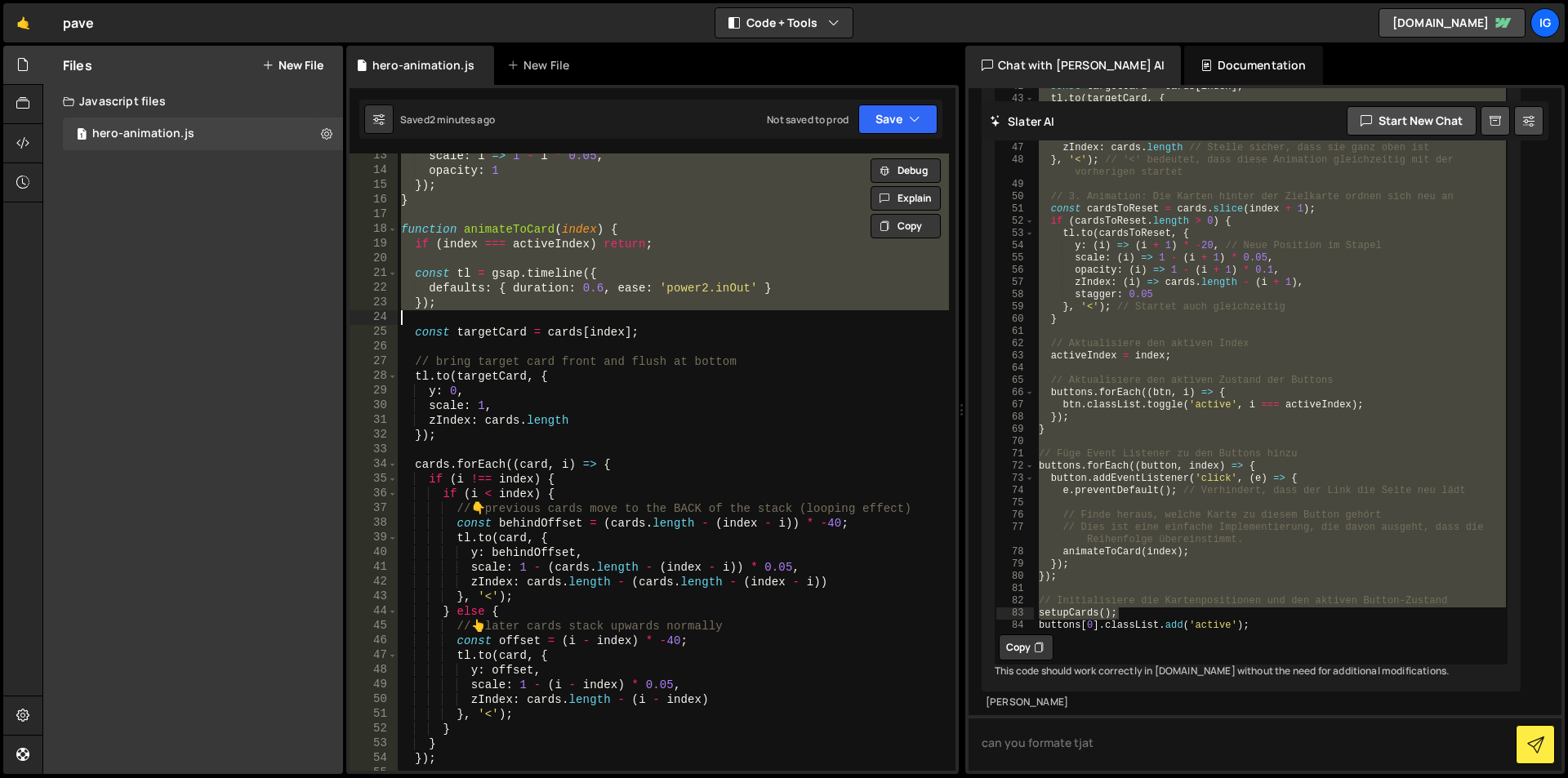
type textarea "</style>"
